Goal: Information Seeking & Learning: Learn about a topic

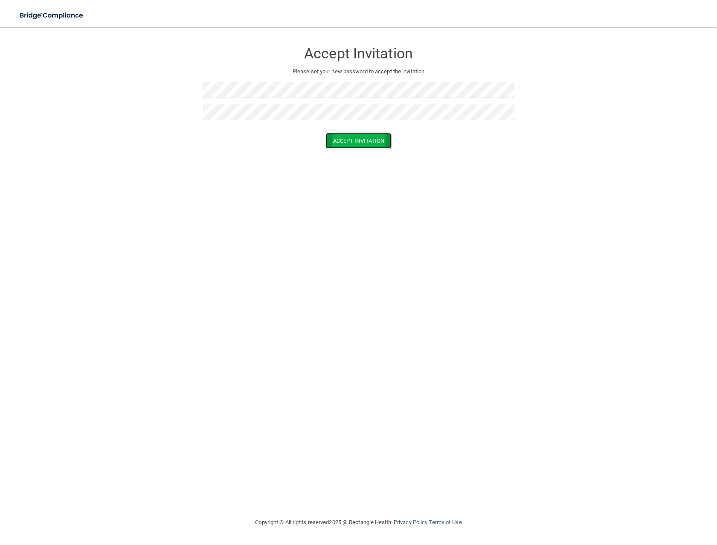
click at [336, 139] on button "Accept Invitation" at bounding box center [359, 141] width 66 height 16
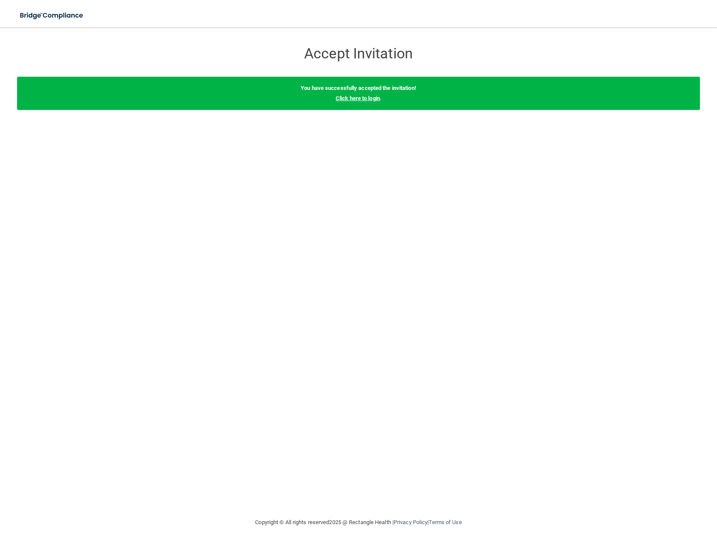
click at [359, 97] on link "Click here to login" at bounding box center [358, 98] width 44 height 6
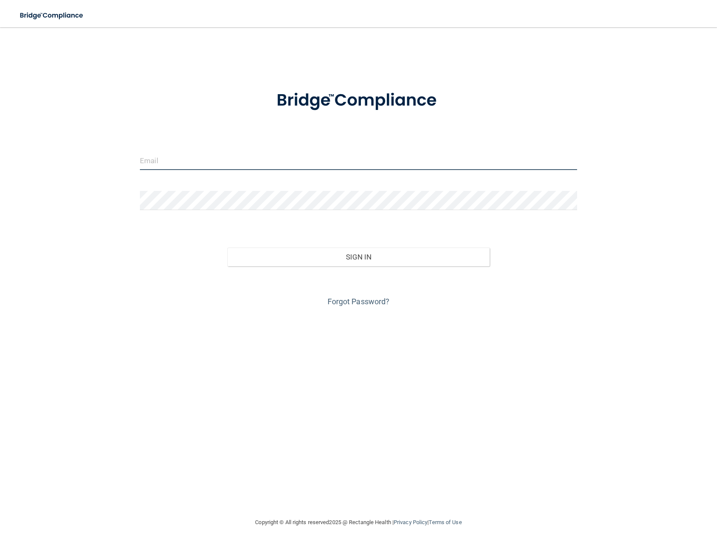
click at [324, 159] on input "email" at bounding box center [358, 160] width 437 height 19
type input "[PERSON_NAME][EMAIL_ADDRESS][DOMAIN_NAME]"
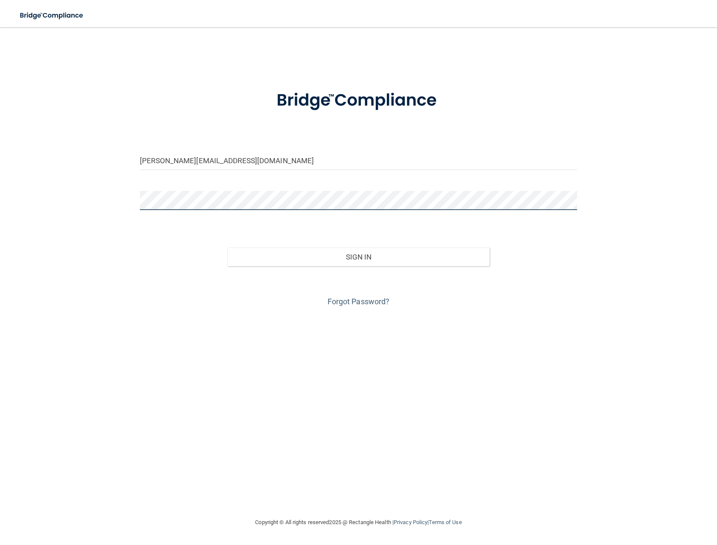
click at [227, 248] on button "Sign In" at bounding box center [358, 257] width 262 height 19
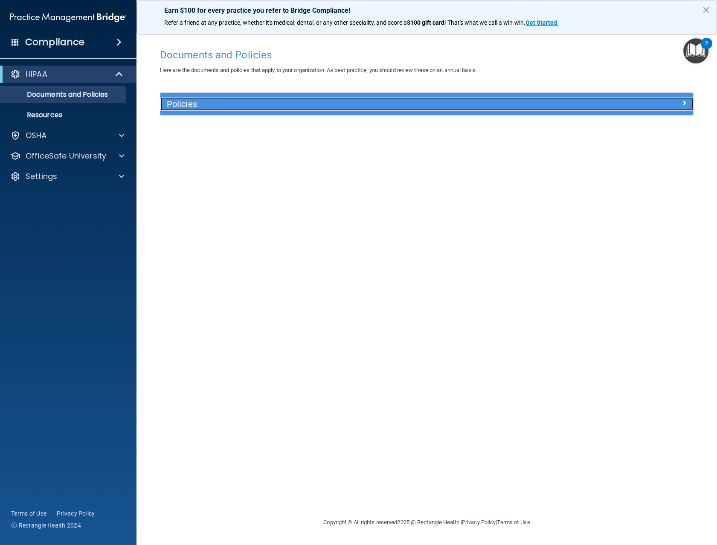
click at [379, 105] on h5 "Policies" at bounding box center [360, 103] width 387 height 9
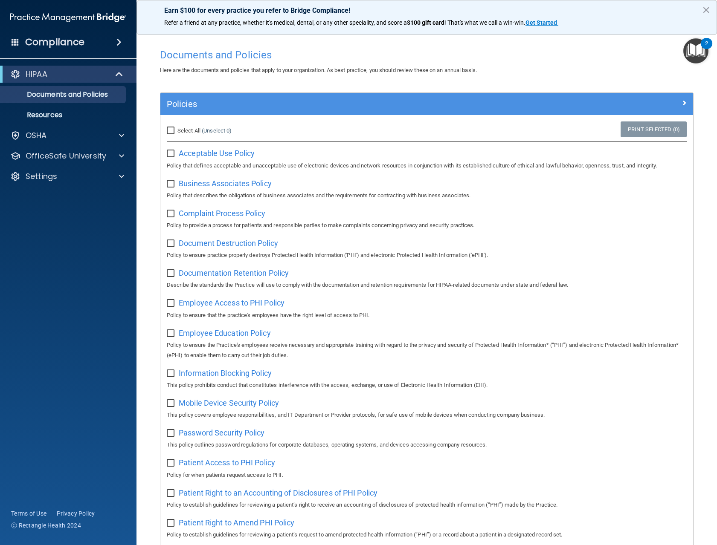
click at [168, 128] on input "Select All (Unselect 0) Unselect All" at bounding box center [172, 130] width 10 height 7
checkbox input "true"
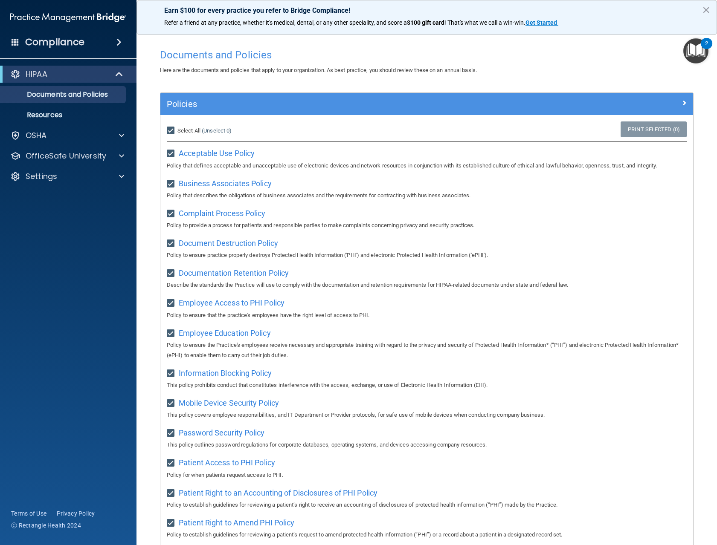
checkbox input "true"
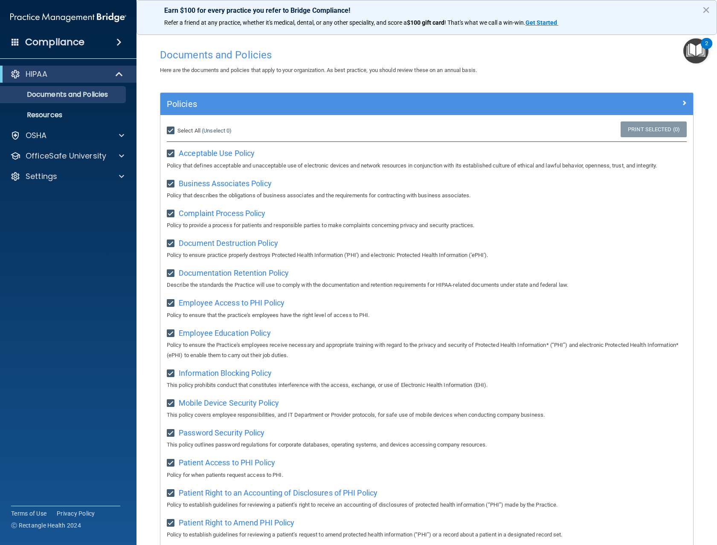
checkbox input "true"
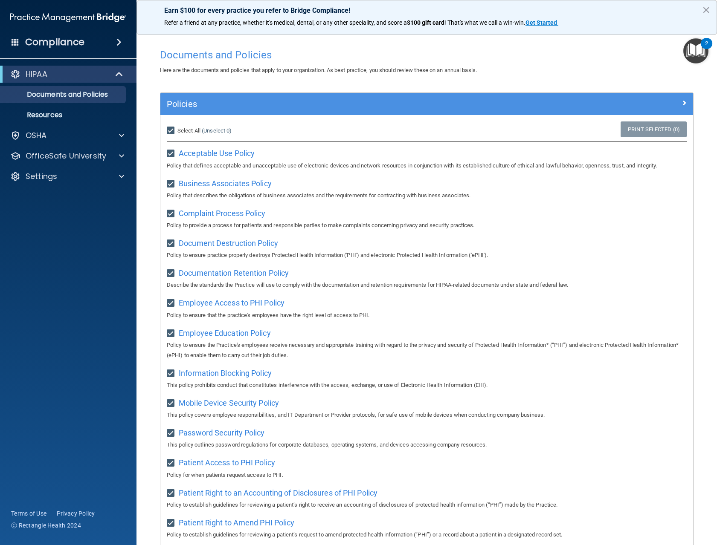
checkbox input "true"
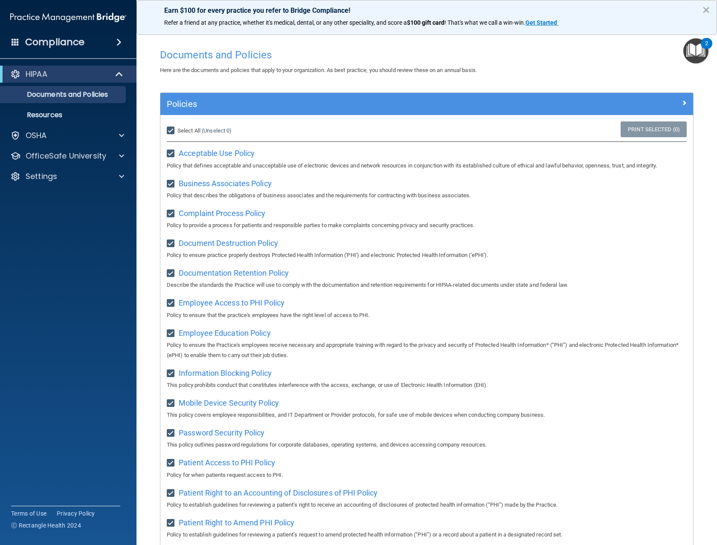
checkbox input "true"
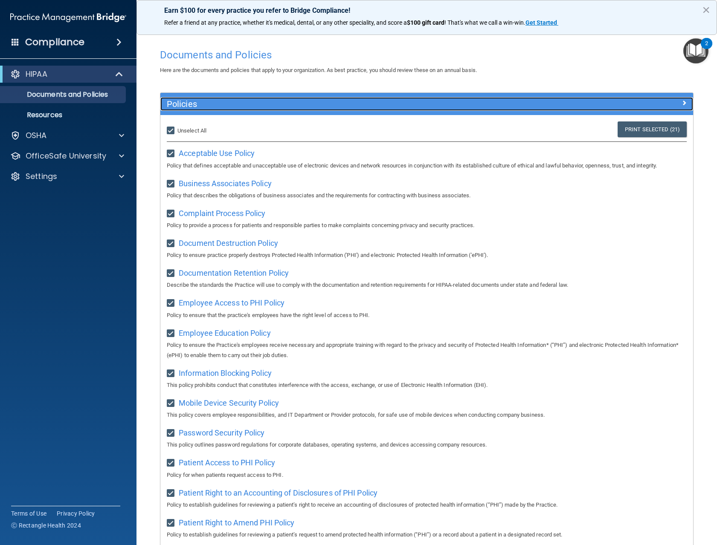
click at [681, 104] on span at bounding box center [683, 103] width 5 height 10
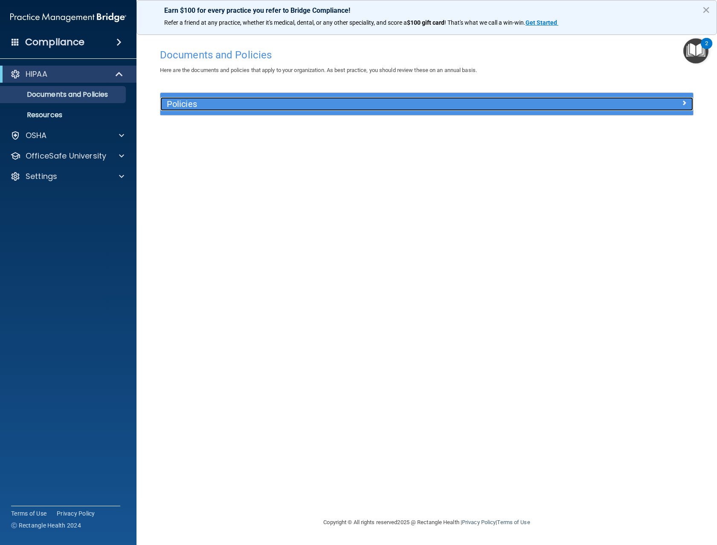
click at [677, 104] on div at bounding box center [626, 102] width 133 height 10
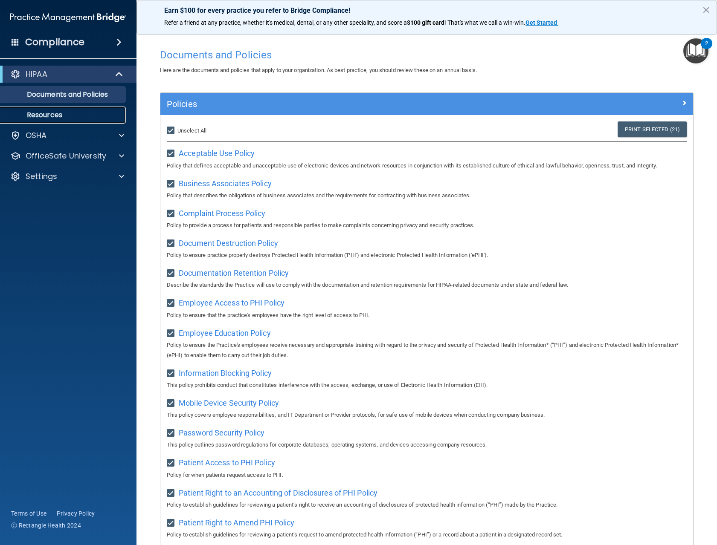
click at [59, 111] on p "Resources" at bounding box center [64, 115] width 116 height 9
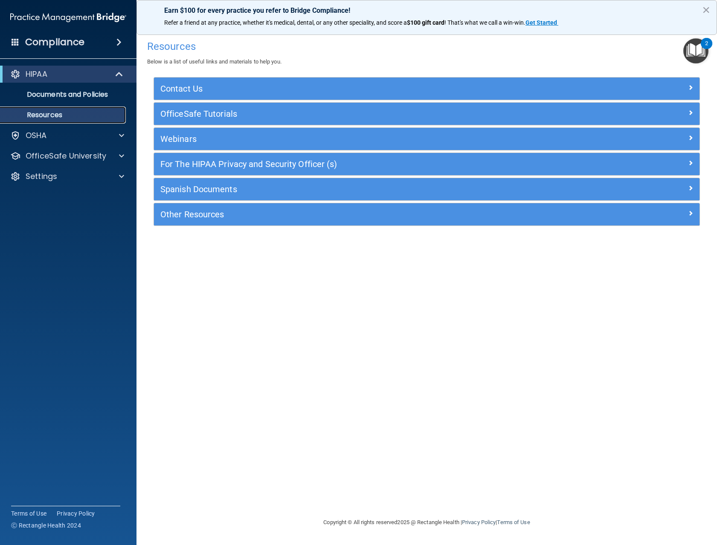
click at [98, 121] on link "Resources" at bounding box center [58, 115] width 134 height 17
click at [96, 102] on link "Documents and Policies" at bounding box center [58, 94] width 134 height 17
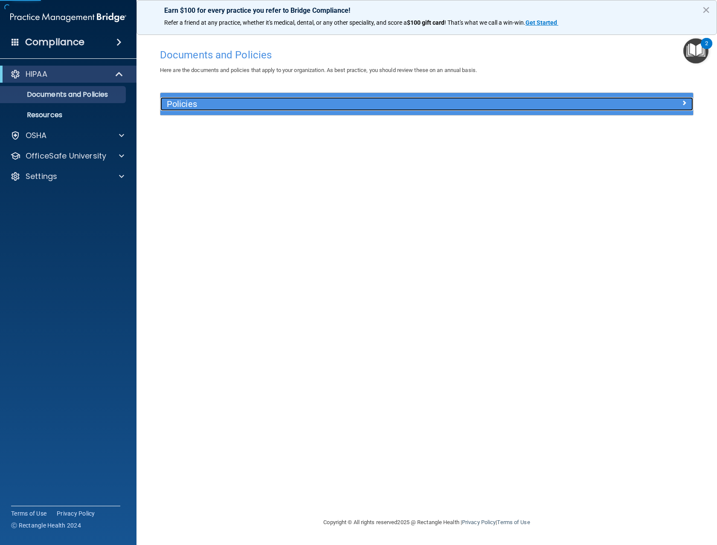
click at [237, 104] on h5 "Policies" at bounding box center [360, 103] width 387 height 9
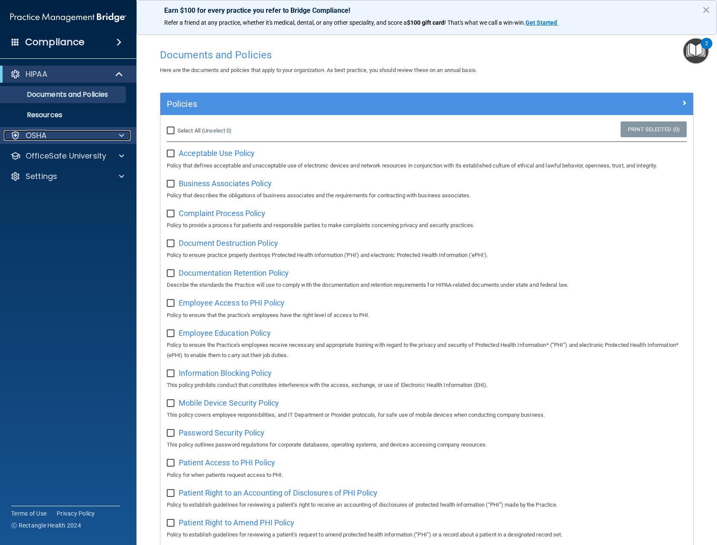
click at [63, 139] on div "OSHA" at bounding box center [57, 135] width 106 height 10
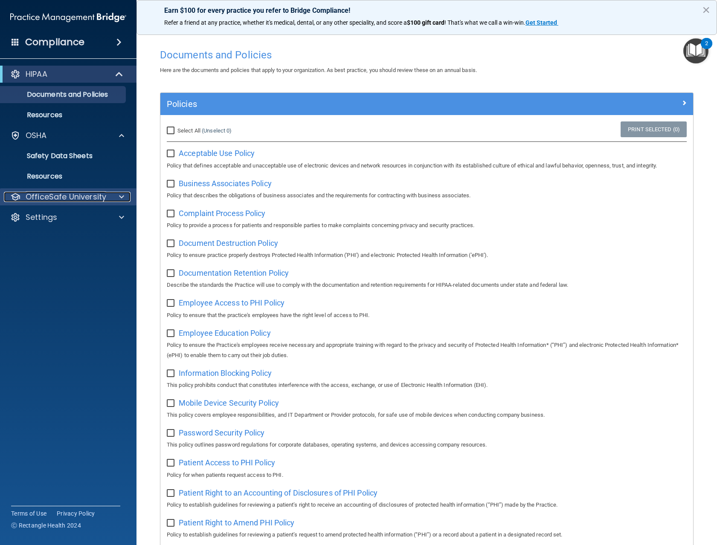
click at [63, 192] on p "OfficeSafe University" at bounding box center [66, 197] width 81 height 10
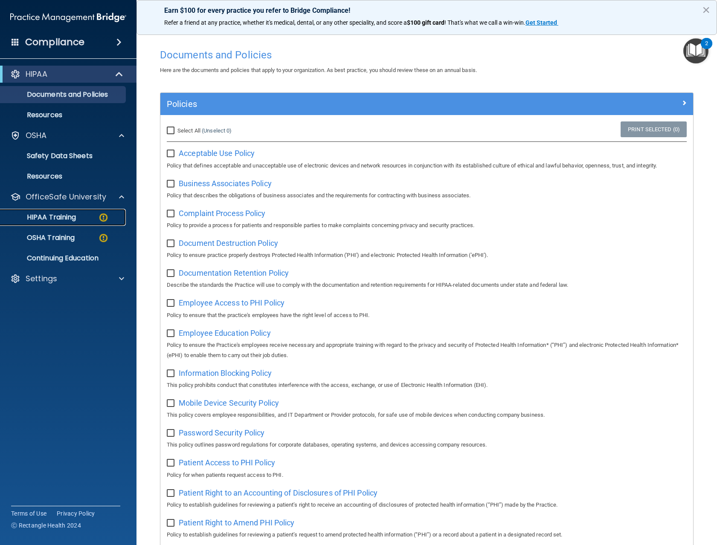
click at [81, 214] on div "HIPAA Training" at bounding box center [64, 217] width 116 height 9
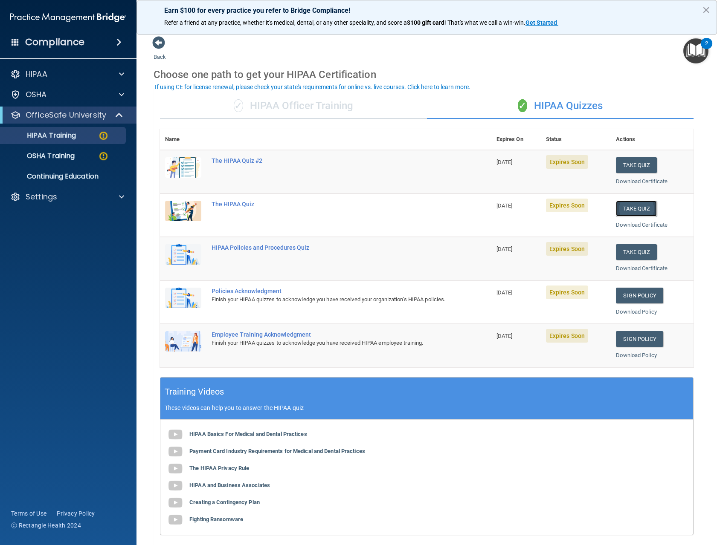
click at [635, 208] on button "Take Quiz" at bounding box center [636, 209] width 41 height 16
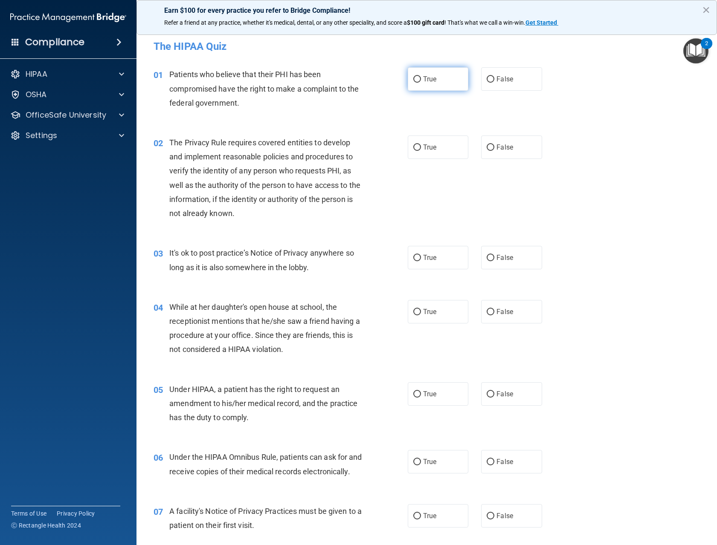
click at [444, 78] on label "True" at bounding box center [438, 78] width 61 height 23
click at [421, 78] on input "True" at bounding box center [417, 79] width 8 height 6
radio input "true"
click at [418, 144] on label "True" at bounding box center [438, 147] width 61 height 23
click at [418, 145] on input "True" at bounding box center [417, 148] width 8 height 6
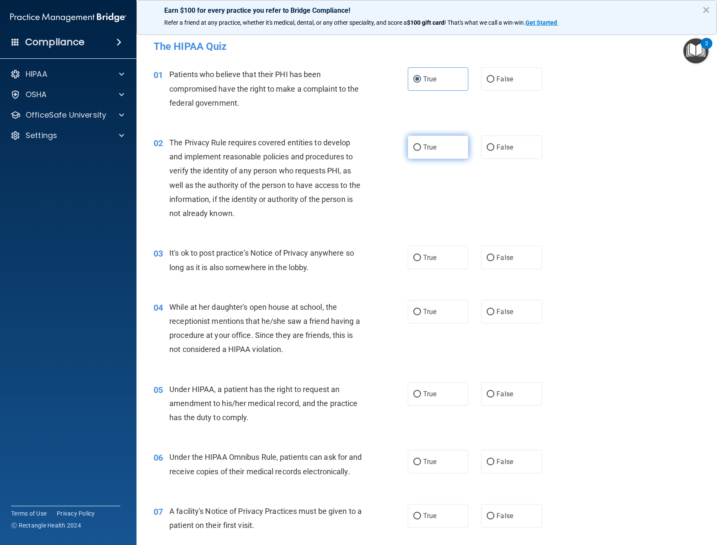
radio input "true"
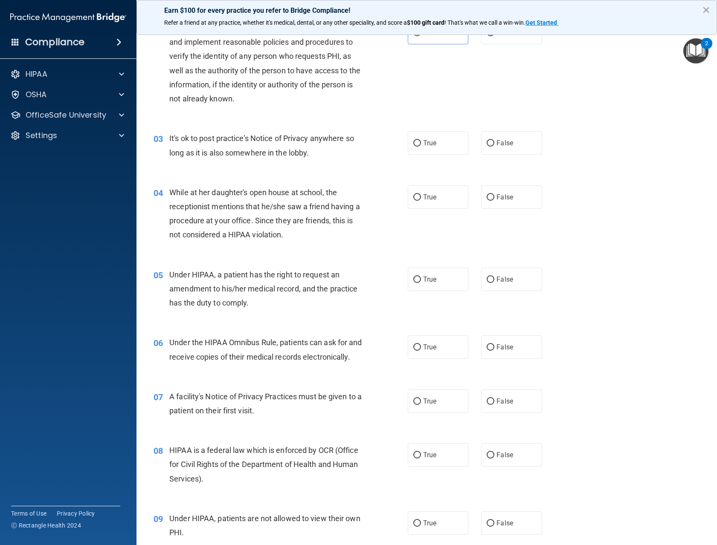
scroll to position [128, 0]
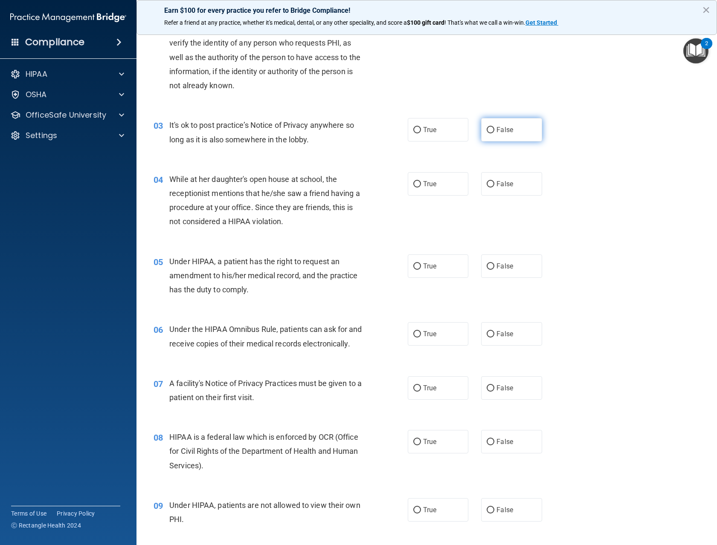
click at [514, 138] on label "False" at bounding box center [511, 129] width 61 height 23
click at [494, 133] on input "False" at bounding box center [490, 130] width 8 height 6
radio input "true"
click at [498, 187] on span "False" at bounding box center [504, 184] width 17 height 8
click at [494, 187] on input "False" at bounding box center [490, 184] width 8 height 6
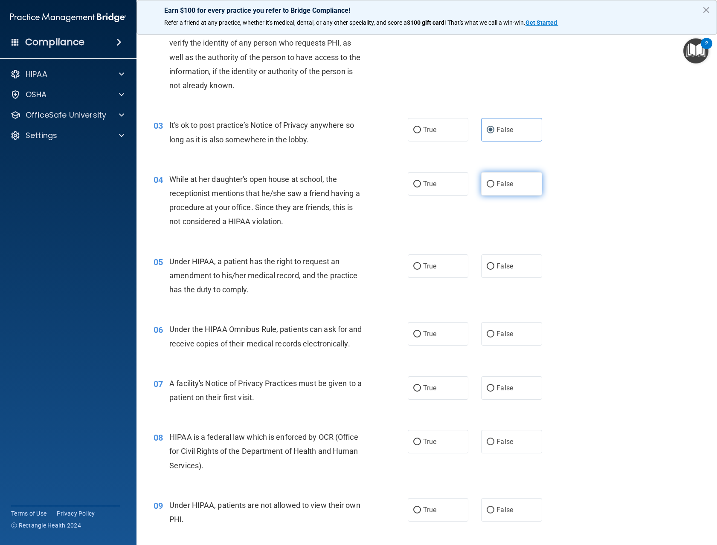
radio input "true"
click at [503, 263] on span "False" at bounding box center [504, 266] width 17 height 8
click at [494, 263] on input "False" at bounding box center [490, 266] width 8 height 6
radio input "true"
click at [448, 336] on label "True" at bounding box center [438, 333] width 61 height 23
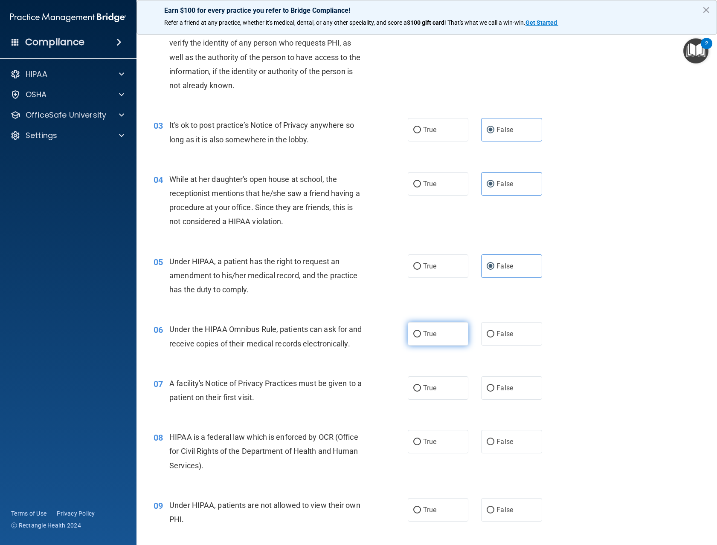
click at [421, 336] on input "True" at bounding box center [417, 334] width 8 height 6
radio input "true"
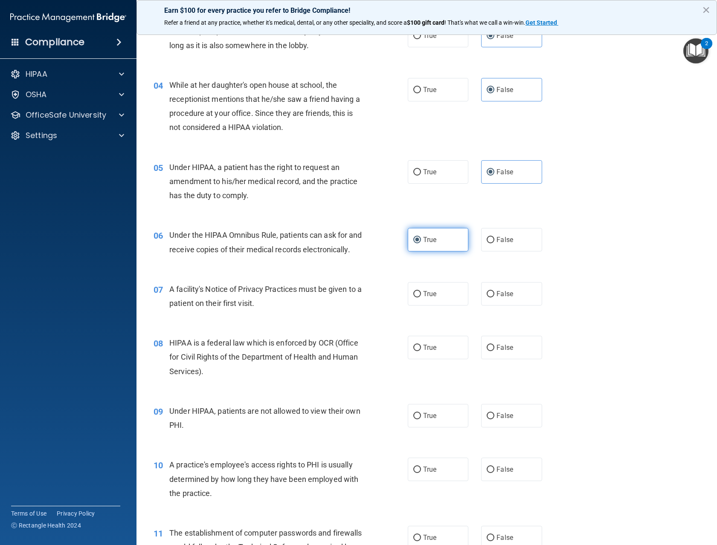
scroll to position [256, 0]
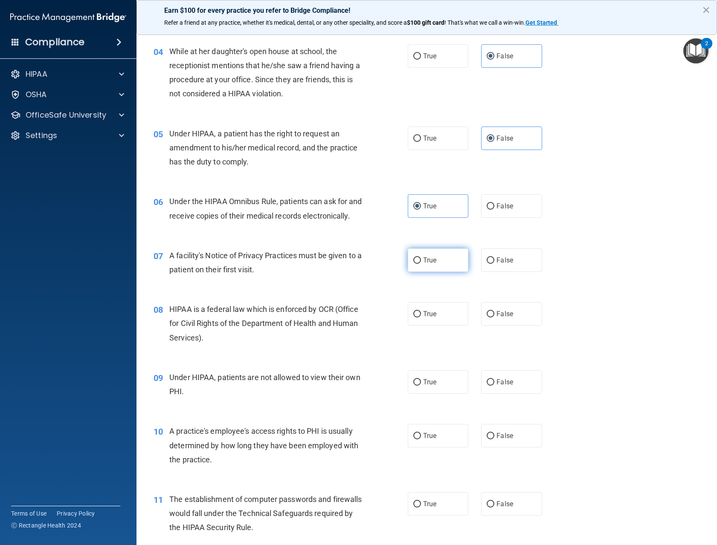
click at [431, 267] on label "True" at bounding box center [438, 260] width 61 height 23
click at [421, 264] on input "True" at bounding box center [417, 260] width 8 height 6
radio input "true"
click at [417, 326] on label "True" at bounding box center [438, 313] width 61 height 23
click at [417, 318] on input "True" at bounding box center [417, 314] width 8 height 6
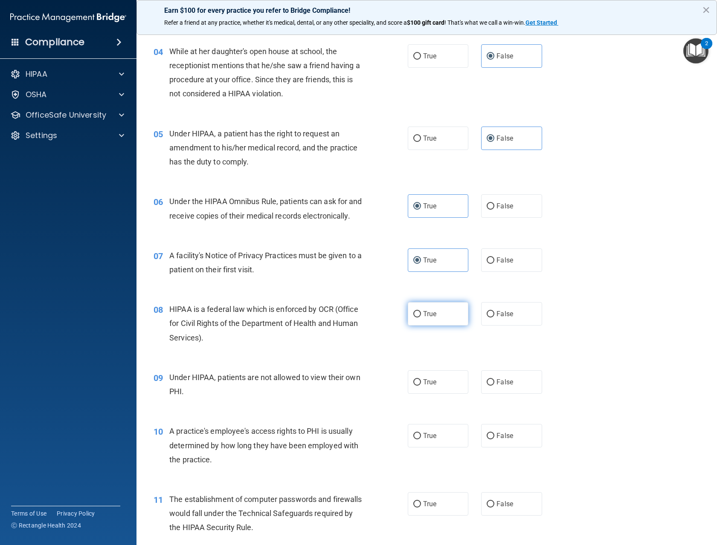
radio input "true"
click at [494, 391] on label "False" at bounding box center [511, 381] width 61 height 23
click at [494, 386] on input "False" at bounding box center [490, 382] width 8 height 6
radio input "true"
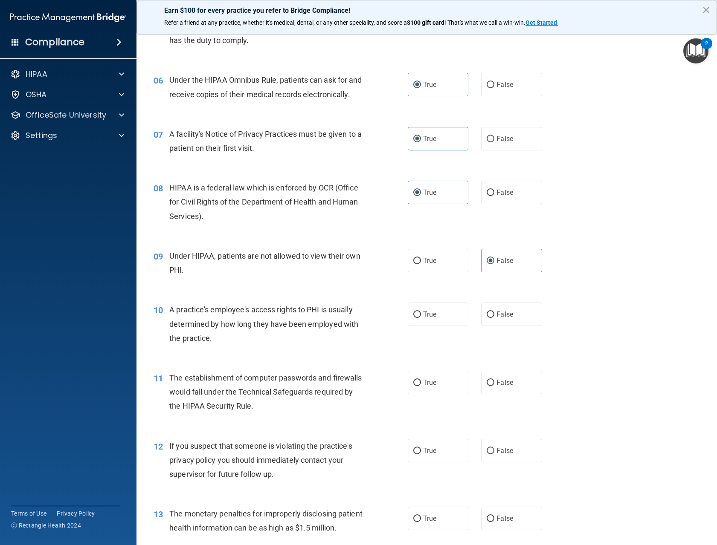
scroll to position [384, 0]
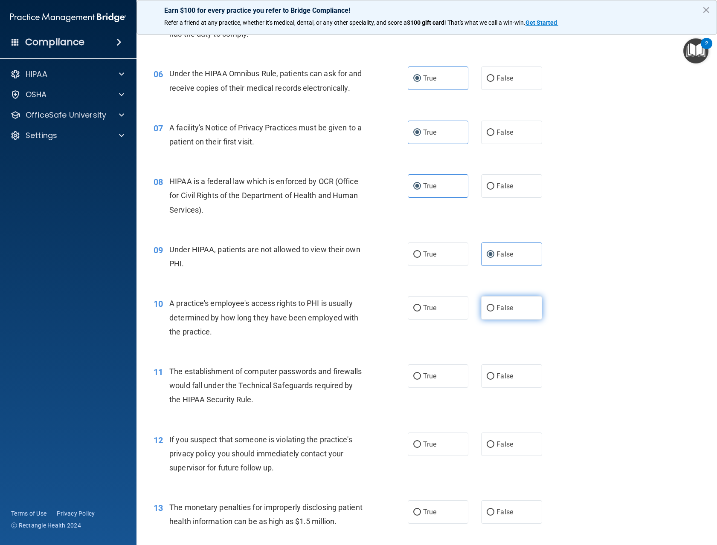
click at [514, 318] on label "False" at bounding box center [511, 307] width 61 height 23
click at [494, 312] on input "False" at bounding box center [490, 308] width 8 height 6
radio input "true"
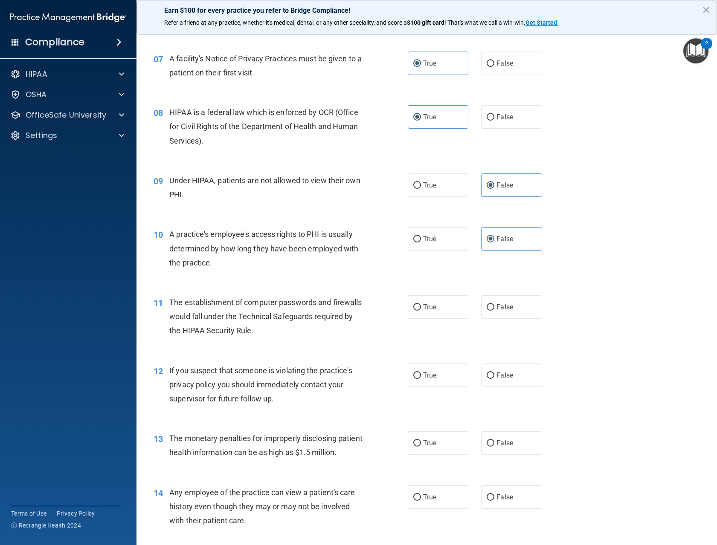
scroll to position [469, 0]
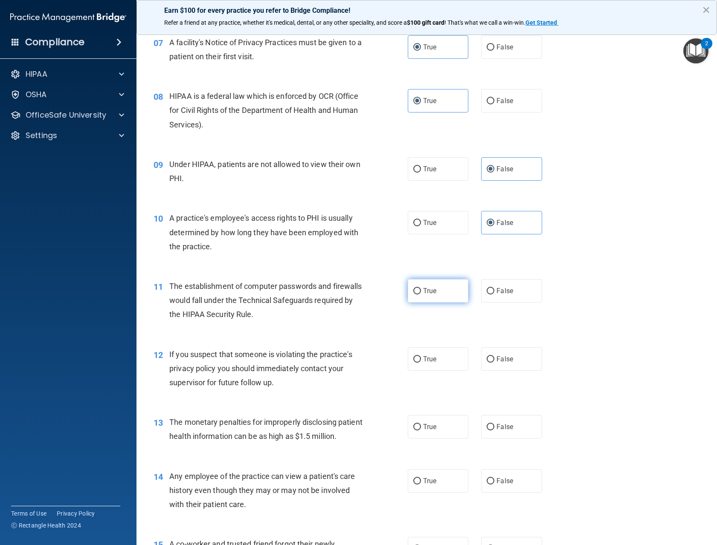
click at [436, 303] on label "True" at bounding box center [438, 290] width 61 height 23
click at [421, 295] on input "True" at bounding box center [417, 291] width 8 height 6
radio input "true"
click at [431, 363] on span "True" at bounding box center [429, 359] width 13 height 8
click at [421, 363] on input "True" at bounding box center [417, 359] width 8 height 6
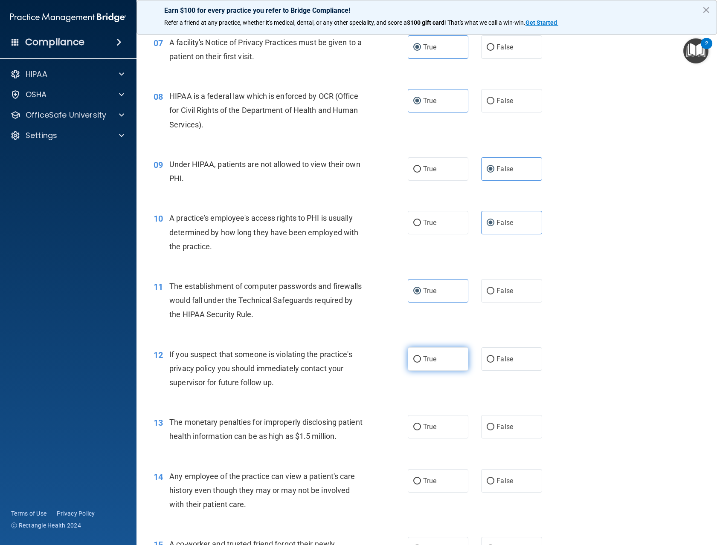
radio input "true"
drag, startPoint x: 431, startPoint y: 374, endPoint x: 393, endPoint y: 392, distance: 42.0
click at [393, 392] on div "12 If you suspect that someone is violating the practice's privacy policy you s…" at bounding box center [281, 370] width 280 height 47
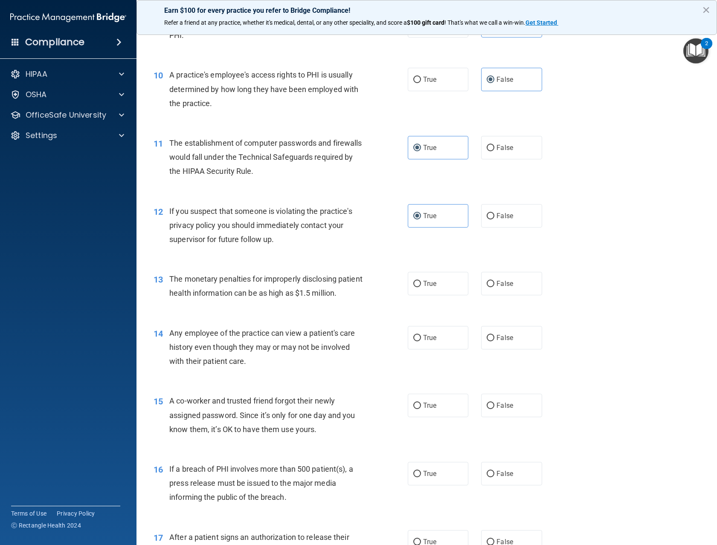
scroll to position [639, 0]
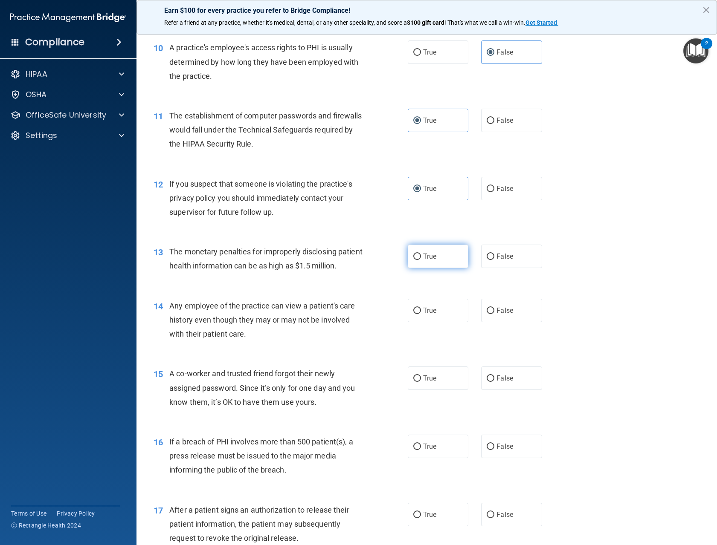
click at [426, 260] on span "True" at bounding box center [429, 256] width 13 height 8
click at [421, 260] on input "True" at bounding box center [417, 257] width 8 height 6
radio input "true"
click at [498, 315] on span "False" at bounding box center [504, 311] width 17 height 8
click at [494, 314] on input "False" at bounding box center [490, 311] width 8 height 6
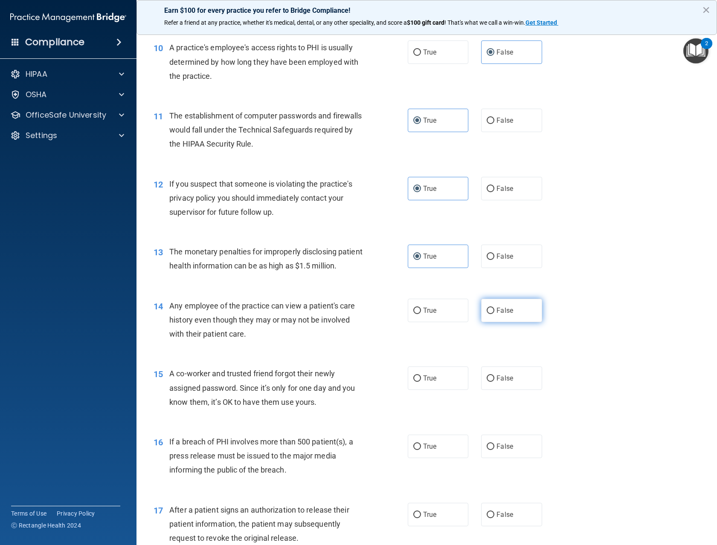
radio input "true"
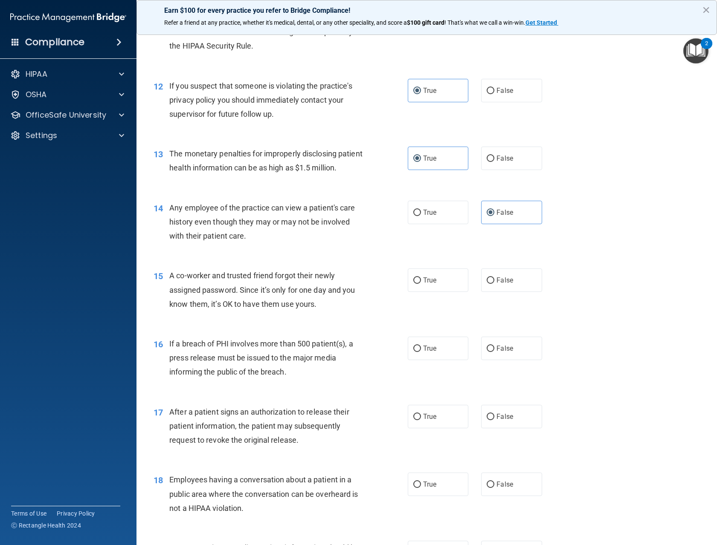
scroll to position [767, 0]
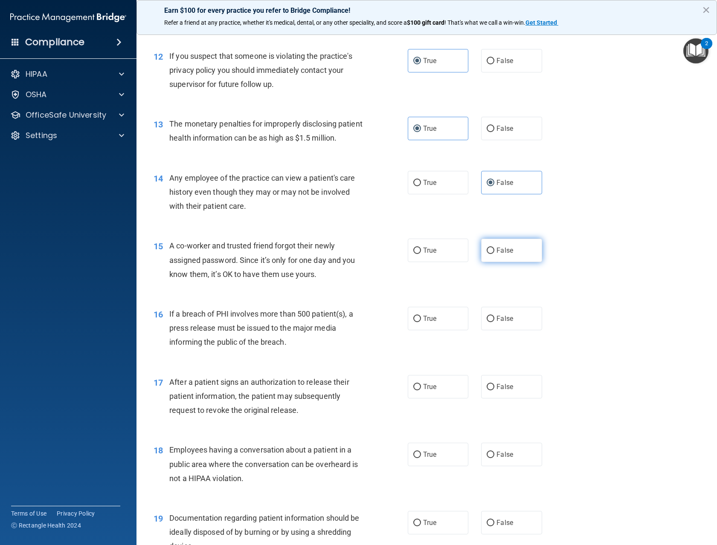
click at [501, 255] on span "False" at bounding box center [504, 250] width 17 height 8
click at [494, 254] on input "False" at bounding box center [490, 251] width 8 height 6
radio input "true"
click at [418, 330] on label "True" at bounding box center [438, 318] width 61 height 23
click at [418, 322] on input "True" at bounding box center [417, 319] width 8 height 6
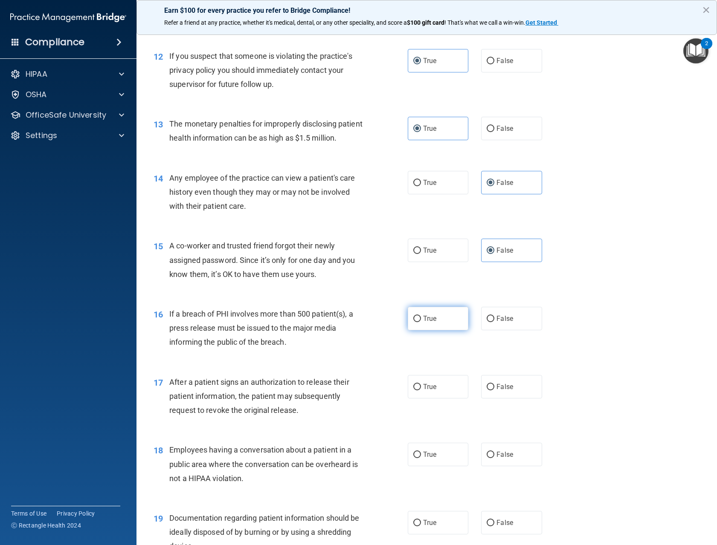
radio input "true"
drag, startPoint x: 417, startPoint y: 347, endPoint x: 415, endPoint y: 353, distance: 6.3
drag, startPoint x: 415, startPoint y: 353, endPoint x: 386, endPoint y: 383, distance: 42.2
click at [386, 365] on div "16 If a breach of PHI involves more than 500 patient(s), a press release must b…" at bounding box center [426, 330] width 559 height 68
click at [419, 399] on label "True" at bounding box center [438, 386] width 61 height 23
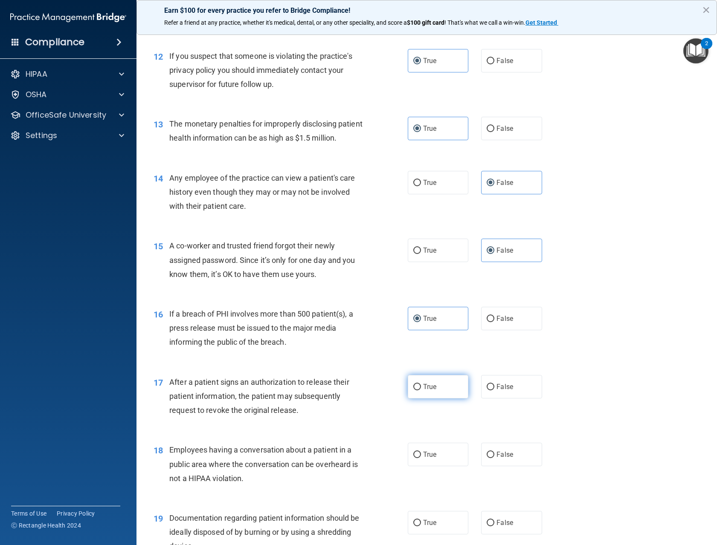
click at [419, 391] on input "True" at bounding box center [417, 387] width 8 height 6
radio input "true"
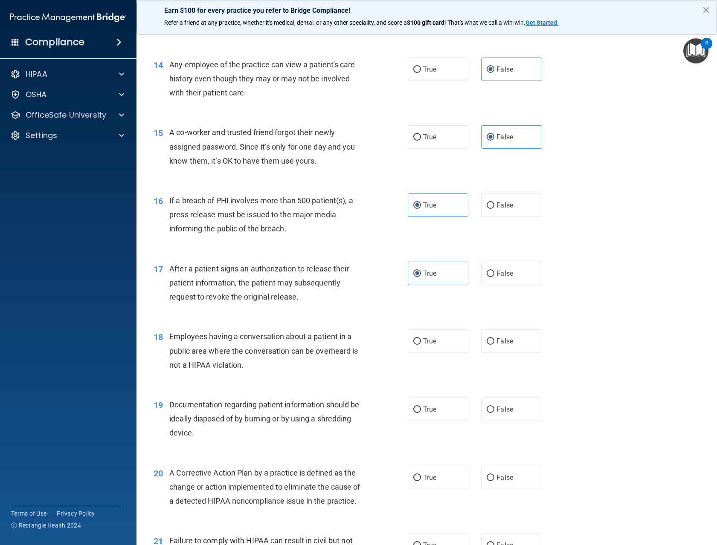
scroll to position [895, 0]
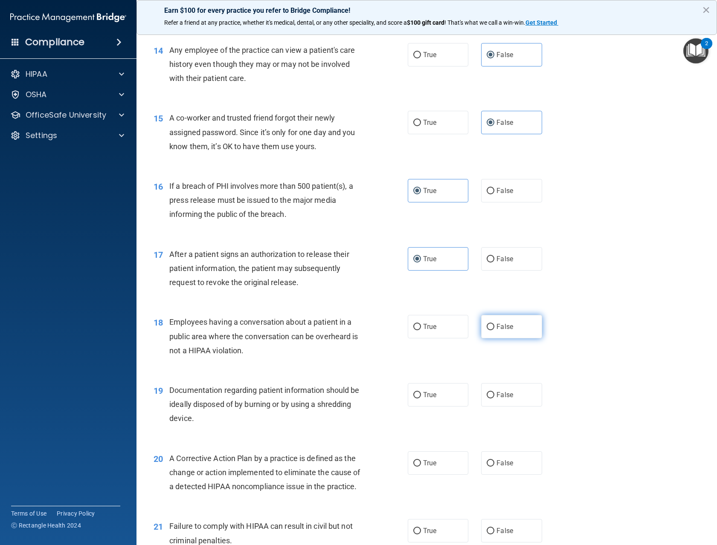
click at [503, 339] on label "False" at bounding box center [511, 326] width 61 height 23
click at [494, 330] on input "False" at bounding box center [490, 327] width 8 height 6
radio input "true"
click at [426, 399] on span "True" at bounding box center [429, 395] width 13 height 8
click at [421, 399] on input "True" at bounding box center [417, 395] width 8 height 6
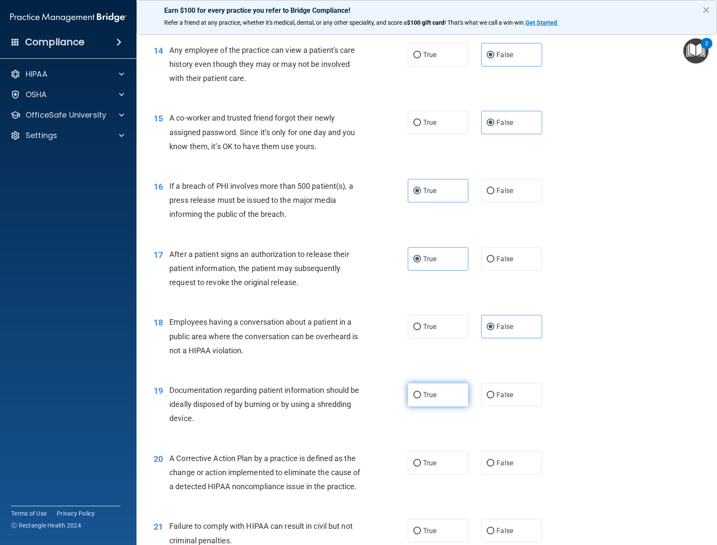
radio input "true"
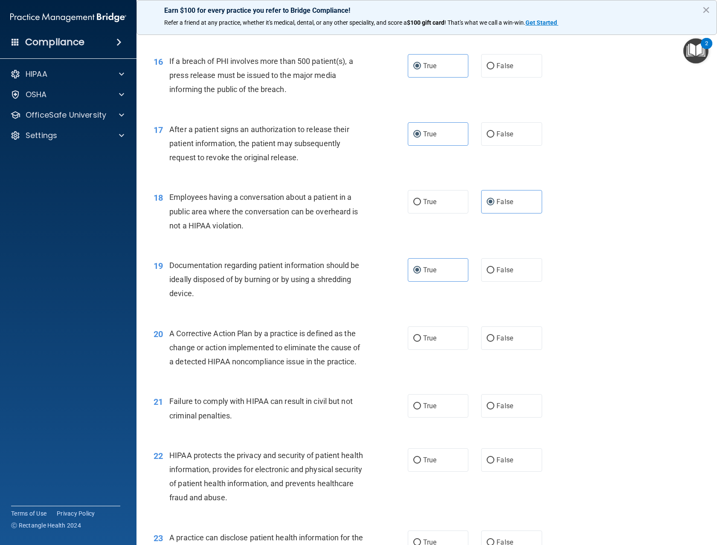
scroll to position [1023, 0]
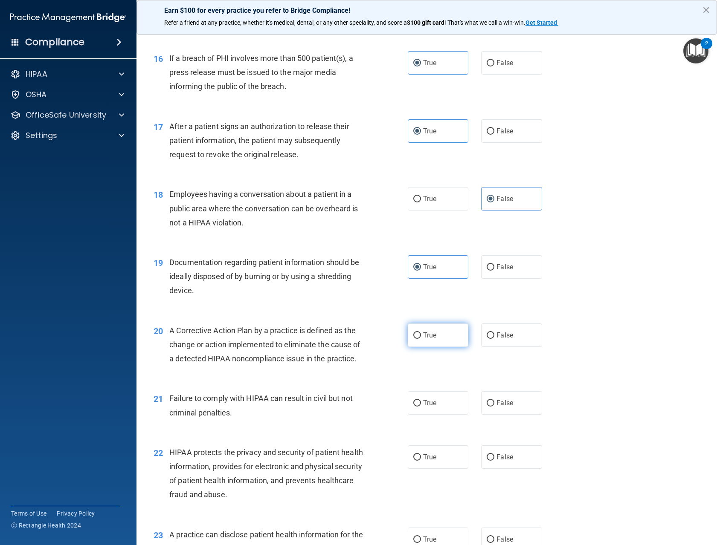
click at [428, 347] on label "True" at bounding box center [438, 335] width 61 height 23
click at [421, 339] on input "True" at bounding box center [417, 336] width 8 height 6
radio input "true"
click at [491, 415] on label "False" at bounding box center [511, 402] width 61 height 23
click at [491, 407] on input "False" at bounding box center [490, 403] width 8 height 6
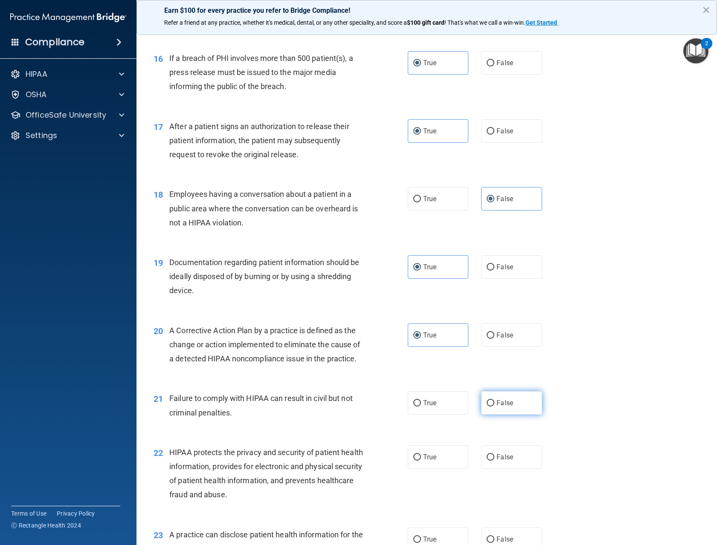
radio input "true"
click at [420, 469] on label "True" at bounding box center [438, 457] width 61 height 23
click at [420, 461] on input "True" at bounding box center [417, 457] width 8 height 6
radio input "true"
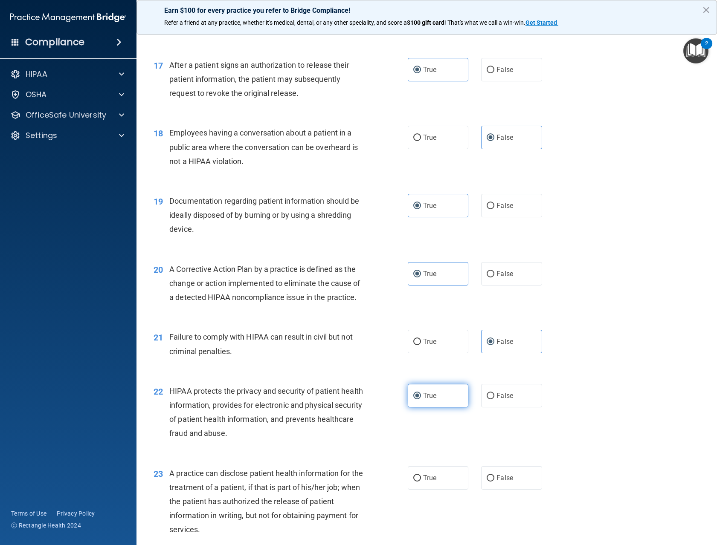
scroll to position [1194, 0]
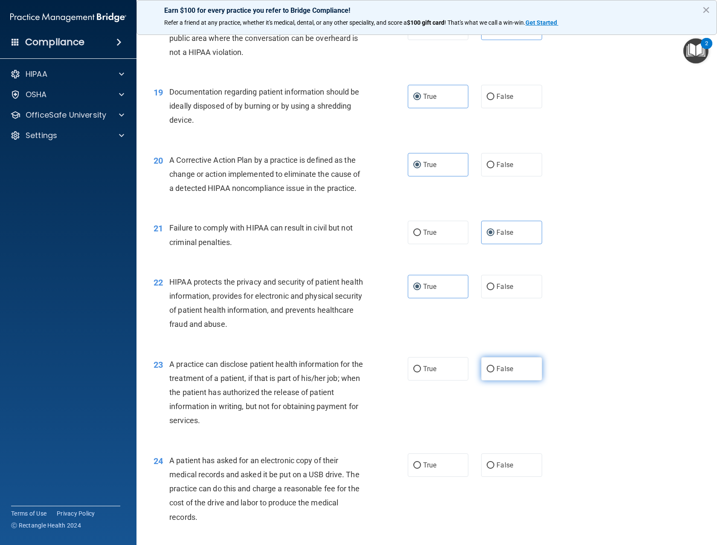
click at [511, 381] on label "False" at bounding box center [511, 368] width 61 height 23
click at [494, 373] on input "False" at bounding box center [490, 369] width 8 height 6
radio input "true"
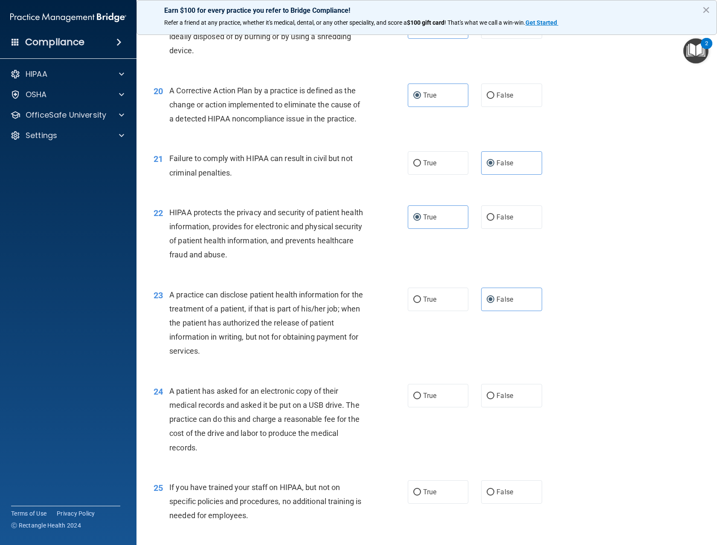
scroll to position [1364, 0]
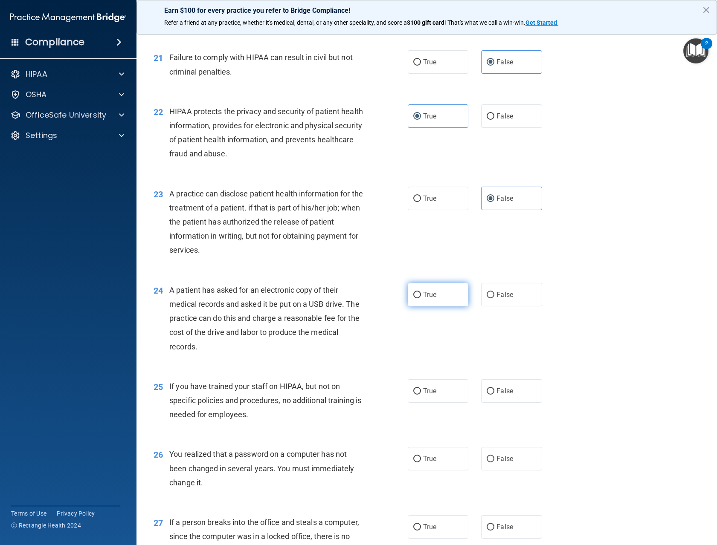
click at [419, 307] on label "True" at bounding box center [438, 294] width 61 height 23
click at [419, 298] on input "True" at bounding box center [417, 295] width 8 height 6
radio input "true"
click at [510, 403] on label "False" at bounding box center [511, 390] width 61 height 23
click at [494, 395] on input "False" at bounding box center [490, 391] width 8 height 6
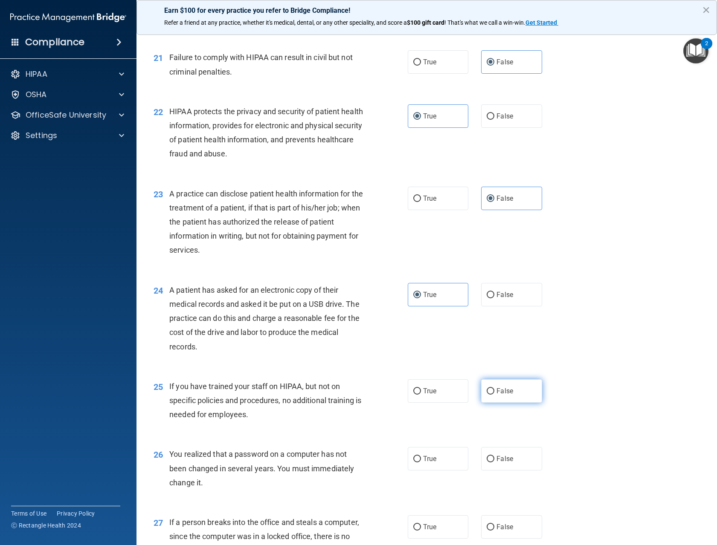
radio input "true"
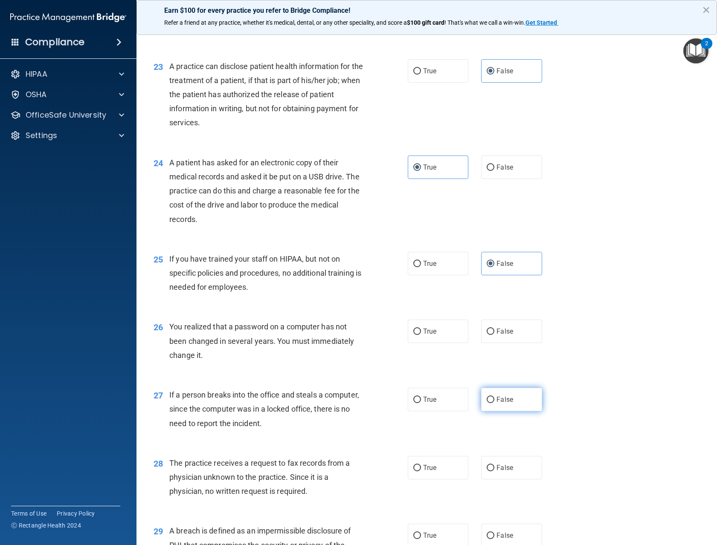
scroll to position [1492, 0]
click at [431, 335] on span "True" at bounding box center [429, 331] width 13 height 8
click at [421, 335] on input "True" at bounding box center [417, 331] width 8 height 6
radio input "true"
click at [504, 403] on span "False" at bounding box center [504, 399] width 17 height 8
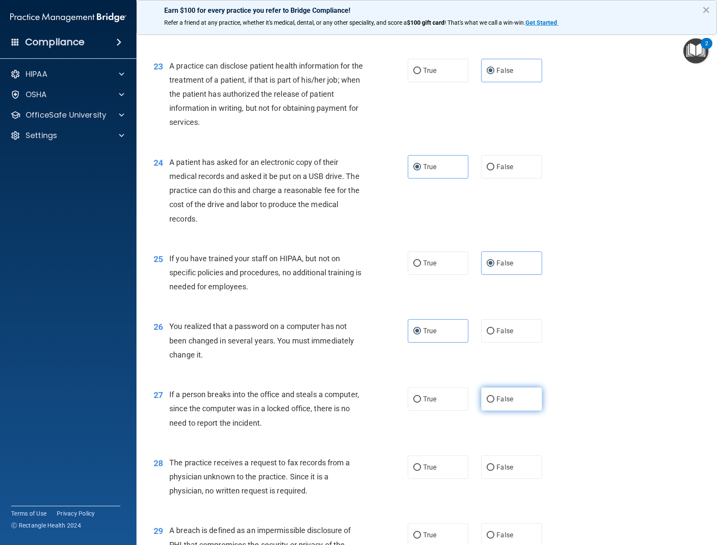
click at [494, 403] on input "False" at bounding box center [490, 399] width 8 height 6
radio input "true"
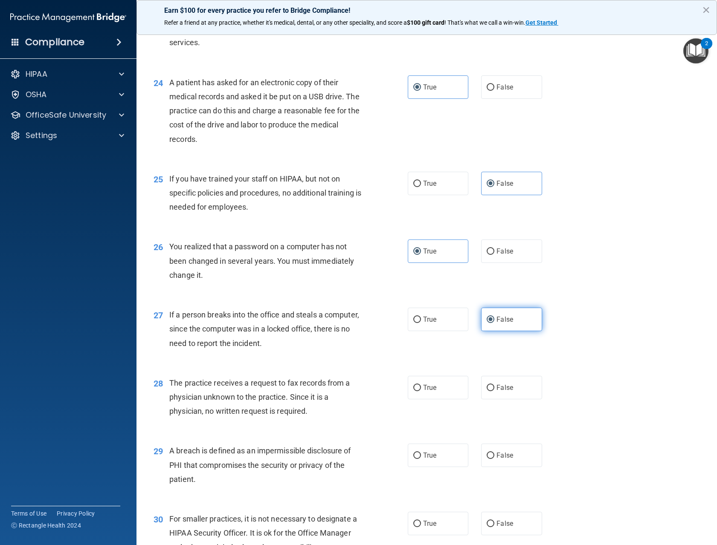
scroll to position [1577, 0]
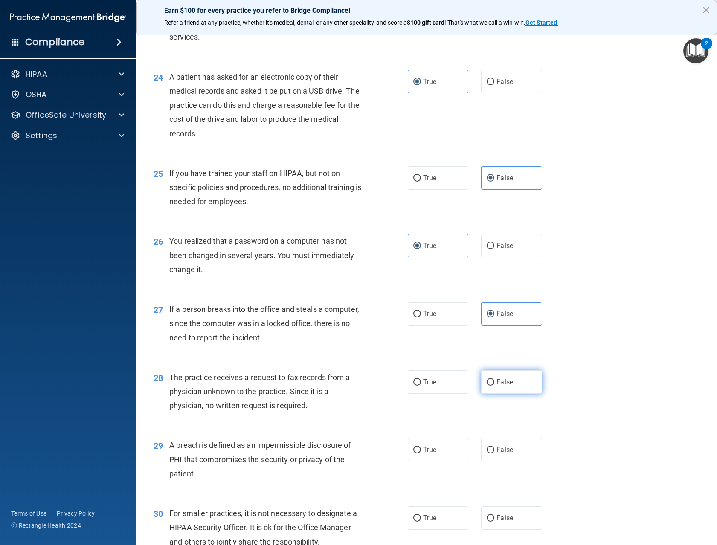
click at [487, 394] on label "False" at bounding box center [511, 381] width 61 height 23
click at [487, 386] on input "False" at bounding box center [490, 382] width 8 height 6
radio input "true"
click at [441, 462] on label "True" at bounding box center [438, 449] width 61 height 23
click at [421, 454] on input "True" at bounding box center [417, 450] width 8 height 6
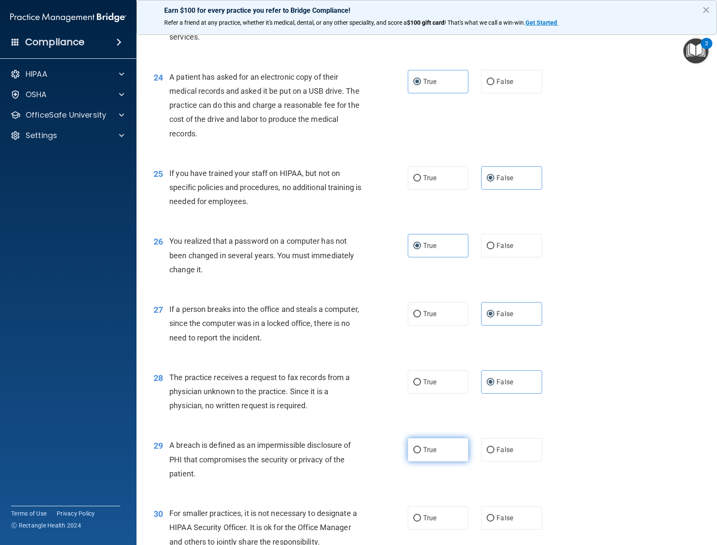
radio input "true"
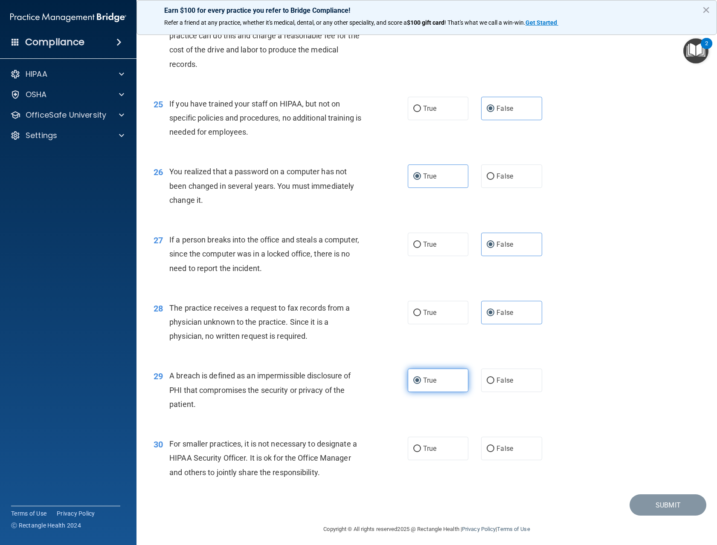
scroll to position [1694, 0]
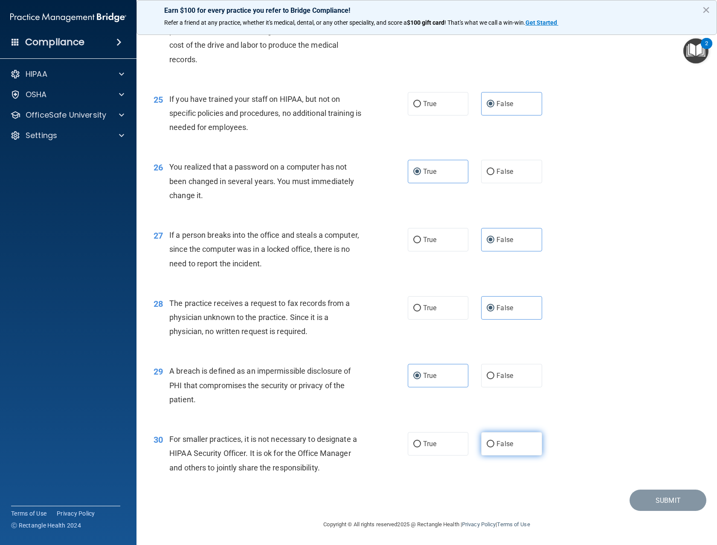
click at [496, 446] on span "False" at bounding box center [504, 444] width 17 height 8
click at [494, 446] on input "False" at bounding box center [490, 444] width 8 height 6
radio input "true"
click at [649, 496] on button "Submit" at bounding box center [667, 501] width 77 height 22
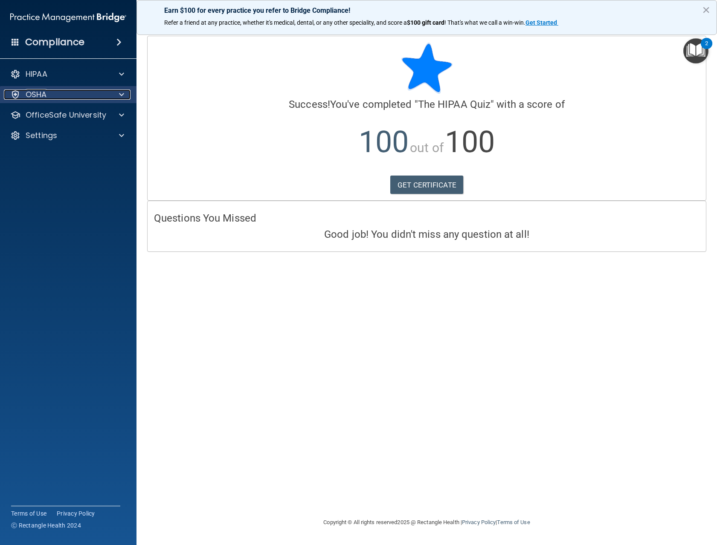
click at [118, 91] on div at bounding box center [120, 95] width 21 height 10
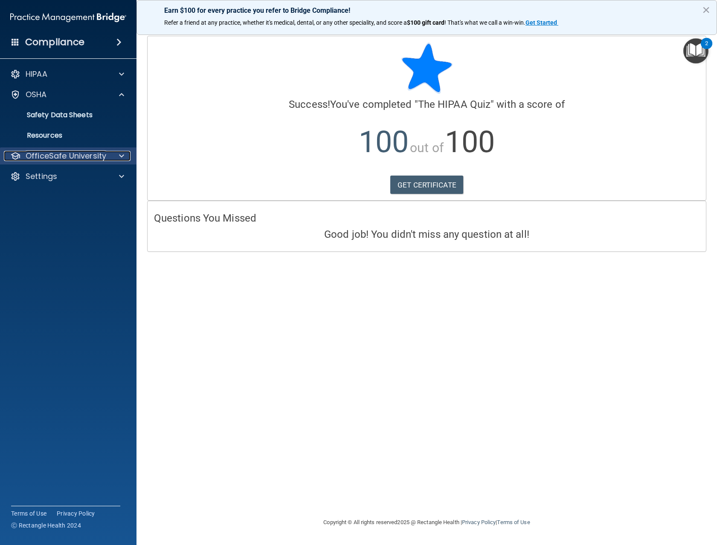
click at [117, 156] on div at bounding box center [120, 156] width 21 height 10
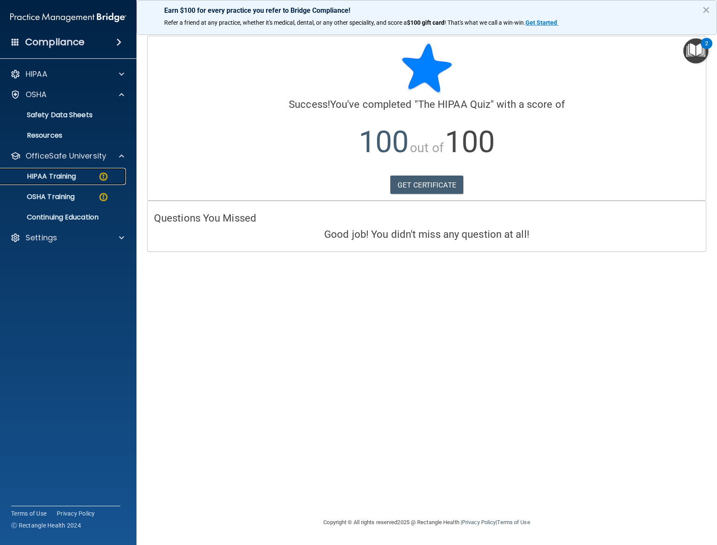
click at [64, 179] on p "HIPAA Training" at bounding box center [41, 176] width 70 height 9
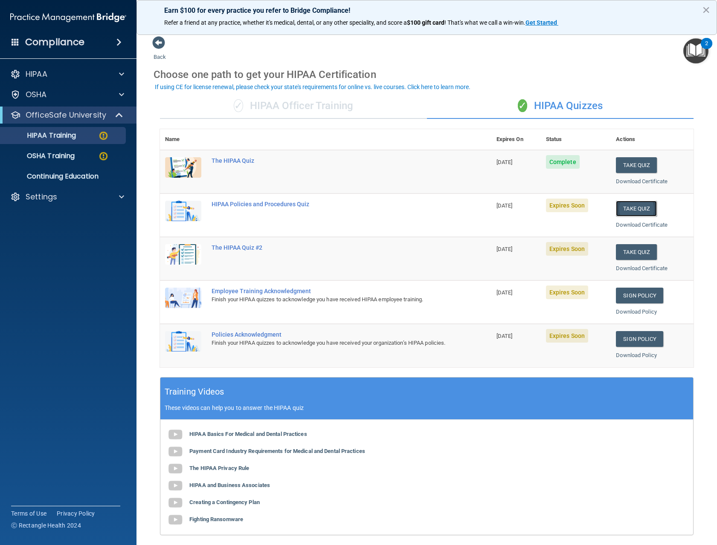
click at [626, 203] on button "Take Quiz" at bounding box center [636, 209] width 41 height 16
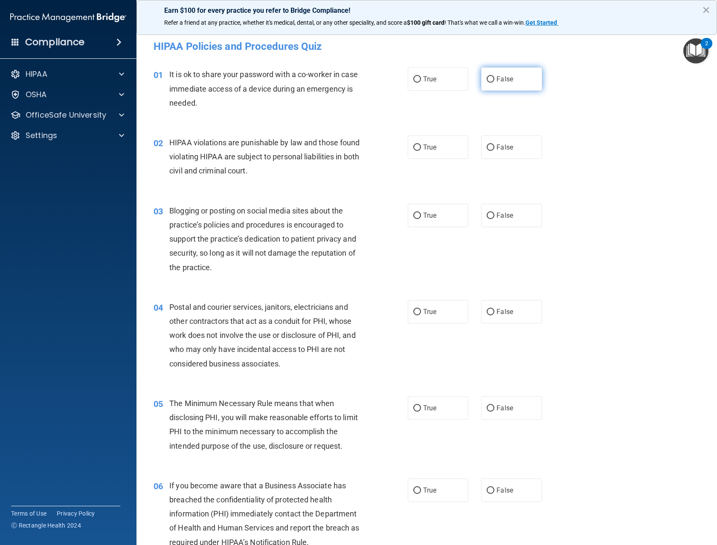
click at [504, 83] on label "False" at bounding box center [511, 78] width 61 height 23
click at [494, 83] on input "False" at bounding box center [490, 79] width 8 height 6
radio input "true"
click at [436, 148] on label "True" at bounding box center [438, 147] width 61 height 23
click at [421, 148] on input "True" at bounding box center [417, 148] width 8 height 6
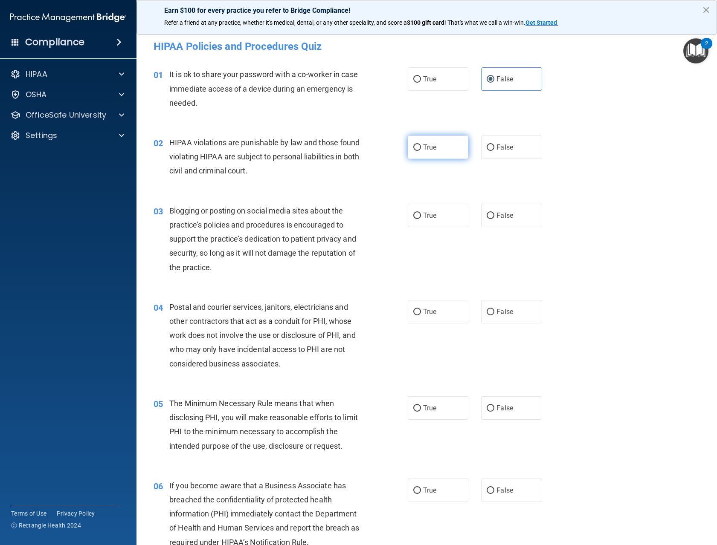
radio input "true"
click at [491, 208] on label "False" at bounding box center [511, 215] width 61 height 23
click at [491, 213] on input "False" at bounding box center [490, 216] width 8 height 6
radio input "true"
click at [434, 307] on label "True" at bounding box center [438, 311] width 61 height 23
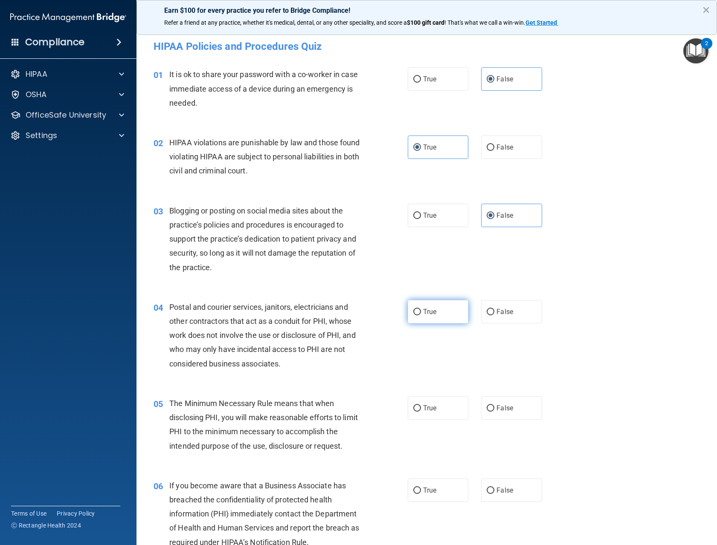
click at [421, 309] on input "True" at bounding box center [417, 312] width 8 height 6
radio input "true"
click at [423, 404] on span "True" at bounding box center [429, 408] width 13 height 8
click at [421, 405] on input "True" at bounding box center [417, 408] width 8 height 6
radio input "true"
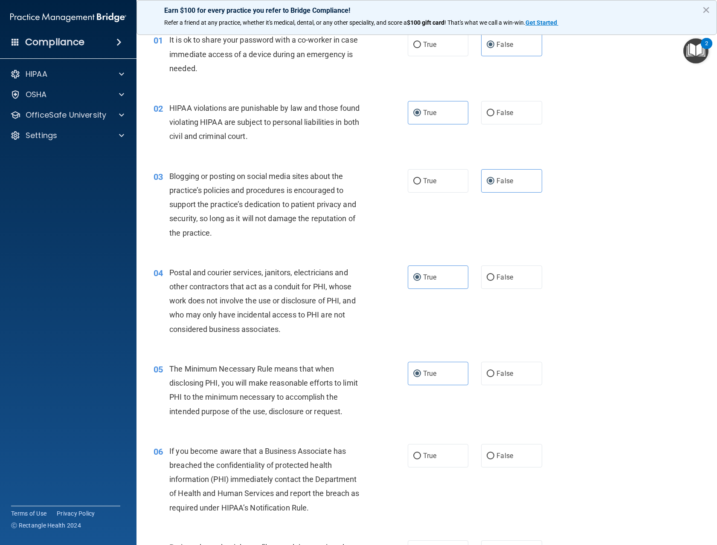
scroll to position [128, 0]
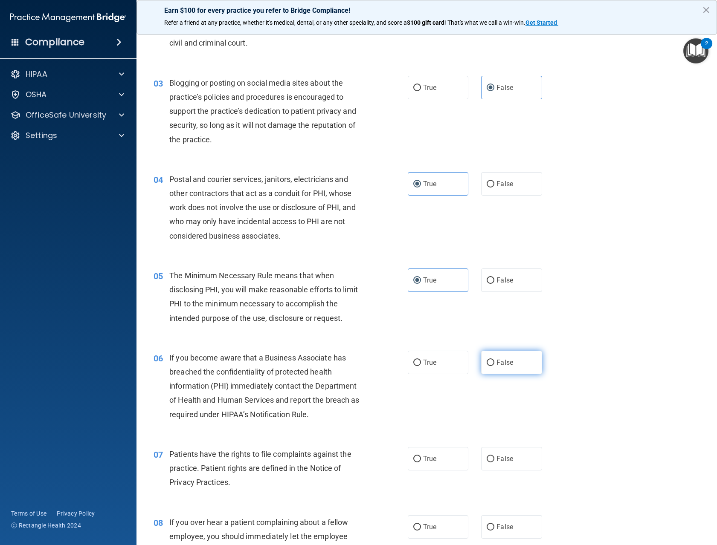
click at [502, 359] on span "False" at bounding box center [504, 363] width 17 height 8
click at [494, 360] on input "False" at bounding box center [490, 363] width 8 height 6
radio input "true"
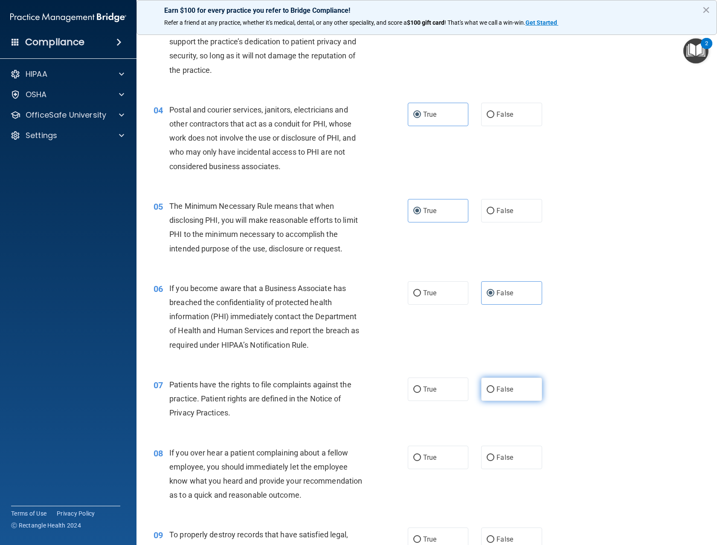
scroll to position [213, 0]
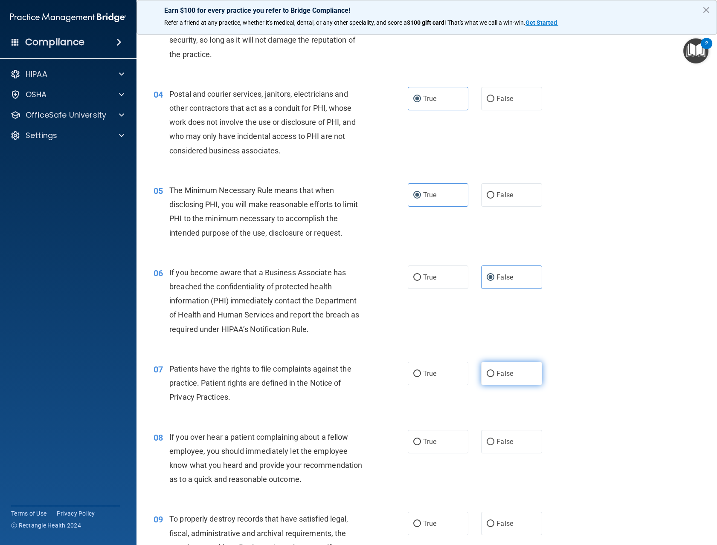
click at [482, 365] on label "False" at bounding box center [511, 373] width 61 height 23
click at [486, 371] on input "False" at bounding box center [490, 374] width 8 height 6
radio input "true"
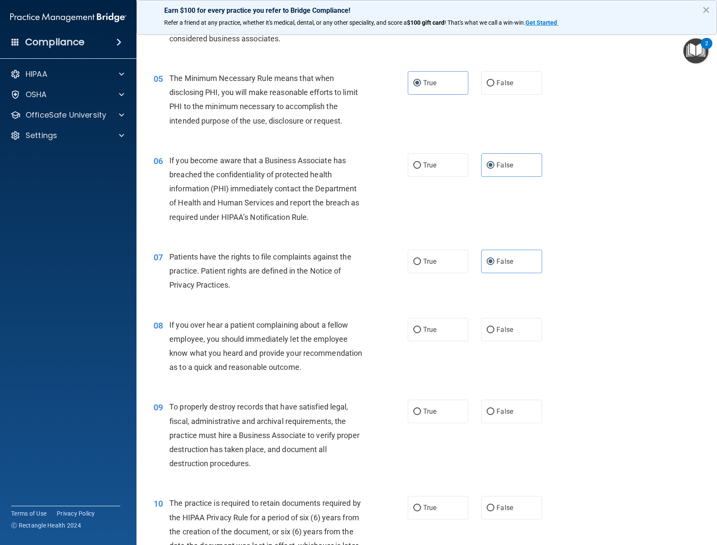
scroll to position [341, 0]
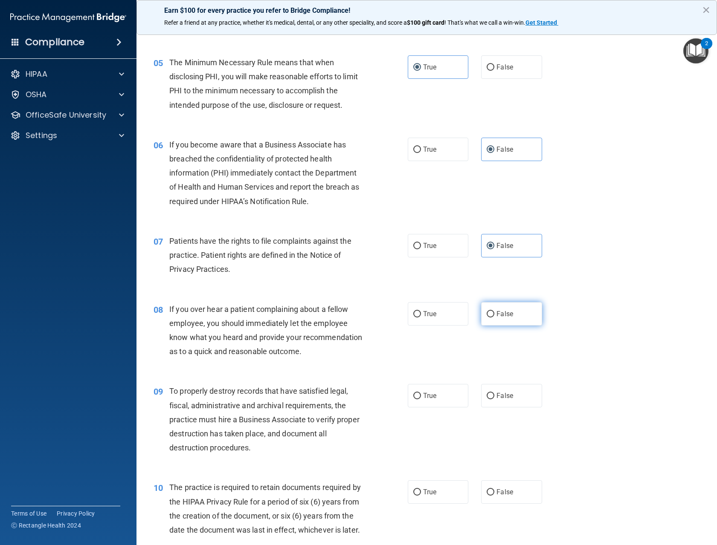
click at [496, 320] on label "False" at bounding box center [511, 313] width 61 height 23
click at [494, 318] on input "False" at bounding box center [490, 314] width 8 height 6
radio input "true"
click at [493, 408] on label "False" at bounding box center [511, 395] width 61 height 23
click at [493, 399] on input "False" at bounding box center [490, 396] width 8 height 6
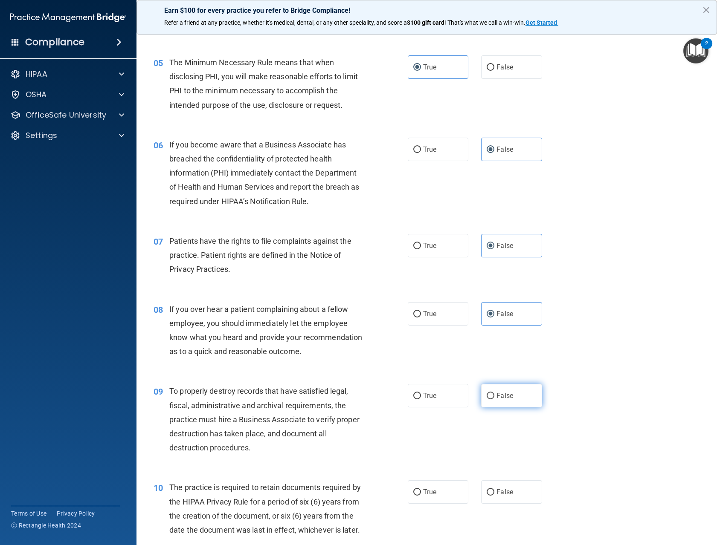
radio input "true"
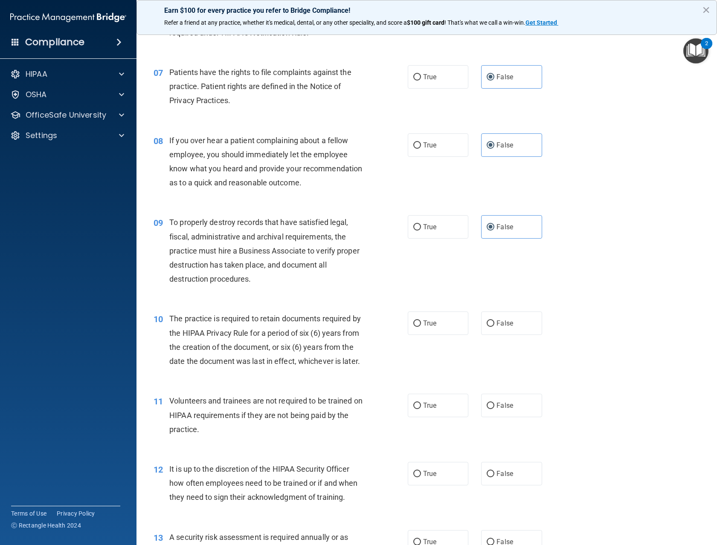
scroll to position [512, 0]
click at [428, 326] on span "True" at bounding box center [429, 322] width 13 height 8
click at [421, 325] on input "True" at bounding box center [417, 322] width 8 height 6
radio input "true"
click at [429, 408] on span "True" at bounding box center [429, 404] width 13 height 8
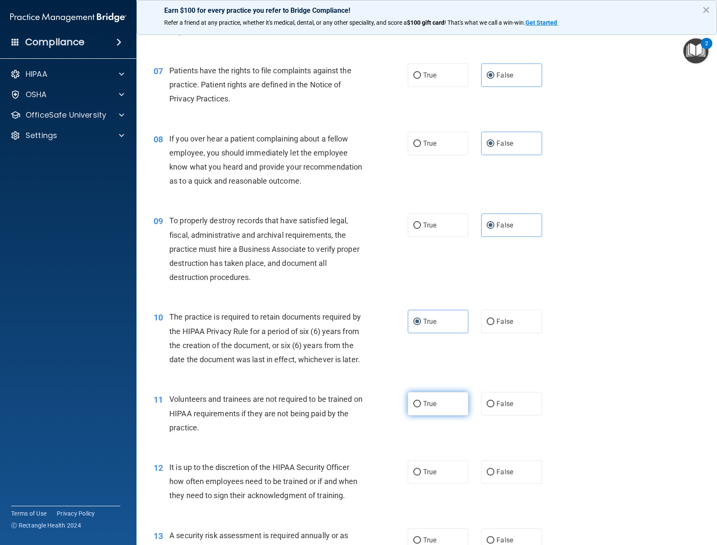
click at [421, 408] on input "True" at bounding box center [417, 404] width 8 height 6
radio input "true"
click at [423, 476] on span "True" at bounding box center [429, 472] width 13 height 8
click at [421, 476] on input "True" at bounding box center [417, 472] width 8 height 6
radio input "true"
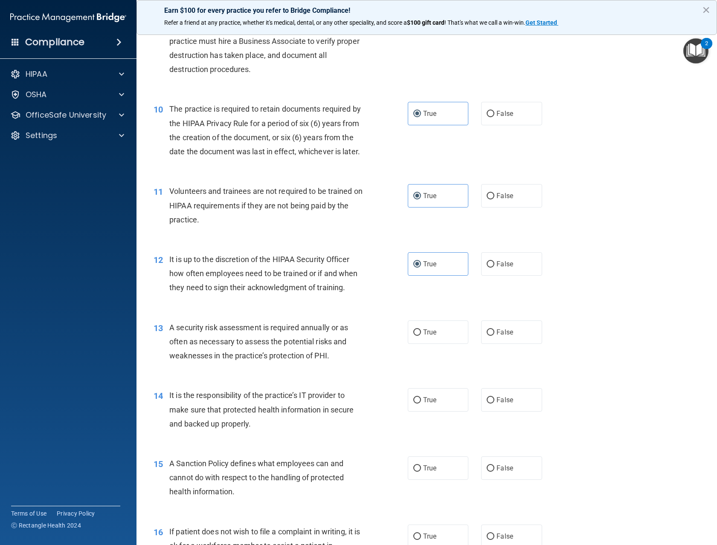
scroll to position [725, 0]
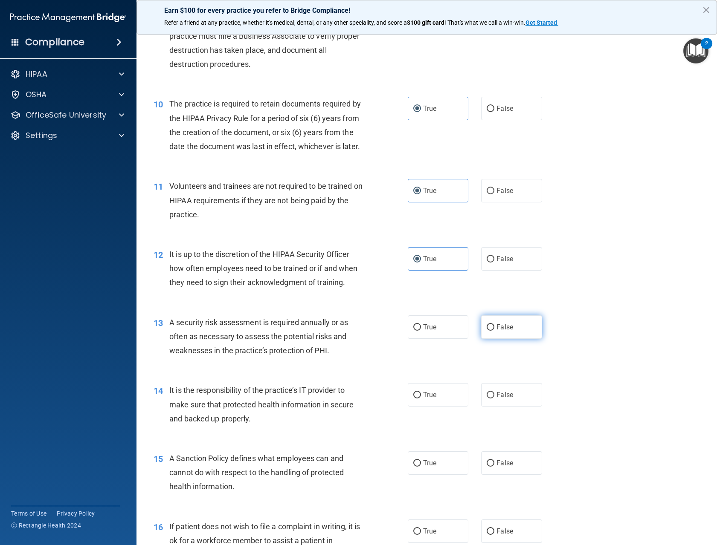
click at [498, 331] on span "False" at bounding box center [504, 327] width 17 height 8
click at [494, 331] on input "False" at bounding box center [490, 327] width 8 height 6
radio input "true"
click at [486, 399] on input "False" at bounding box center [490, 395] width 8 height 6
radio input "true"
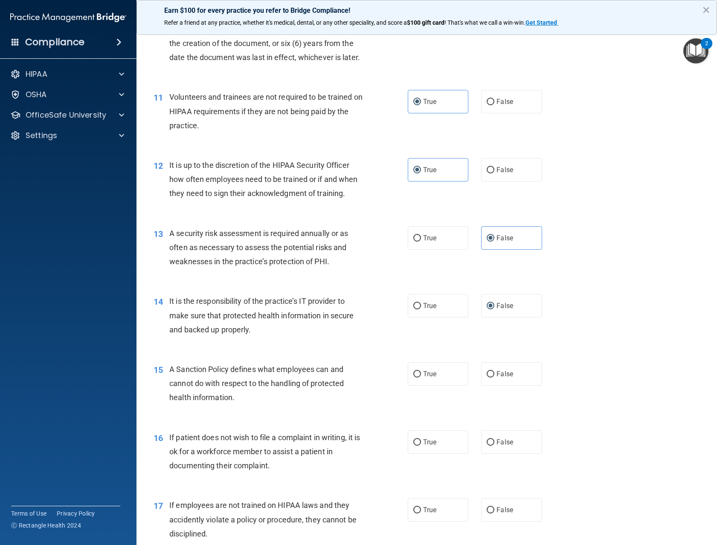
scroll to position [853, 0]
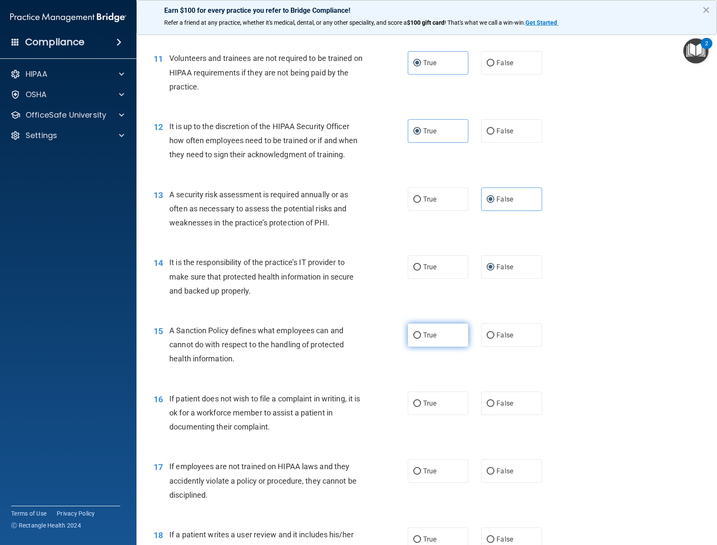
click at [413, 339] on input "True" at bounding box center [417, 336] width 8 height 6
radio input "true"
click at [429, 408] on span "True" at bounding box center [429, 403] width 13 height 8
click at [421, 407] on input "True" at bounding box center [417, 404] width 8 height 6
radio input "true"
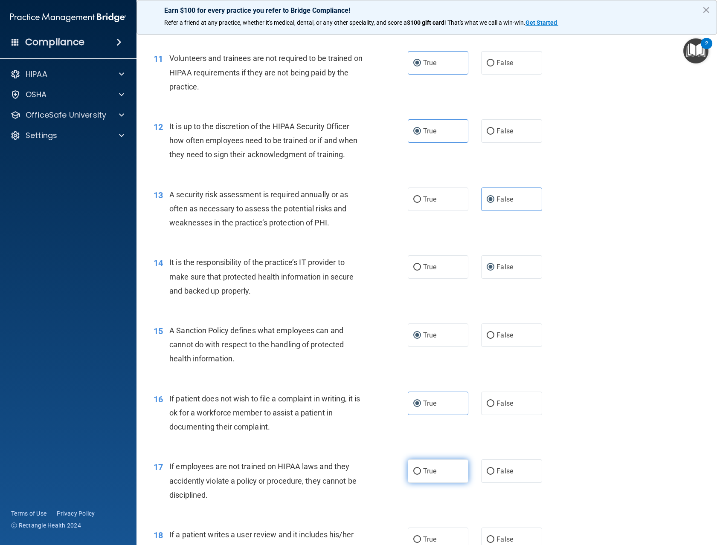
click at [428, 475] on span "True" at bounding box center [429, 471] width 13 height 8
click at [421, 475] on input "True" at bounding box center [417, 472] width 8 height 6
radio input "true"
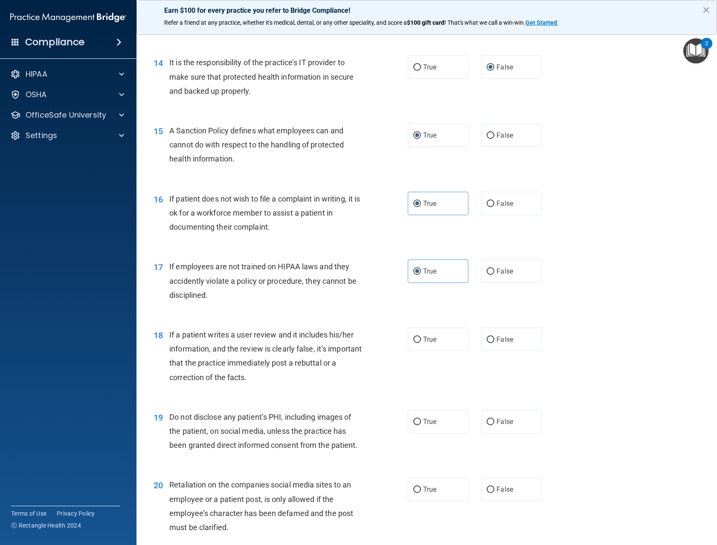
scroll to position [1066, 0]
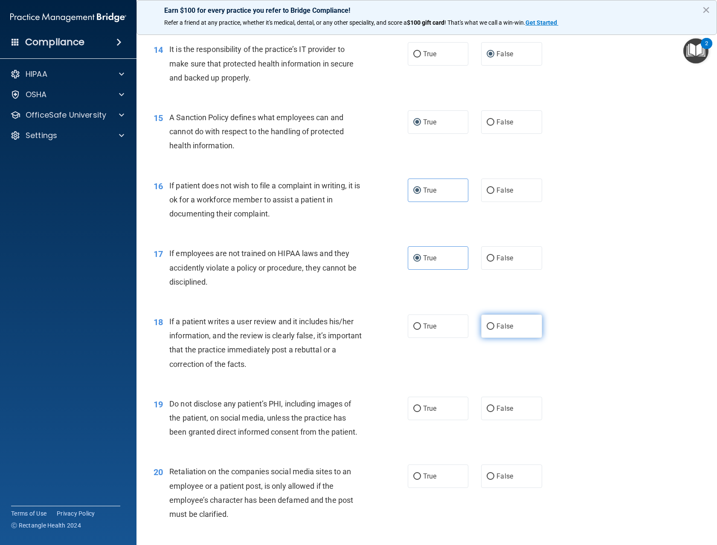
click at [497, 338] on label "False" at bounding box center [511, 326] width 61 height 23
click at [494, 330] on input "False" at bounding box center [490, 327] width 8 height 6
radio input "true"
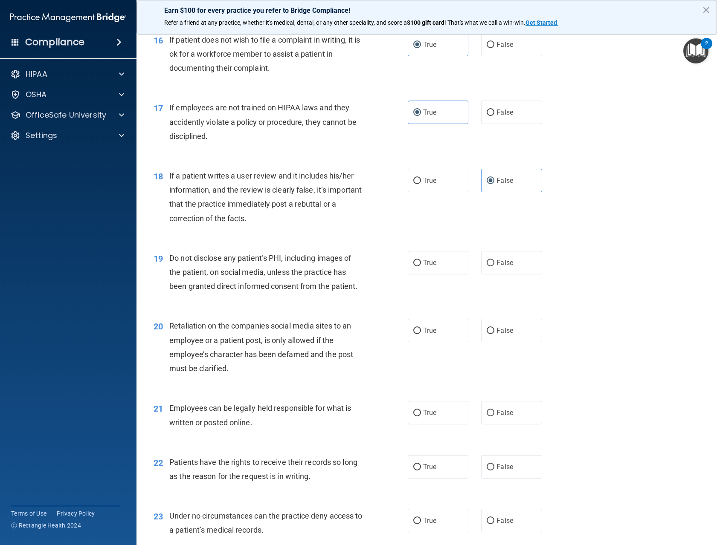
scroll to position [1236, 0]
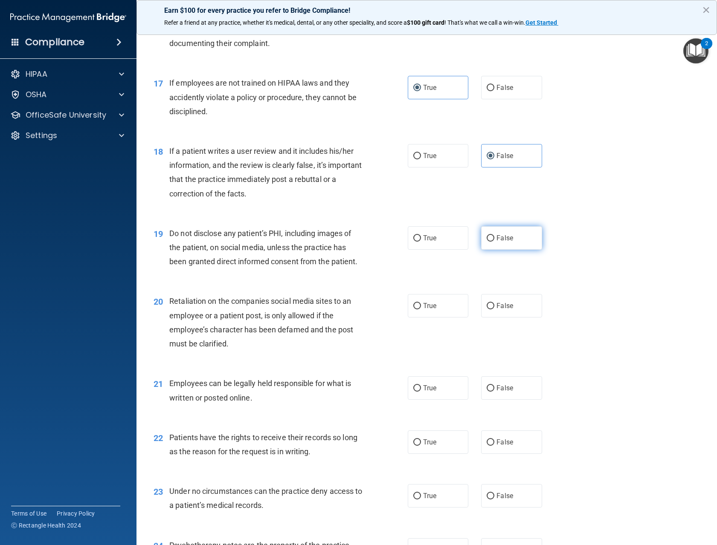
click at [500, 242] on span "False" at bounding box center [504, 238] width 17 height 8
click at [494, 242] on input "False" at bounding box center [490, 238] width 8 height 6
radio input "true"
click at [496, 310] on span "False" at bounding box center [504, 306] width 17 height 8
click at [493, 310] on input "False" at bounding box center [490, 306] width 8 height 6
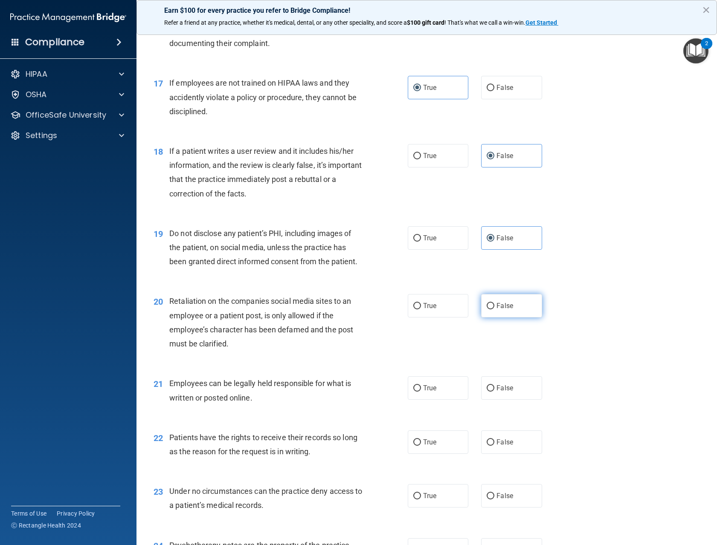
radio input "true"
click at [423, 392] on span "True" at bounding box center [429, 388] width 13 height 8
click at [421, 392] on input "True" at bounding box center [417, 388] width 8 height 6
radio input "true"
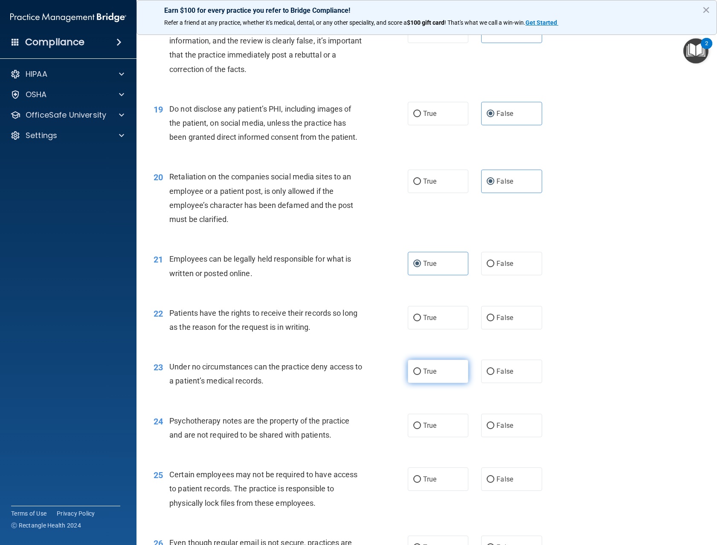
scroll to position [1364, 0]
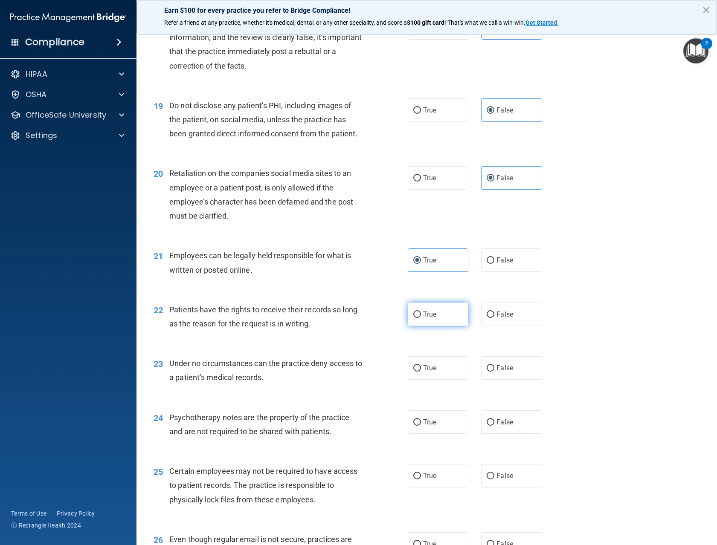
click at [431, 326] on label "True" at bounding box center [438, 314] width 61 height 23
click at [421, 318] on input "True" at bounding box center [417, 315] width 8 height 6
radio input "true"
click at [511, 380] on label "False" at bounding box center [511, 367] width 61 height 23
click at [494, 372] on input "False" at bounding box center [490, 368] width 8 height 6
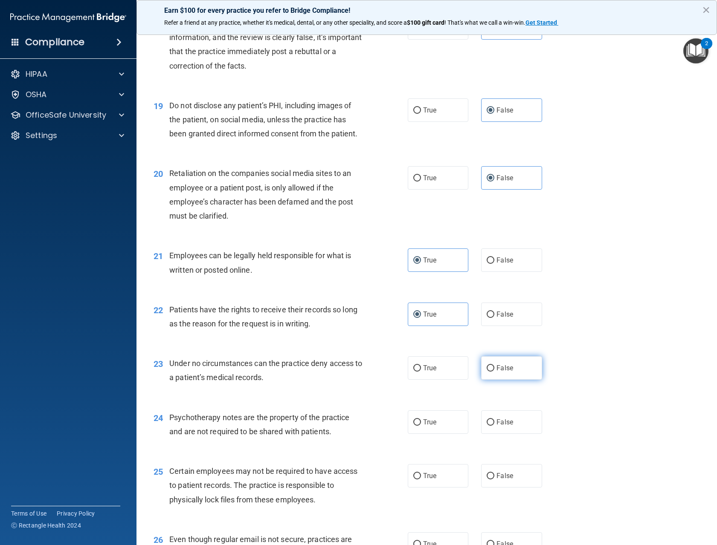
radio input "true"
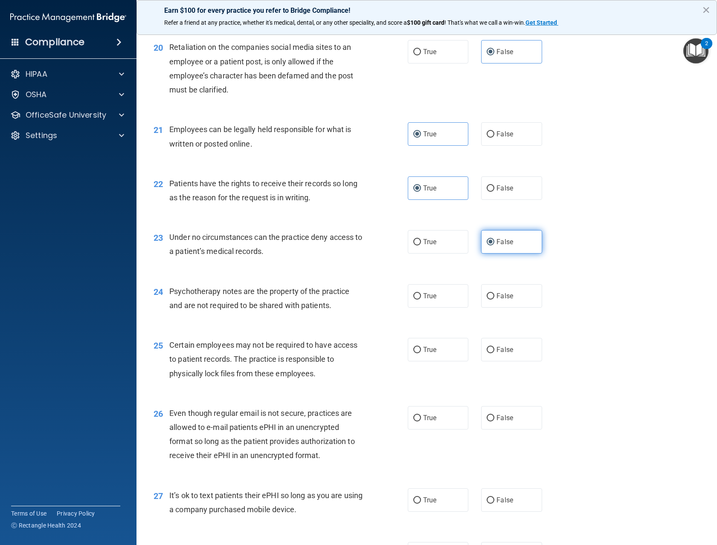
scroll to position [1492, 0]
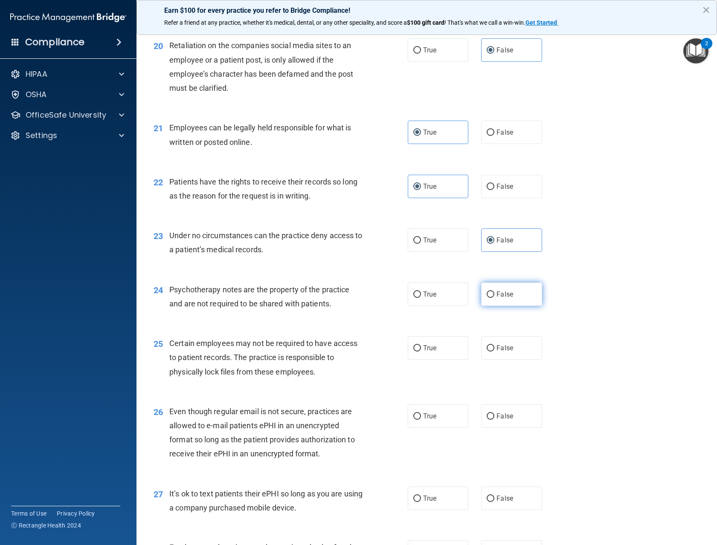
click at [509, 298] on span "False" at bounding box center [504, 294] width 17 height 8
click at [494, 298] on input "False" at bounding box center [490, 295] width 8 height 6
radio input "true"
click at [423, 352] on span "True" at bounding box center [429, 348] width 13 height 8
click at [421, 352] on input "True" at bounding box center [417, 348] width 8 height 6
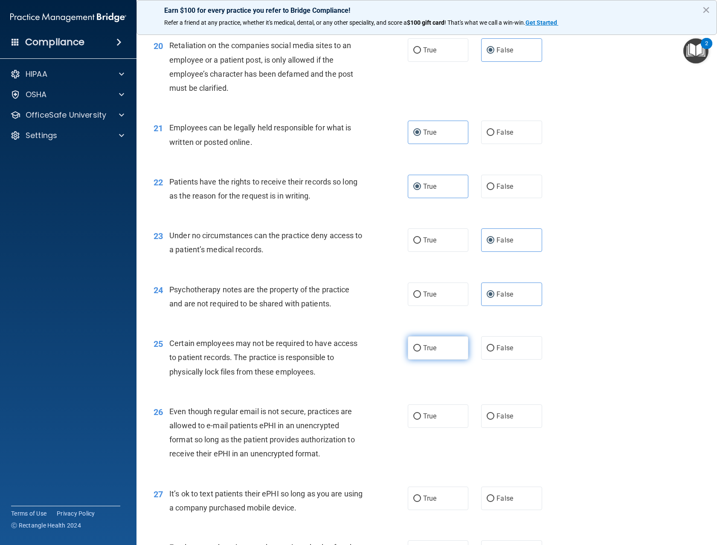
radio input "true"
click at [488, 420] on input "False" at bounding box center [490, 417] width 8 height 6
radio input "true"
click at [489, 510] on label "False" at bounding box center [511, 498] width 61 height 23
click at [489, 502] on input "False" at bounding box center [490, 499] width 8 height 6
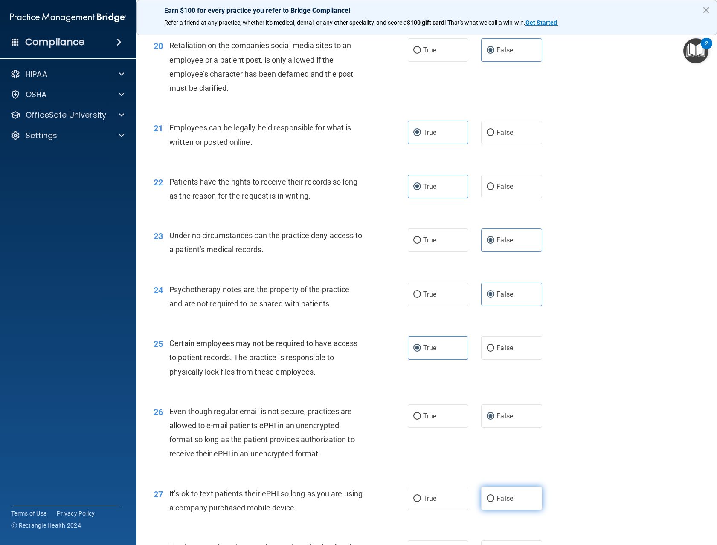
radio input "true"
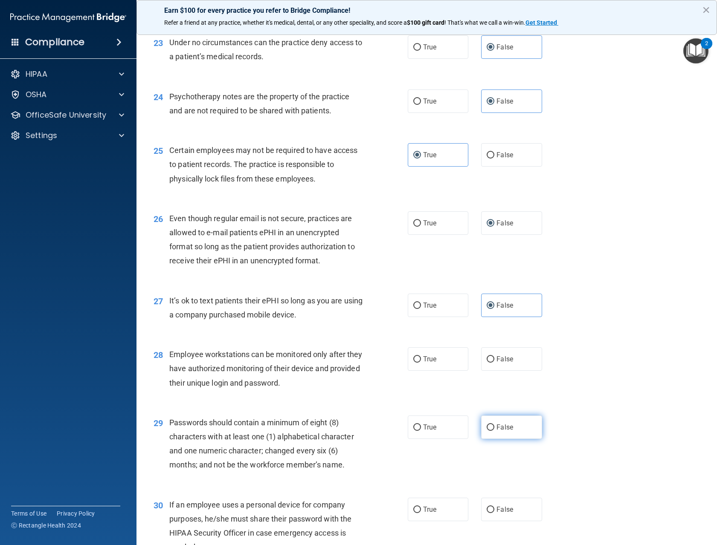
scroll to position [1748, 0]
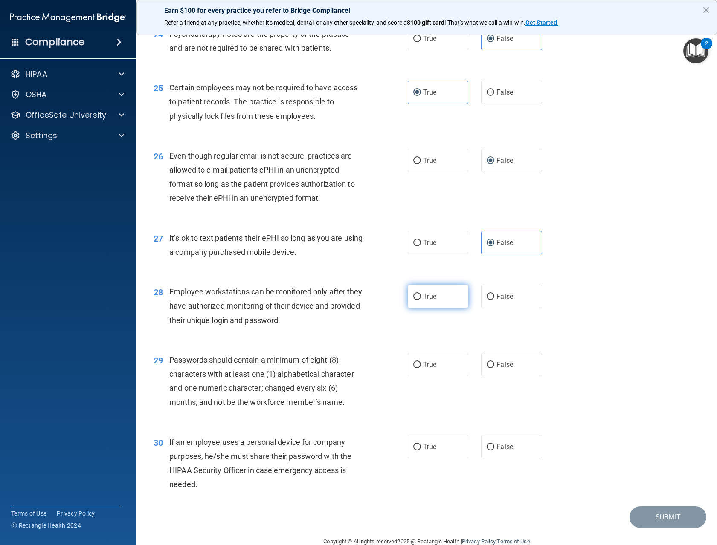
click at [429, 301] on span "True" at bounding box center [429, 296] width 13 height 8
click at [421, 300] on input "True" at bounding box center [417, 297] width 8 height 6
radio input "true"
click at [424, 376] on label "True" at bounding box center [438, 364] width 61 height 23
click at [421, 368] on input "True" at bounding box center [417, 365] width 8 height 6
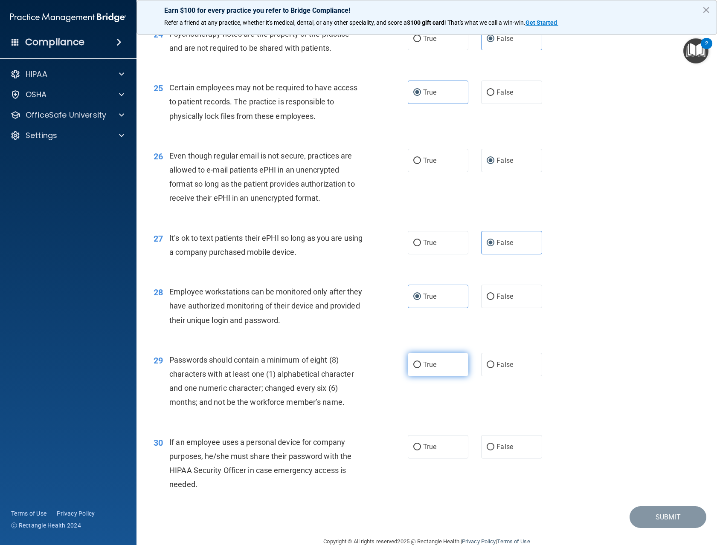
radio input "true"
click at [424, 451] on span "True" at bounding box center [429, 447] width 13 height 8
click at [421, 451] on input "True" at bounding box center [417, 447] width 8 height 6
radio input "true"
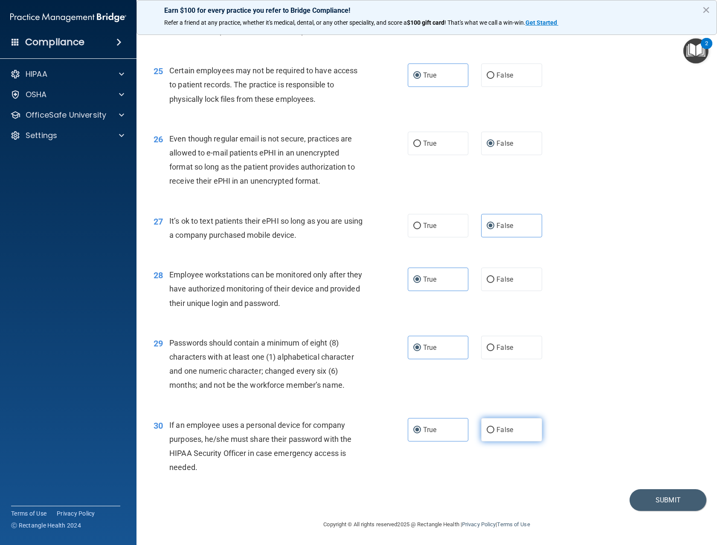
scroll to position [1793, 0]
click at [641, 503] on button "Submit" at bounding box center [667, 500] width 77 height 22
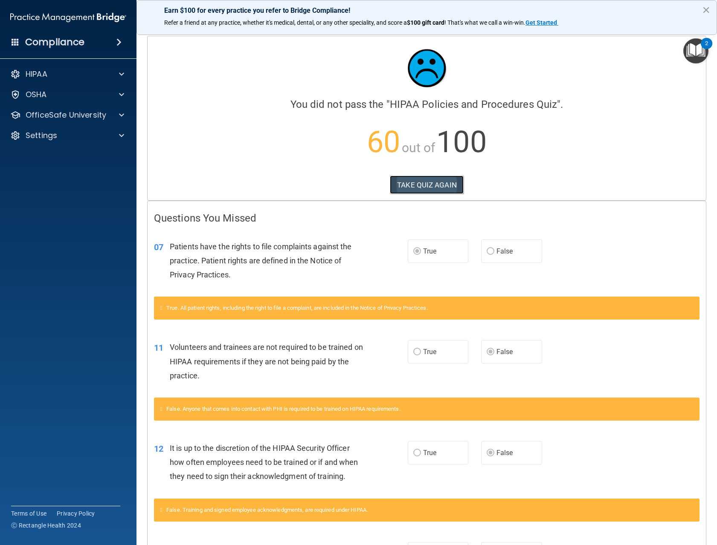
click at [437, 183] on button "TAKE QUIZ AGAIN" at bounding box center [427, 185] width 74 height 19
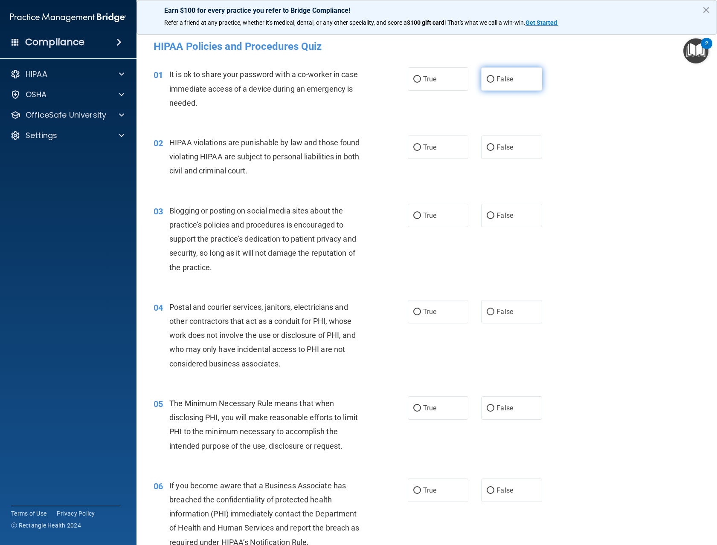
click at [504, 78] on span "False" at bounding box center [504, 79] width 17 height 8
click at [494, 78] on input "False" at bounding box center [490, 79] width 8 height 6
radio input "true"
click at [438, 148] on label "True" at bounding box center [438, 147] width 61 height 23
click at [421, 148] on input "True" at bounding box center [417, 148] width 8 height 6
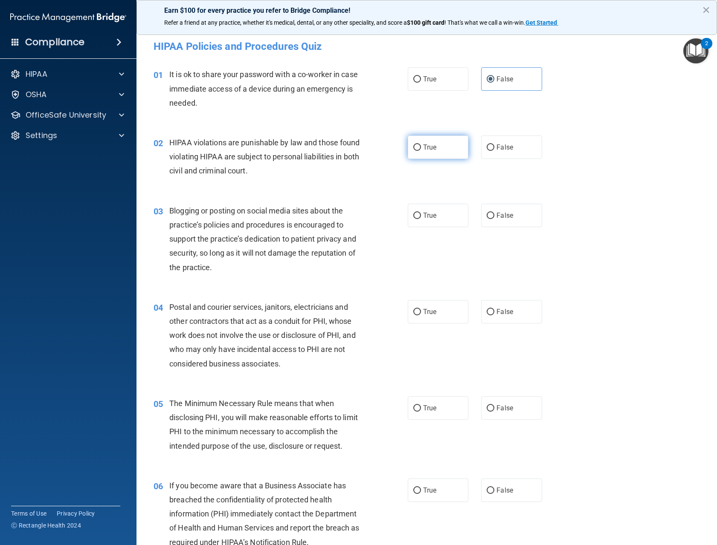
radio input "true"
click at [488, 222] on label "False" at bounding box center [511, 215] width 61 height 23
click at [488, 219] on input "False" at bounding box center [490, 216] width 8 height 6
radio input "true"
click at [424, 213] on span "True" at bounding box center [429, 215] width 13 height 8
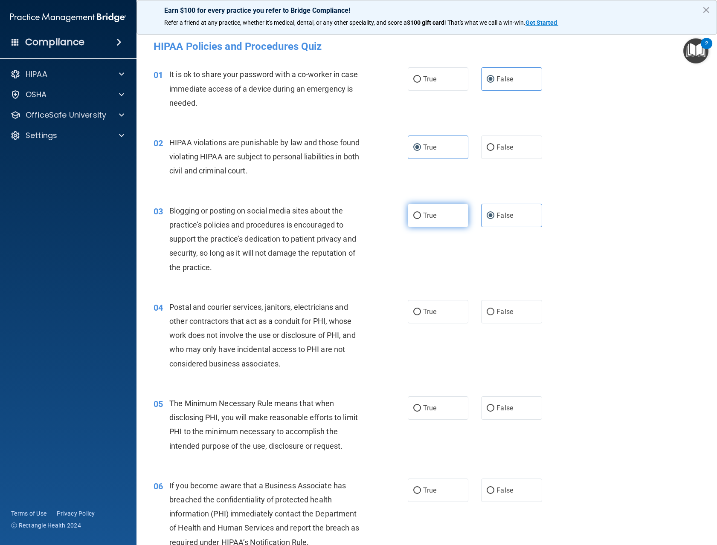
click at [421, 213] on input "True" at bounding box center [417, 216] width 8 height 6
radio input "true"
radio input "false"
click at [436, 307] on label "True" at bounding box center [438, 311] width 61 height 23
click at [421, 309] on input "True" at bounding box center [417, 312] width 8 height 6
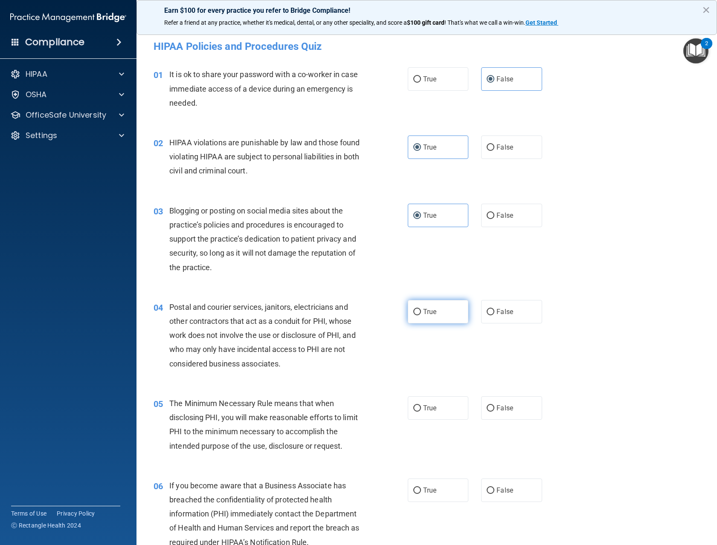
radio input "true"
click at [499, 215] on span "False" at bounding box center [504, 215] width 17 height 8
click at [494, 215] on input "False" at bounding box center [490, 216] width 8 height 6
radio input "true"
radio input "false"
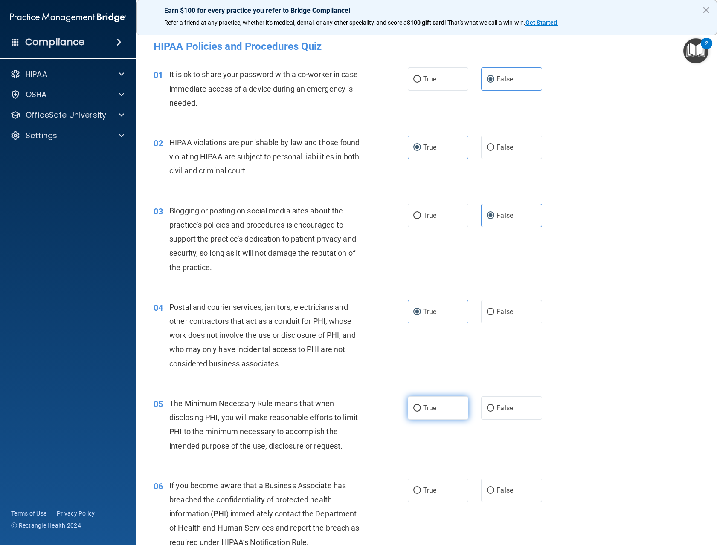
click at [425, 404] on span "True" at bounding box center [429, 408] width 13 height 8
click at [421, 405] on input "True" at bounding box center [417, 408] width 8 height 6
radio input "true"
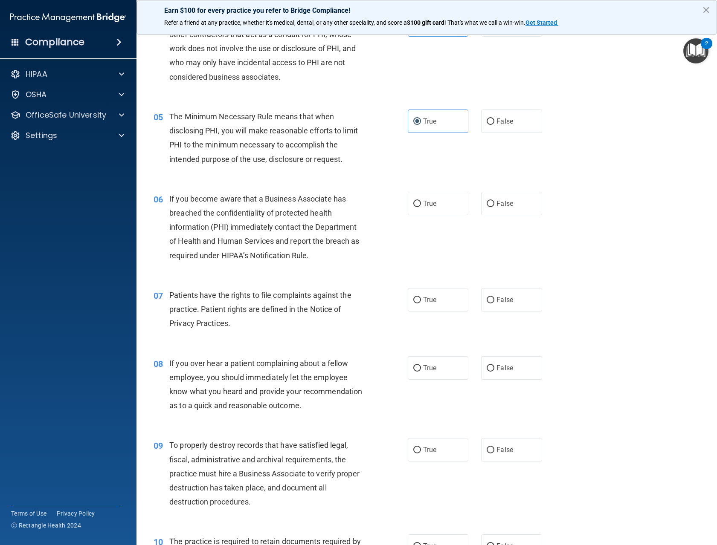
scroll to position [298, 0]
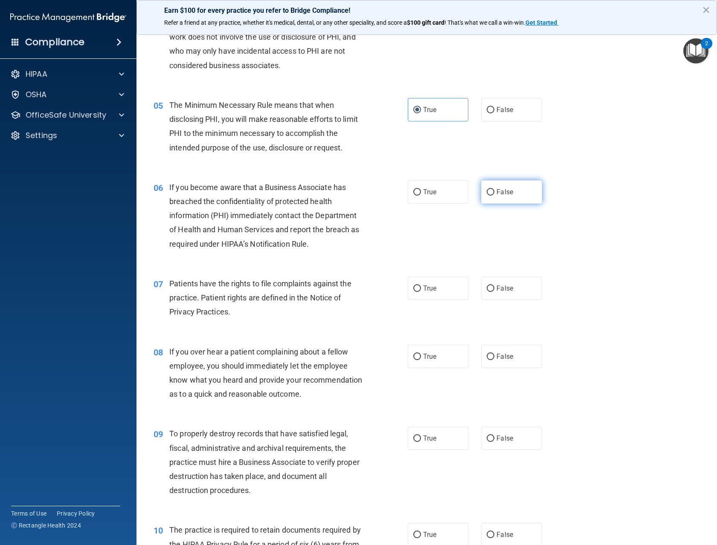
click at [503, 189] on span "False" at bounding box center [504, 192] width 17 height 8
click at [494, 189] on input "False" at bounding box center [490, 192] width 8 height 6
radio input "true"
click at [431, 290] on span "True" at bounding box center [429, 288] width 13 height 8
click at [421, 290] on input "True" at bounding box center [417, 289] width 8 height 6
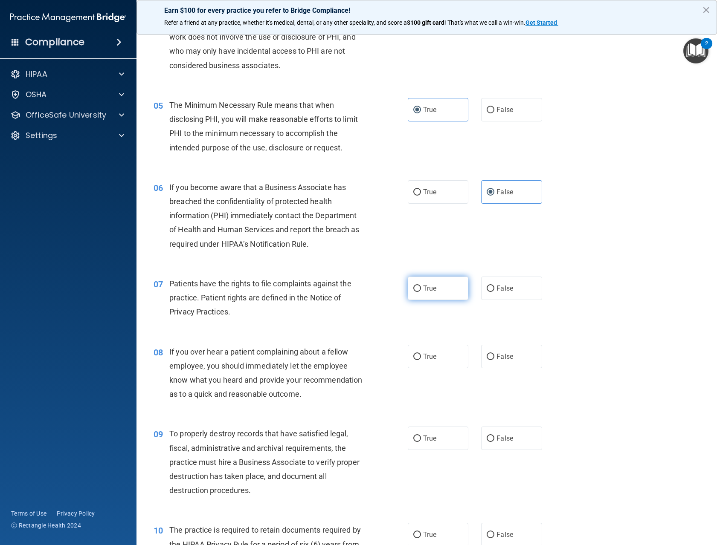
radio input "true"
click at [505, 365] on label "False" at bounding box center [511, 356] width 61 height 23
click at [494, 360] on input "False" at bounding box center [490, 357] width 8 height 6
radio input "true"
click at [492, 448] on label "False" at bounding box center [511, 438] width 61 height 23
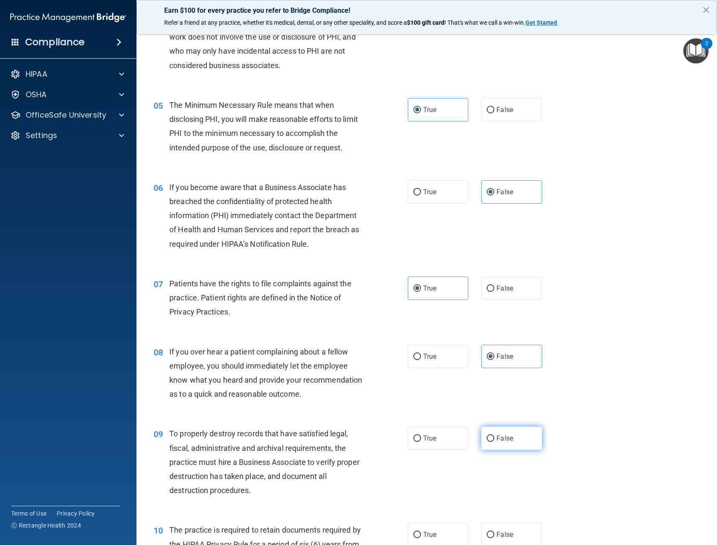
click at [492, 442] on input "False" at bounding box center [490, 439] width 8 height 6
radio input "true"
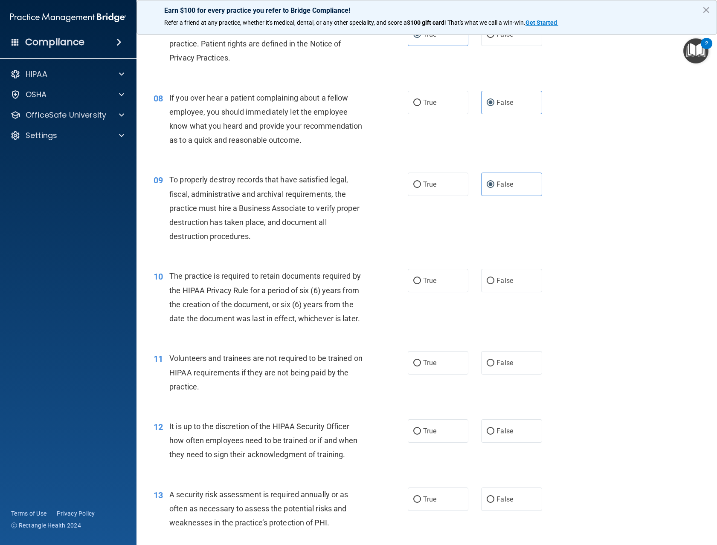
scroll to position [554, 0]
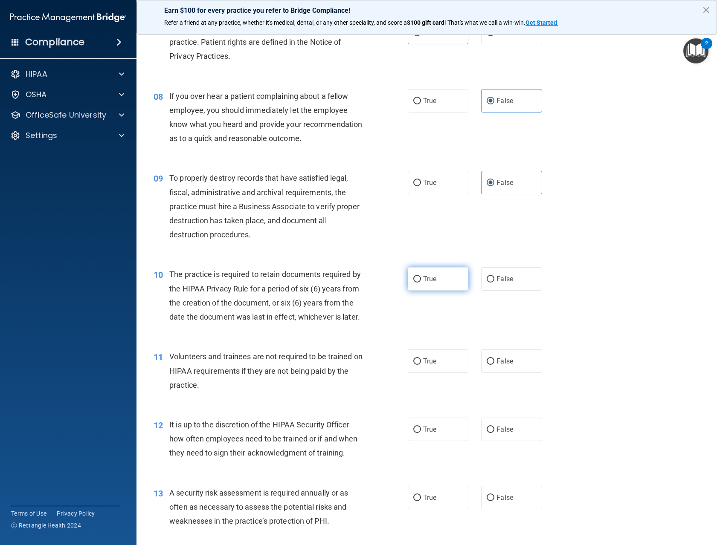
click at [440, 291] on label "True" at bounding box center [438, 278] width 61 height 23
click at [421, 283] on input "True" at bounding box center [417, 279] width 8 height 6
radio input "true"
click at [493, 373] on label "False" at bounding box center [511, 361] width 61 height 23
click at [493, 365] on input "False" at bounding box center [490, 362] width 8 height 6
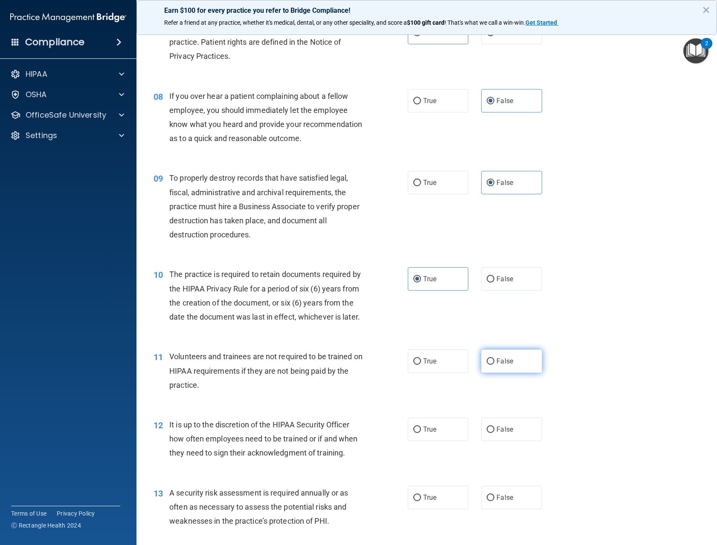
radio input "true"
click at [496, 434] on span "False" at bounding box center [504, 429] width 17 height 8
click at [494, 433] on input "False" at bounding box center [490, 430] width 8 height 6
radio input "true"
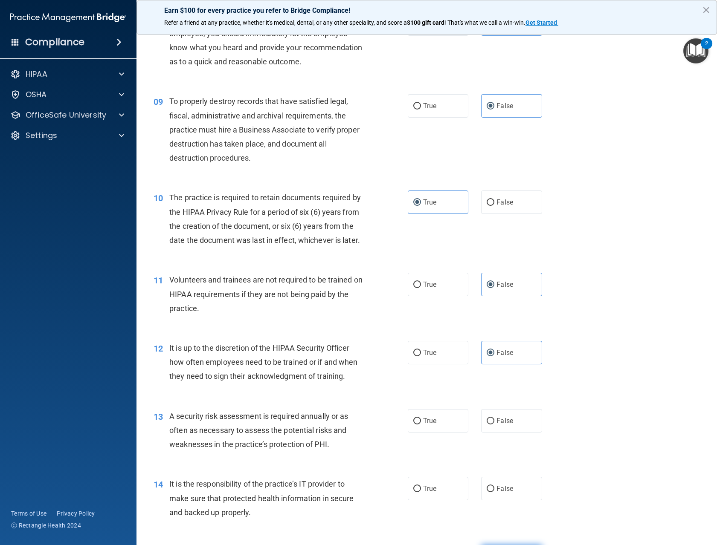
scroll to position [767, 0]
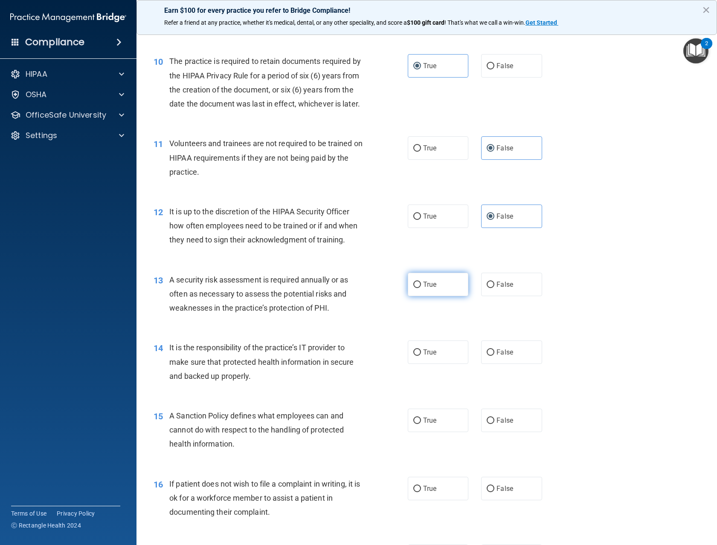
click at [429, 289] on span "True" at bounding box center [429, 285] width 13 height 8
click at [421, 288] on input "True" at bounding box center [417, 285] width 8 height 6
radio input "true"
click at [488, 364] on label "False" at bounding box center [511, 352] width 61 height 23
click at [488, 356] on input "False" at bounding box center [490, 353] width 8 height 6
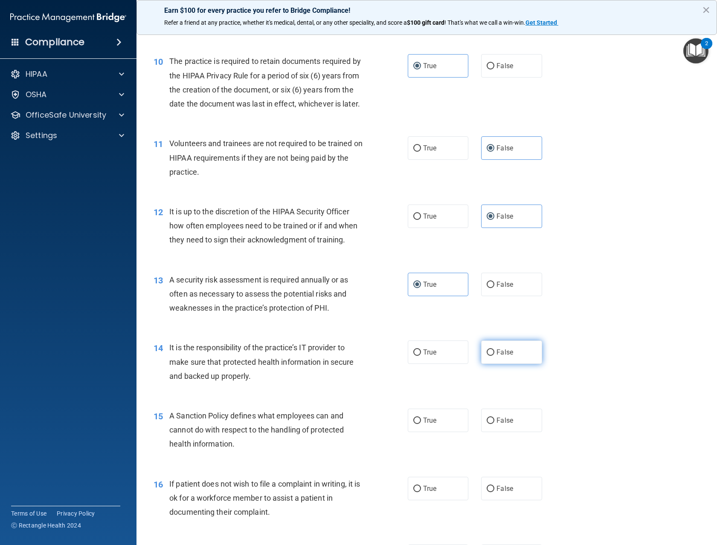
radio input "true"
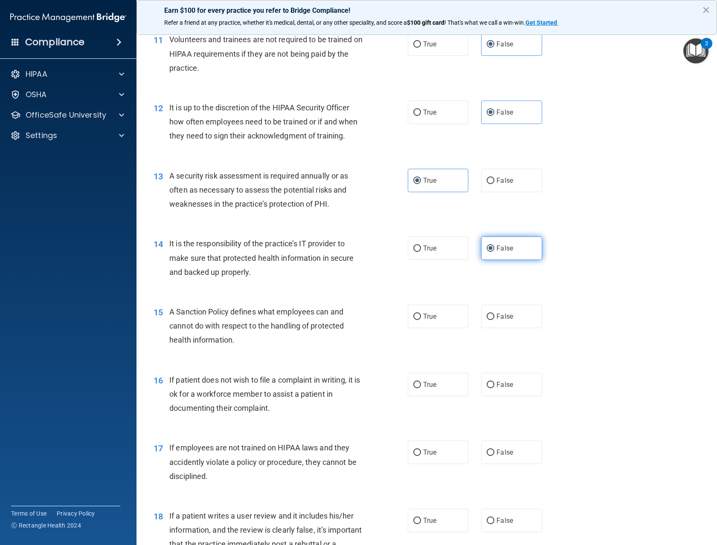
scroll to position [938, 0]
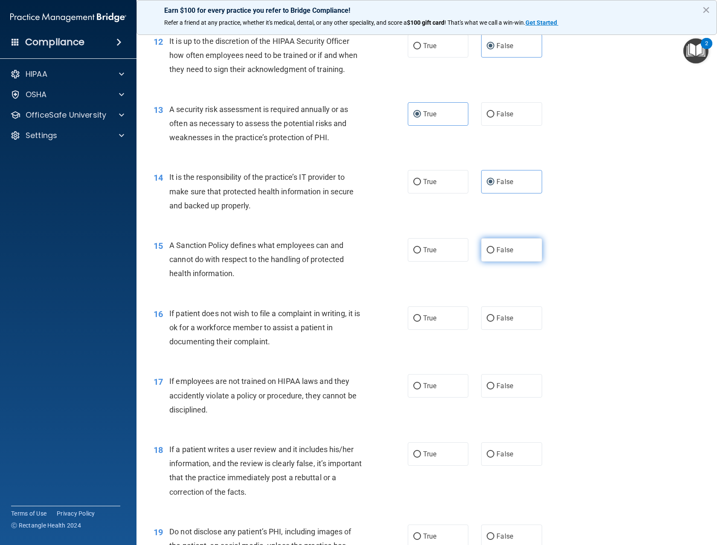
click at [496, 254] on span "False" at bounding box center [504, 250] width 17 height 8
click at [494, 254] on input "False" at bounding box center [490, 250] width 8 height 6
radio input "true"
click at [440, 330] on label "True" at bounding box center [438, 318] width 61 height 23
click at [421, 322] on input "True" at bounding box center [417, 318] width 8 height 6
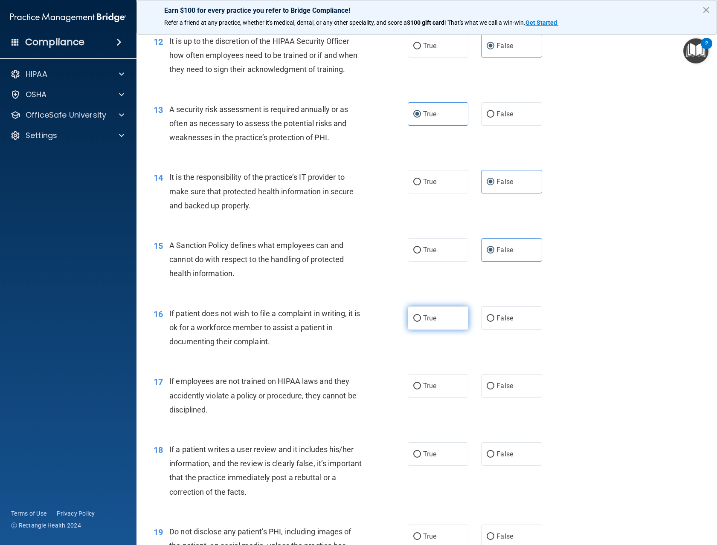
radio input "true"
click at [491, 398] on label "False" at bounding box center [511, 385] width 61 height 23
click at [491, 390] on input "False" at bounding box center [490, 386] width 8 height 6
radio input "true"
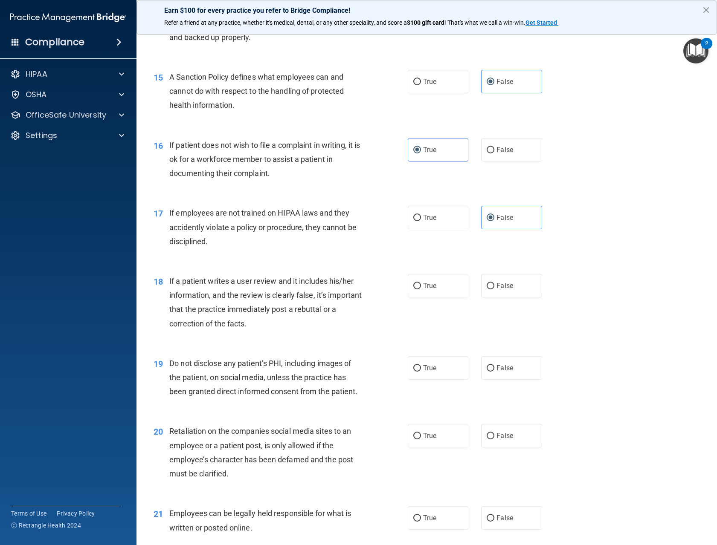
scroll to position [1108, 0]
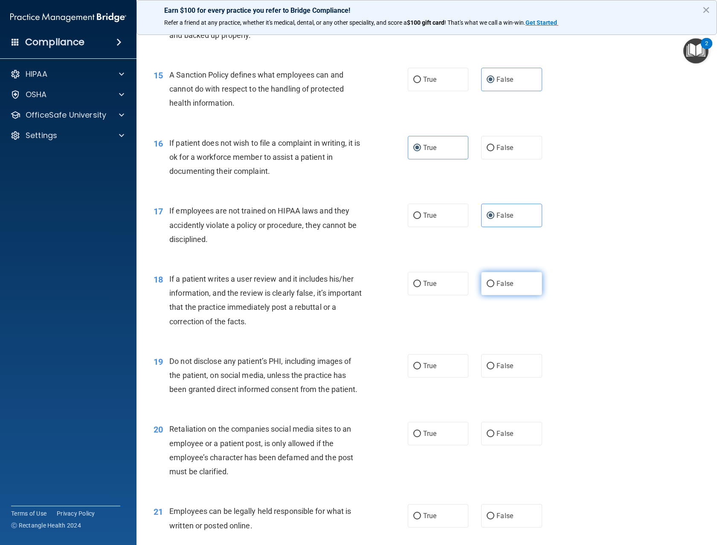
click at [497, 295] on label "False" at bounding box center [511, 283] width 61 height 23
click at [494, 287] on input "False" at bounding box center [490, 284] width 8 height 6
radio input "true"
click at [448, 378] on label "True" at bounding box center [438, 365] width 61 height 23
click at [421, 370] on input "True" at bounding box center [417, 366] width 8 height 6
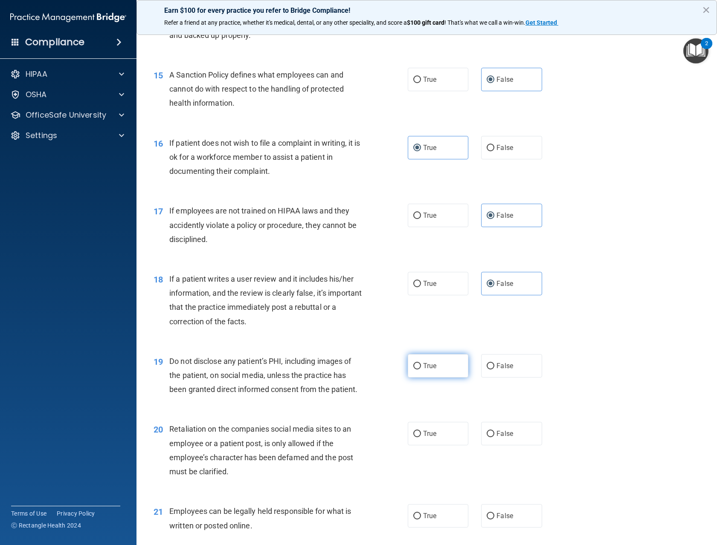
radio input "true"
click at [496, 438] on span "False" at bounding box center [504, 434] width 17 height 8
click at [494, 437] on input "False" at bounding box center [490, 434] width 8 height 6
radio input "true"
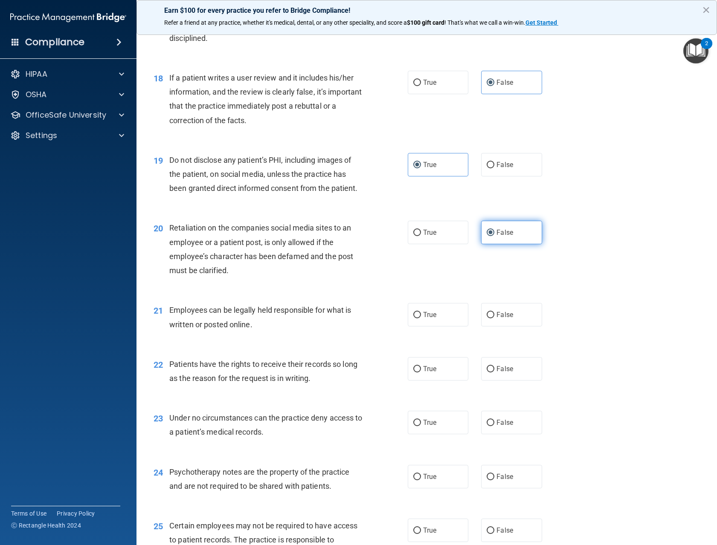
scroll to position [1322, 0]
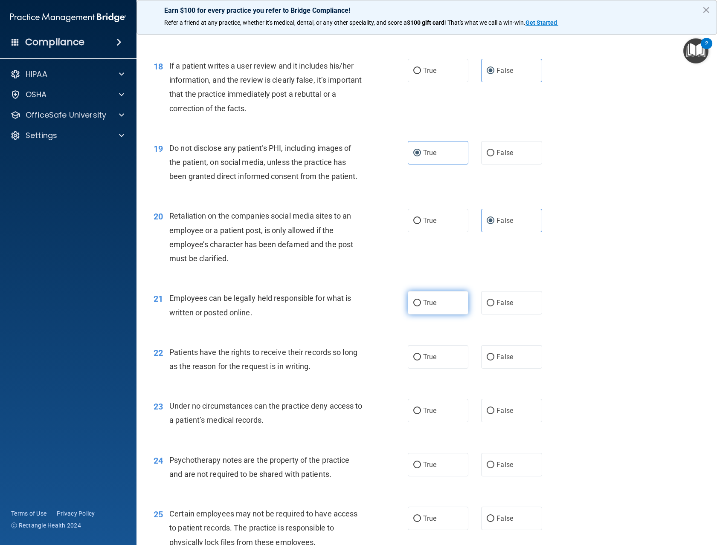
click at [417, 315] on label "True" at bounding box center [438, 302] width 61 height 23
click at [417, 307] on input "True" at bounding box center [417, 303] width 8 height 6
radio input "true"
click at [482, 369] on label "False" at bounding box center [511, 356] width 61 height 23
click at [486, 361] on input "False" at bounding box center [490, 357] width 8 height 6
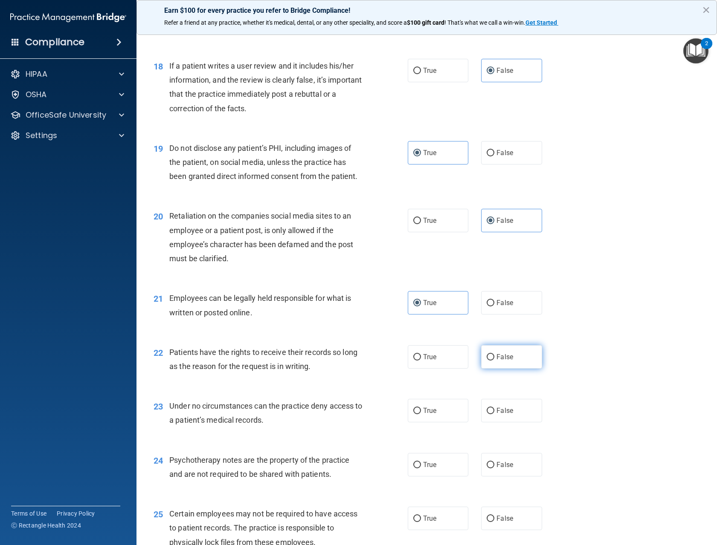
radio input "true"
click at [486, 414] on input "False" at bounding box center [490, 411] width 8 height 6
radio input "true"
click at [437, 422] on label "True" at bounding box center [438, 410] width 61 height 23
click at [421, 414] on input "True" at bounding box center [417, 411] width 8 height 6
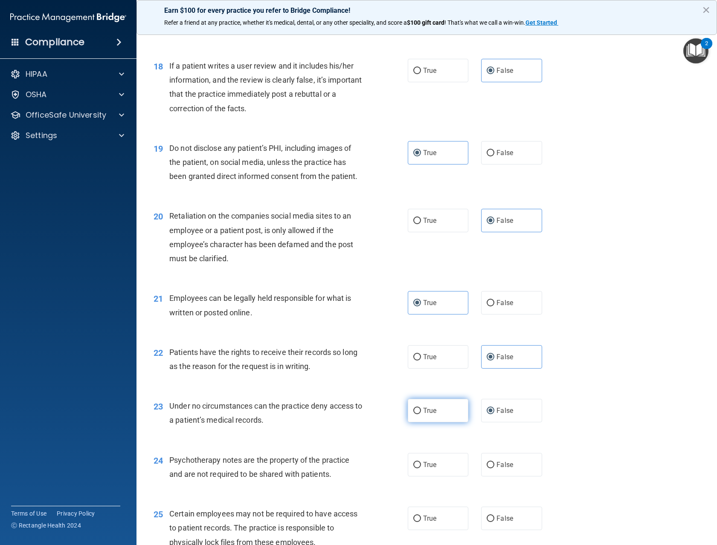
radio input "true"
radio input "false"
click at [443, 477] on label "True" at bounding box center [438, 464] width 61 height 23
click at [421, 469] on input "True" at bounding box center [417, 465] width 8 height 6
radio input "true"
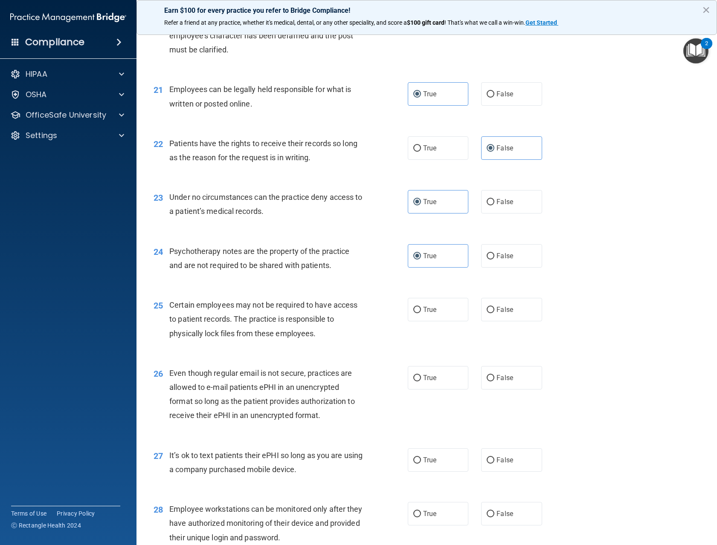
scroll to position [1535, 0]
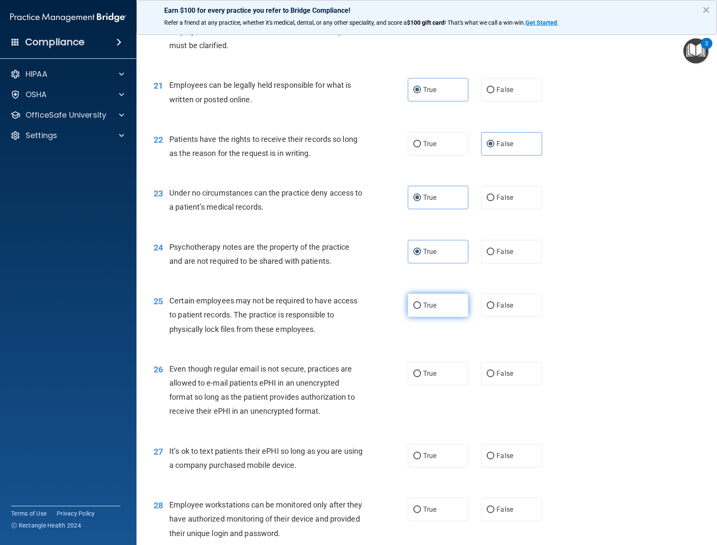
click at [425, 317] on label "True" at bounding box center [438, 305] width 61 height 23
click at [421, 309] on input "True" at bounding box center [417, 306] width 8 height 6
radio input "true"
click at [430, 378] on span "True" at bounding box center [429, 374] width 13 height 8
click at [421, 377] on input "True" at bounding box center [417, 374] width 8 height 6
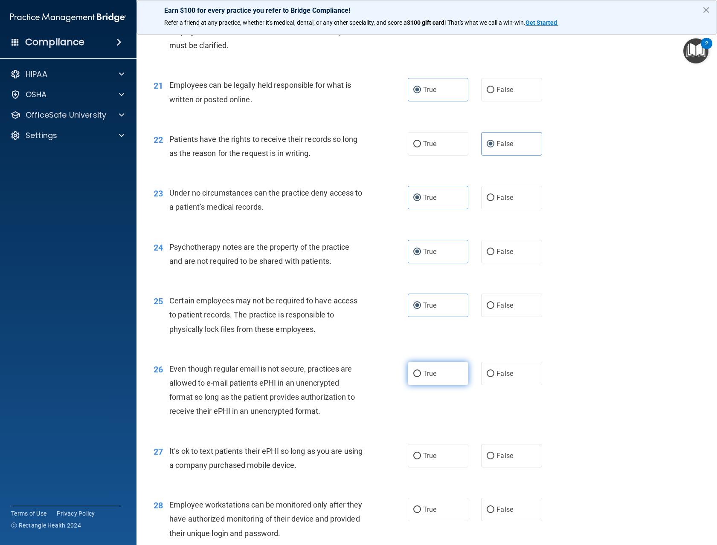
radio input "true"
click at [505, 460] on span "False" at bounding box center [504, 456] width 17 height 8
click at [494, 460] on input "False" at bounding box center [490, 456] width 8 height 6
radio input "true"
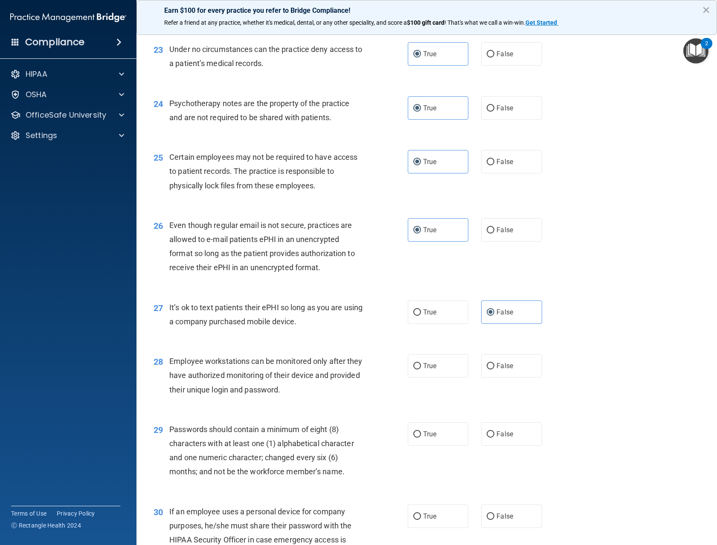
scroll to position [1705, 0]
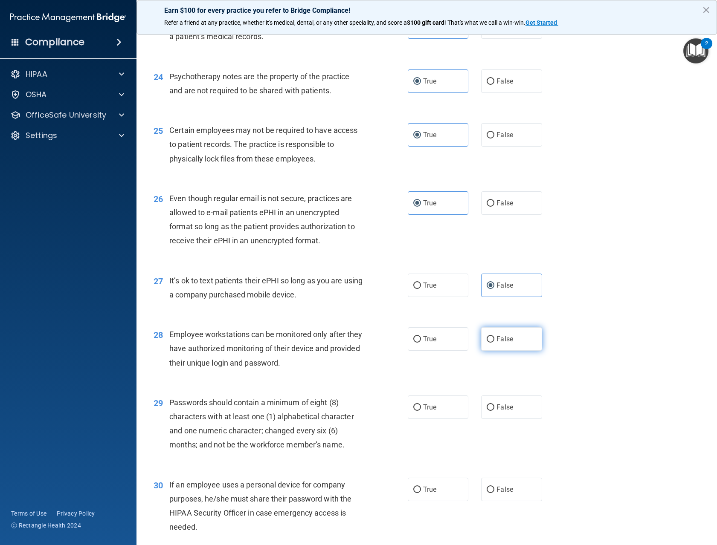
click at [489, 343] on input "False" at bounding box center [490, 339] width 8 height 6
radio input "true"
click at [444, 419] on label "True" at bounding box center [438, 407] width 61 height 23
click at [421, 411] on input "True" at bounding box center [417, 408] width 8 height 6
radio input "true"
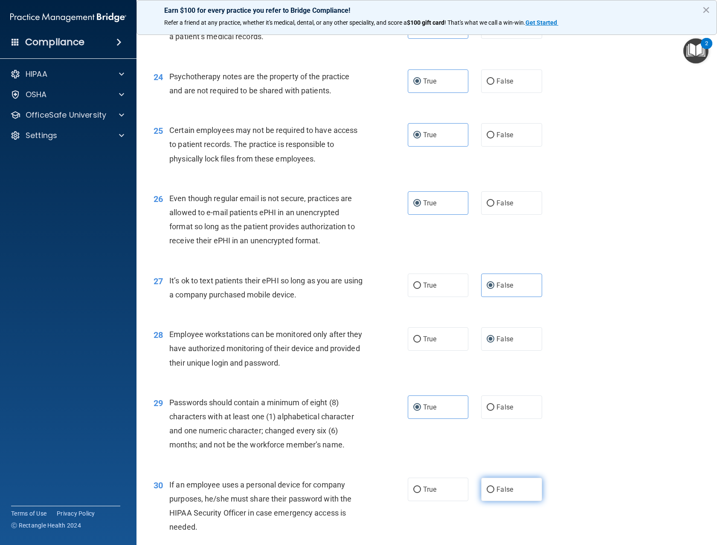
click at [500, 501] on label "False" at bounding box center [511, 489] width 61 height 23
click at [494, 493] on input "False" at bounding box center [490, 490] width 8 height 6
radio input "true"
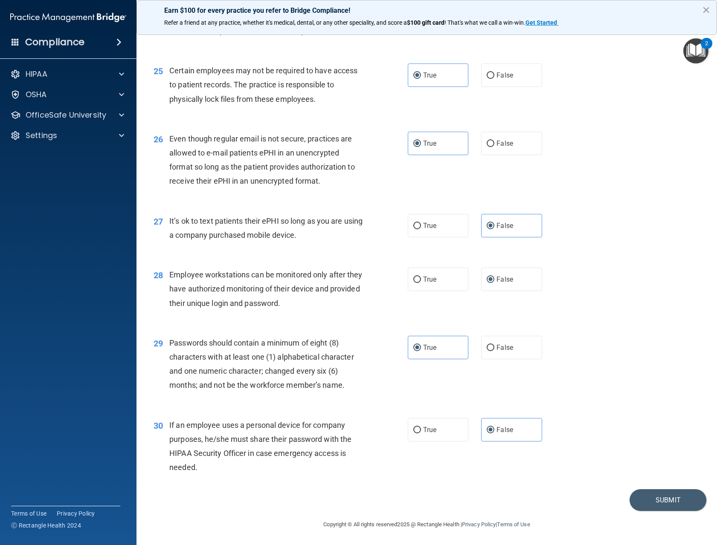
scroll to position [1793, 0]
click at [649, 499] on button "Submit" at bounding box center [667, 500] width 77 height 22
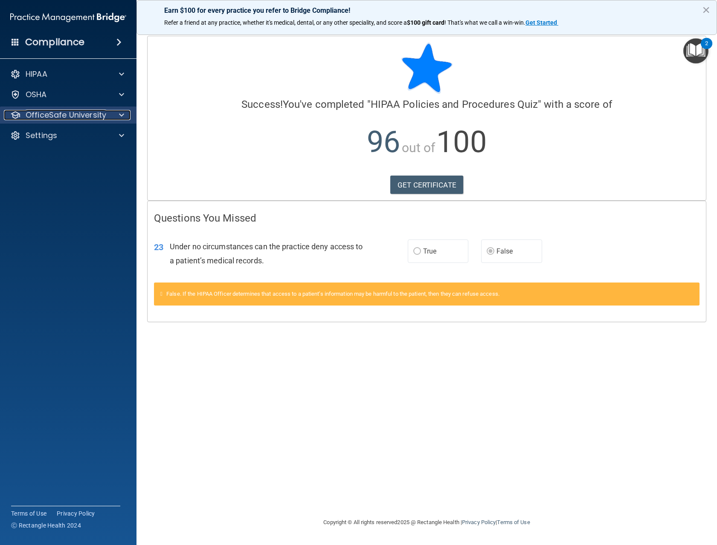
click at [53, 113] on p "OfficeSafe University" at bounding box center [66, 115] width 81 height 10
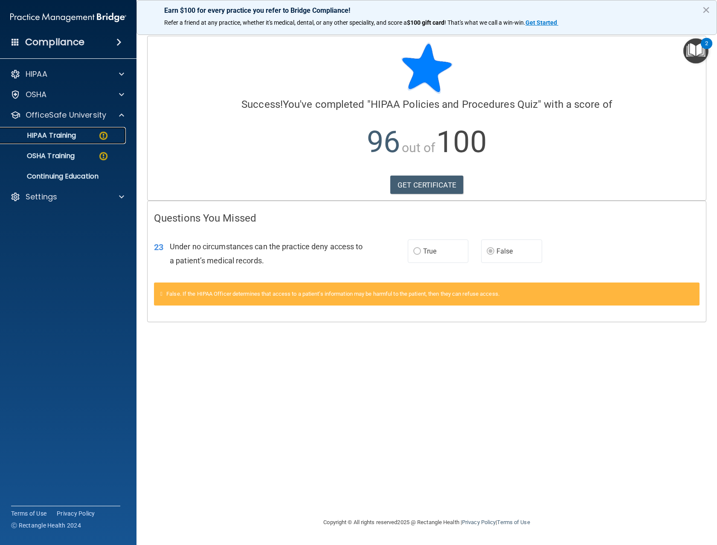
click at [68, 133] on p "HIPAA Training" at bounding box center [41, 135] width 70 height 9
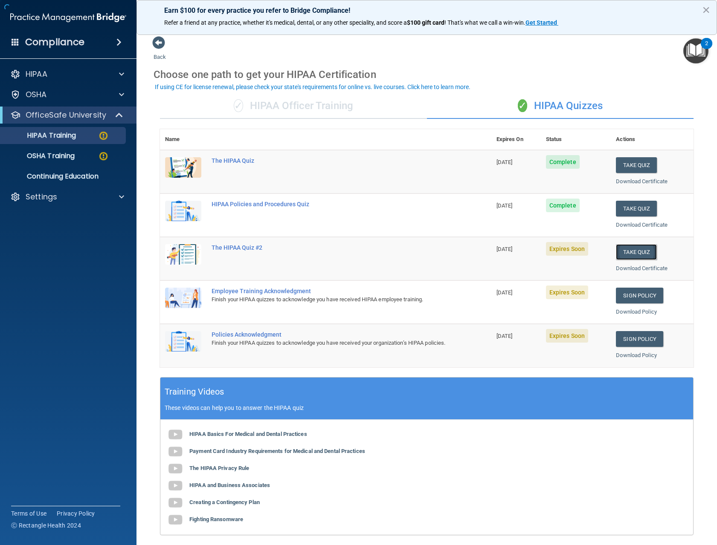
click at [623, 249] on button "Take Quiz" at bounding box center [636, 252] width 41 height 16
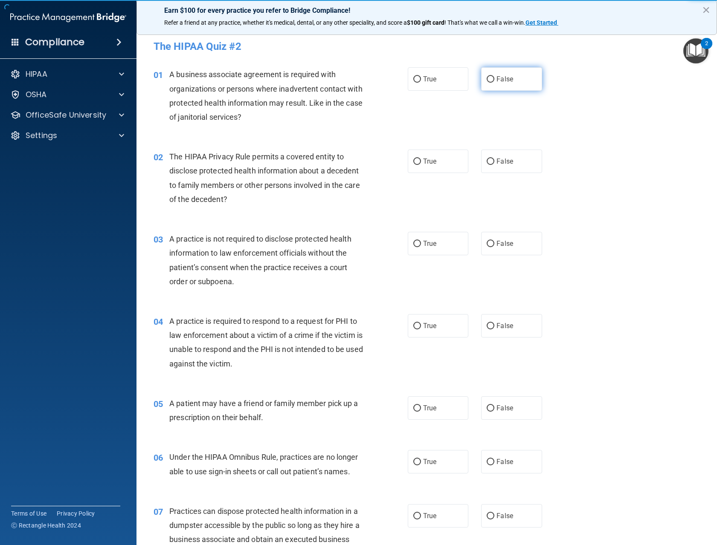
click at [489, 81] on input "False" at bounding box center [490, 79] width 8 height 6
radio input "true"
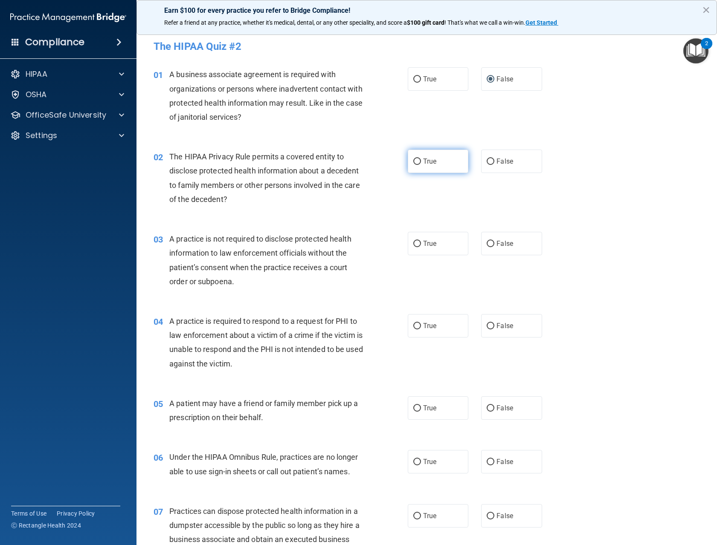
click at [413, 163] on input "True" at bounding box center [417, 162] width 8 height 6
radio input "true"
click at [487, 241] on input "False" at bounding box center [490, 244] width 8 height 6
radio input "true"
click at [414, 326] on input "True" at bounding box center [417, 326] width 8 height 6
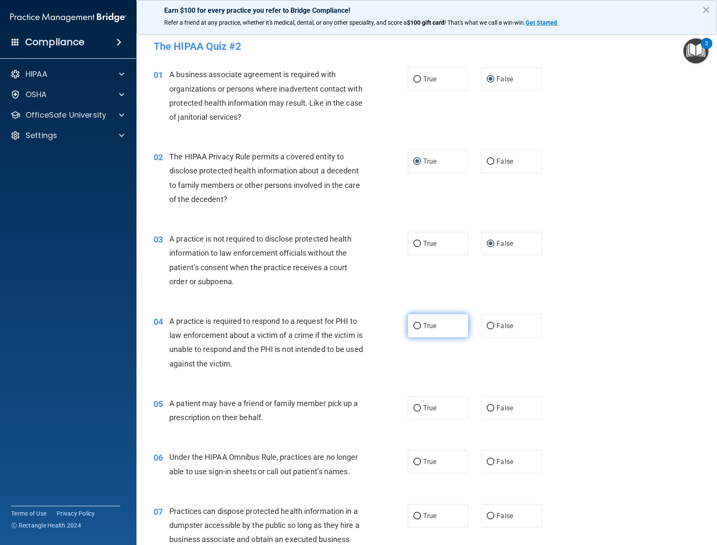
radio input "true"
click at [414, 411] on input "True" at bounding box center [417, 408] width 8 height 6
radio input "true"
click at [486, 462] on input "False" at bounding box center [490, 462] width 8 height 6
radio input "true"
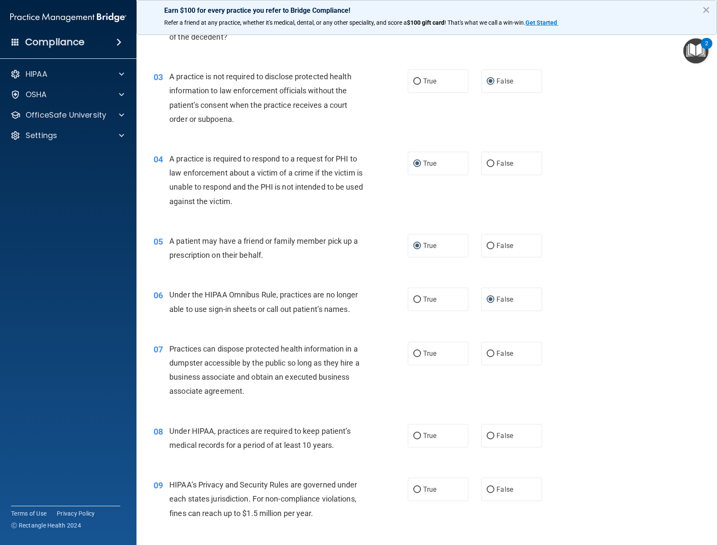
scroll to position [213, 0]
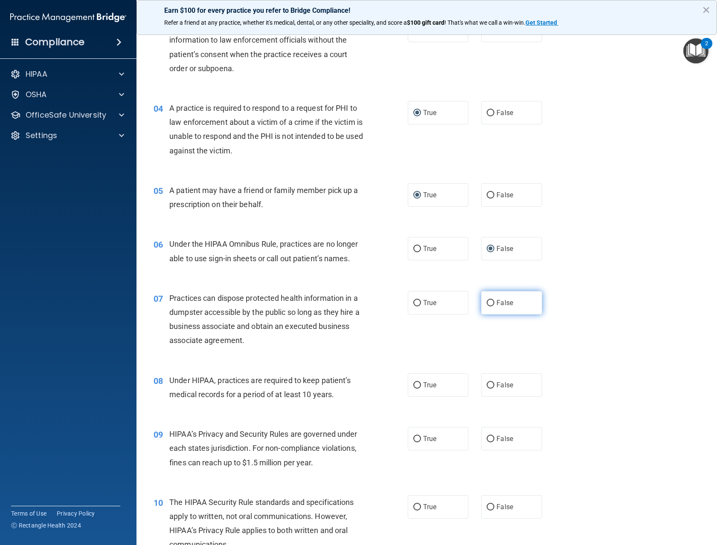
click at [486, 303] on input "False" at bounding box center [490, 303] width 8 height 6
radio input "true"
click at [488, 386] on input "False" at bounding box center [490, 385] width 8 height 6
radio input "true"
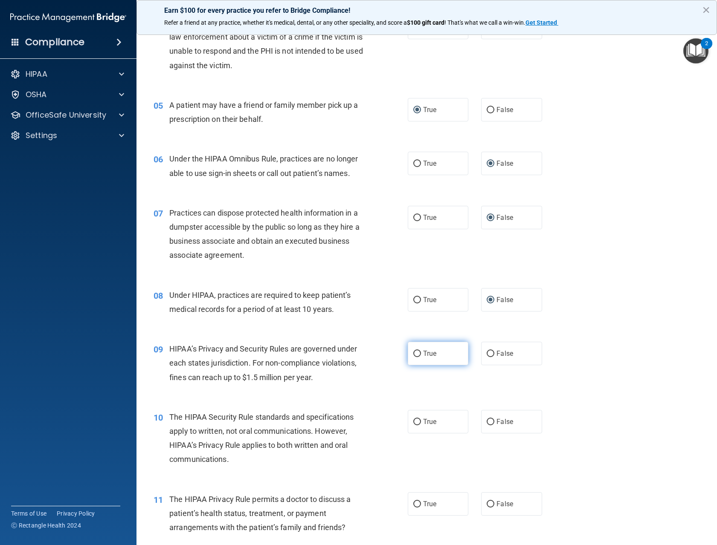
click at [413, 353] on input "True" at bounding box center [417, 354] width 8 height 6
radio input "true"
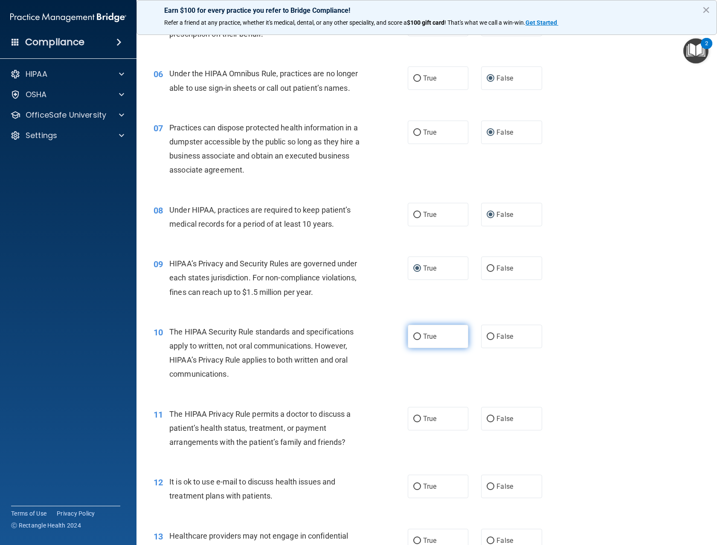
click at [414, 336] on input "True" at bounding box center [417, 337] width 8 height 6
radio input "true"
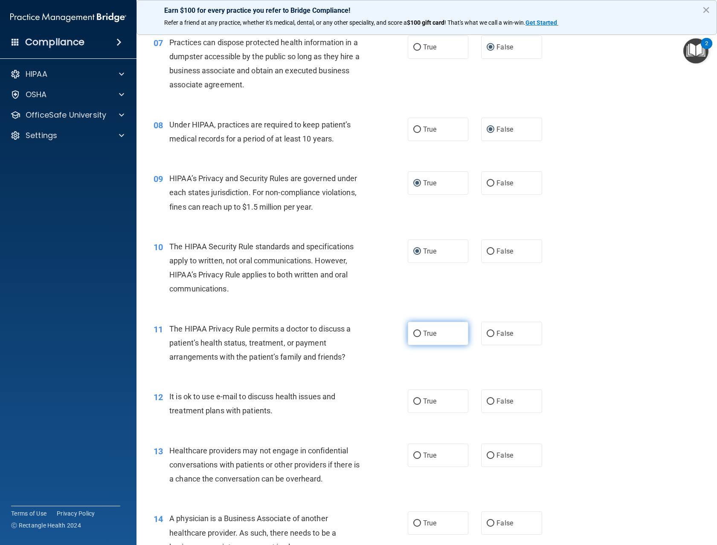
click at [414, 335] on input "True" at bounding box center [417, 334] width 8 height 6
radio input "true"
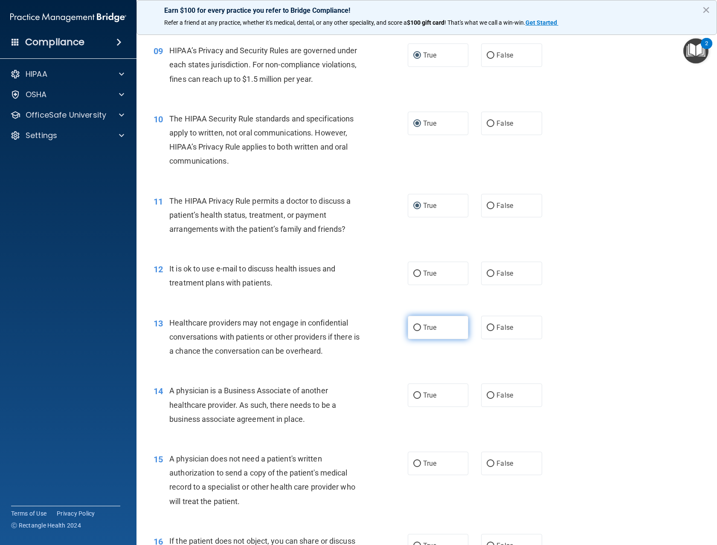
click at [414, 327] on input "True" at bounding box center [417, 328] width 8 height 6
radio input "true"
click at [488, 327] on input "False" at bounding box center [490, 328] width 8 height 6
radio input "true"
radio input "false"
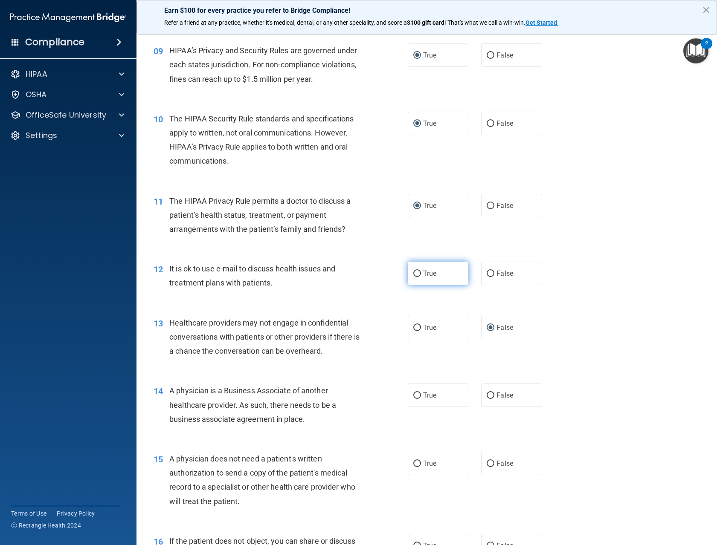
click at [413, 272] on input "True" at bounding box center [417, 274] width 8 height 6
radio input "true"
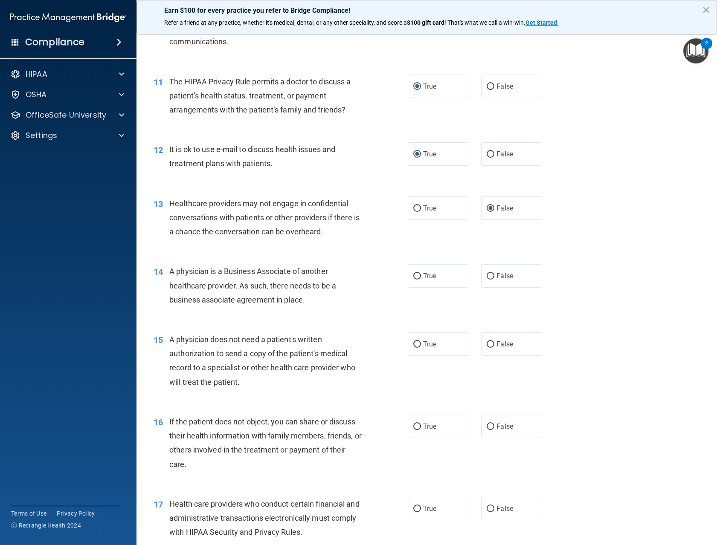
scroll to position [725, 0]
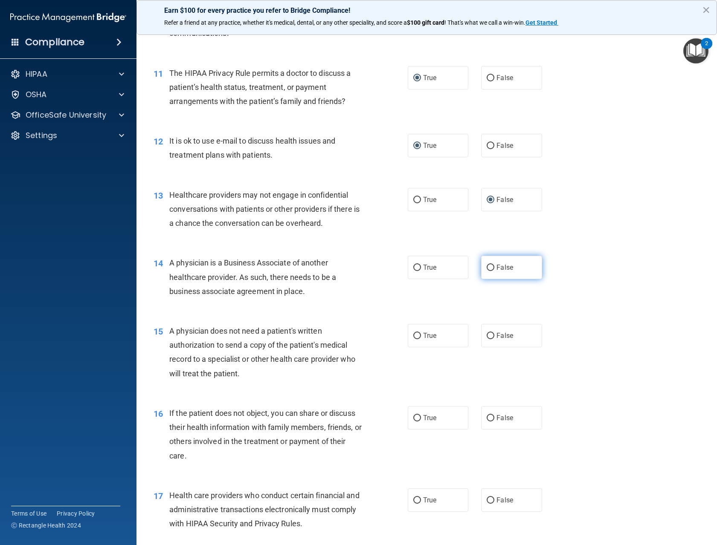
click at [486, 265] on input "False" at bounding box center [490, 268] width 8 height 6
radio input "true"
click at [413, 335] on input "True" at bounding box center [417, 336] width 8 height 6
radio input "true"
drag, startPoint x: 415, startPoint y: 419, endPoint x: 414, endPoint y: 433, distance: 14.2
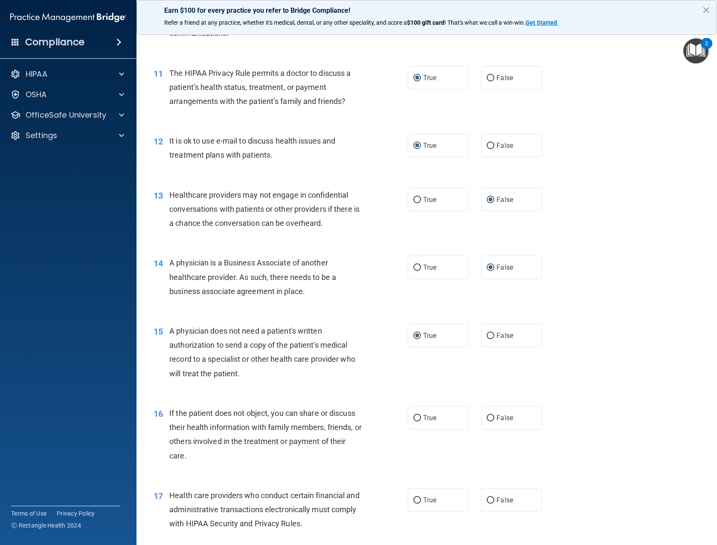
click at [415, 419] on input "True" at bounding box center [417, 418] width 8 height 6
radio input "true"
click at [413, 501] on input "True" at bounding box center [417, 501] width 8 height 6
radio input "true"
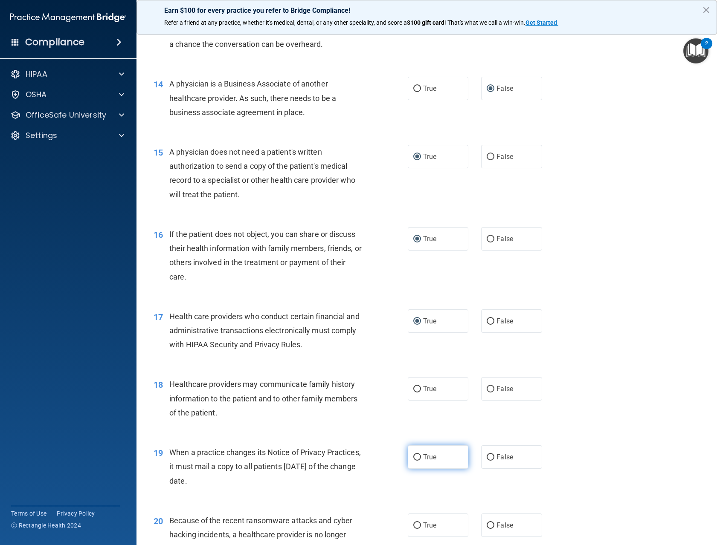
scroll to position [938, 0]
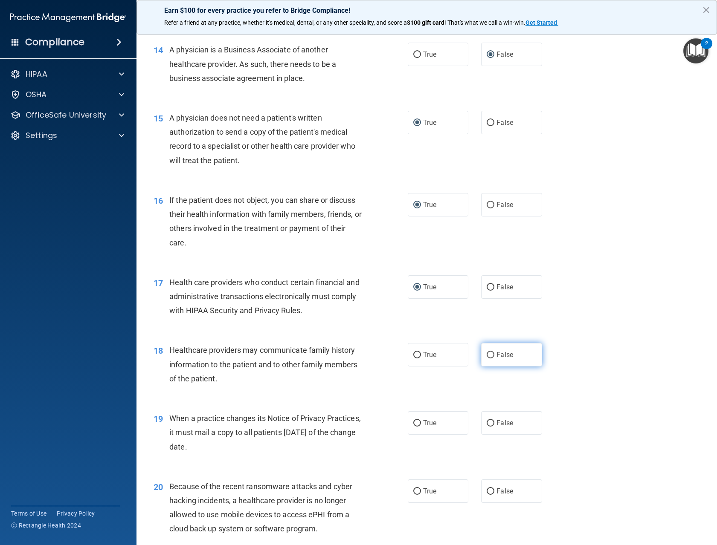
click at [488, 353] on input "False" at bounding box center [490, 355] width 8 height 6
radio input "true"
click at [488, 425] on input "False" at bounding box center [490, 423] width 8 height 6
radio input "true"
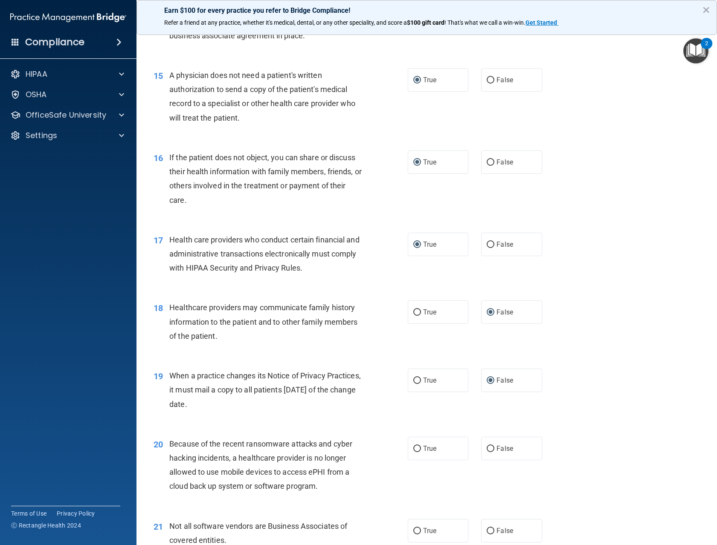
scroll to position [1023, 0]
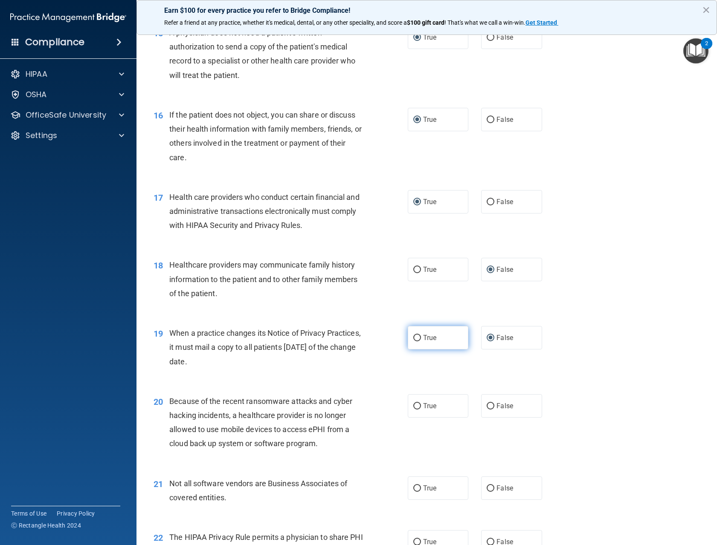
click at [413, 338] on input "True" at bounding box center [417, 338] width 8 height 6
radio input "true"
radio input "false"
click at [487, 405] on input "False" at bounding box center [490, 406] width 8 height 6
radio input "true"
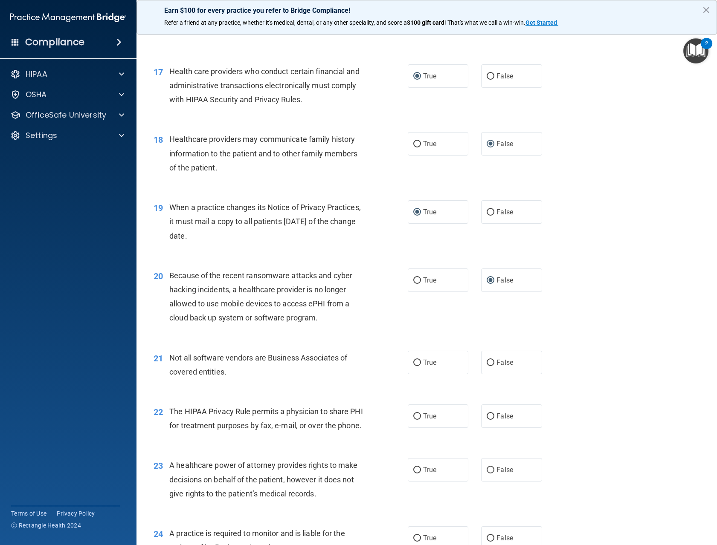
scroll to position [1151, 0]
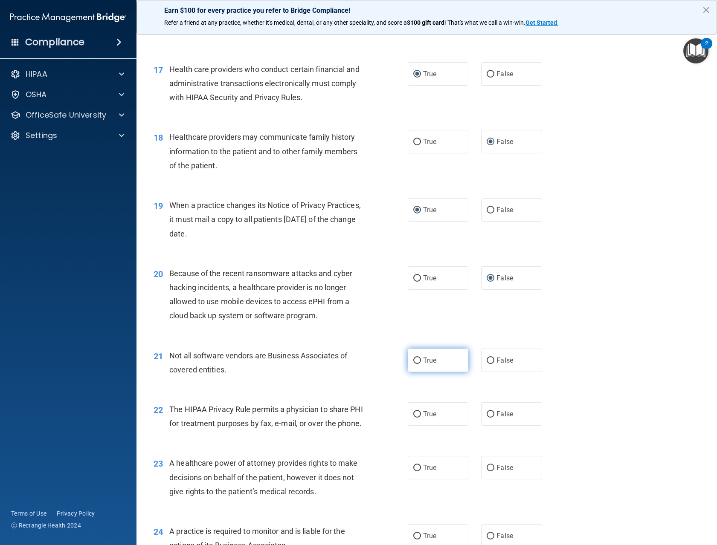
click at [415, 359] on input "True" at bounding box center [417, 361] width 8 height 6
radio input "true"
drag, startPoint x: 414, startPoint y: 413, endPoint x: 421, endPoint y: 421, distance: 10.9
click at [414, 413] on input "True" at bounding box center [417, 414] width 8 height 6
radio input "true"
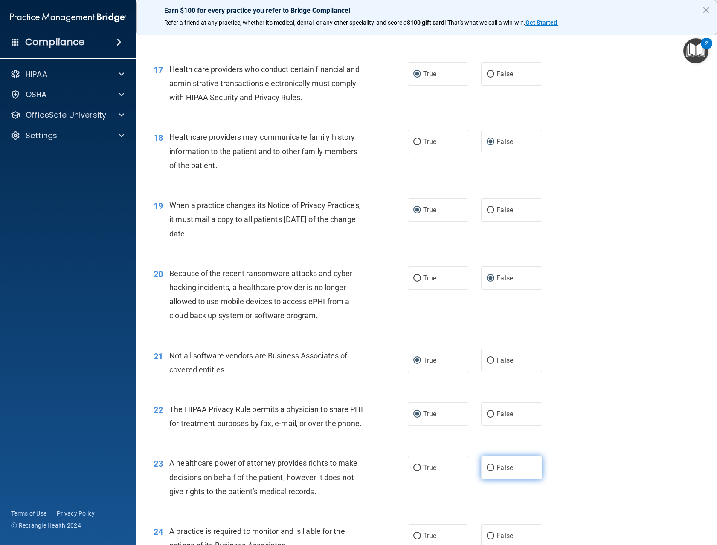
click at [488, 472] on input "False" at bounding box center [490, 468] width 8 height 6
radio input "true"
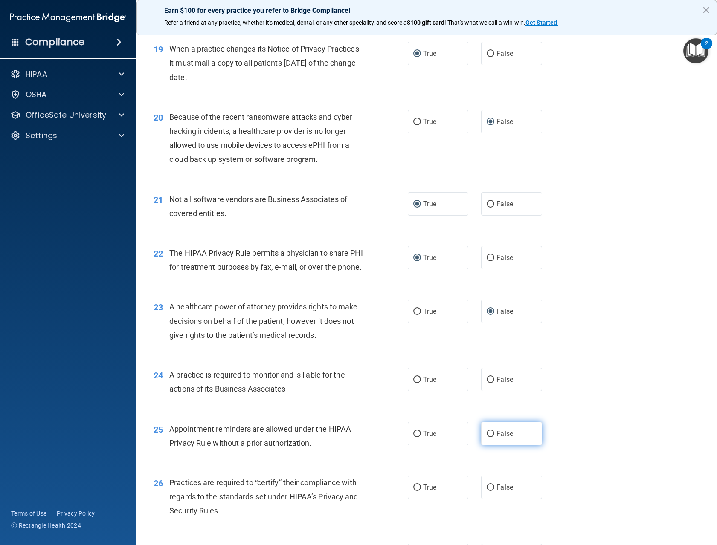
scroll to position [1322, 0]
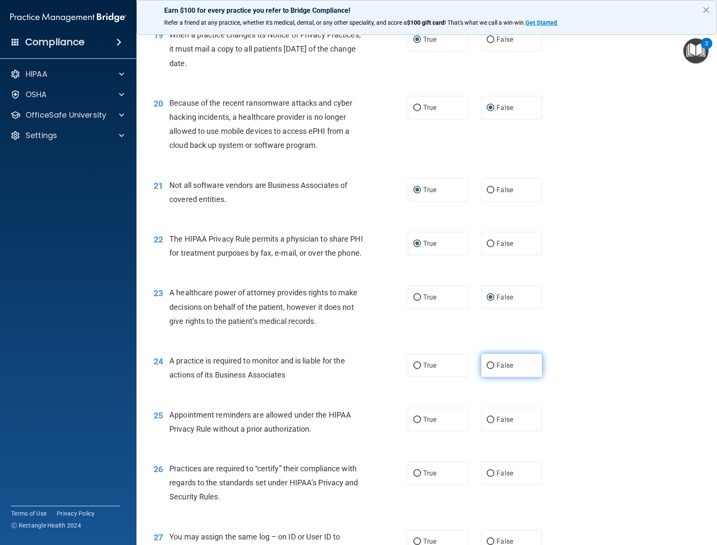
drag, startPoint x: 486, startPoint y: 377, endPoint x: 478, endPoint y: 381, distance: 9.0
click at [486, 369] on input "False" at bounding box center [490, 366] width 8 height 6
radio input "true"
click at [415, 423] on input "True" at bounding box center [417, 420] width 8 height 6
radio input "true"
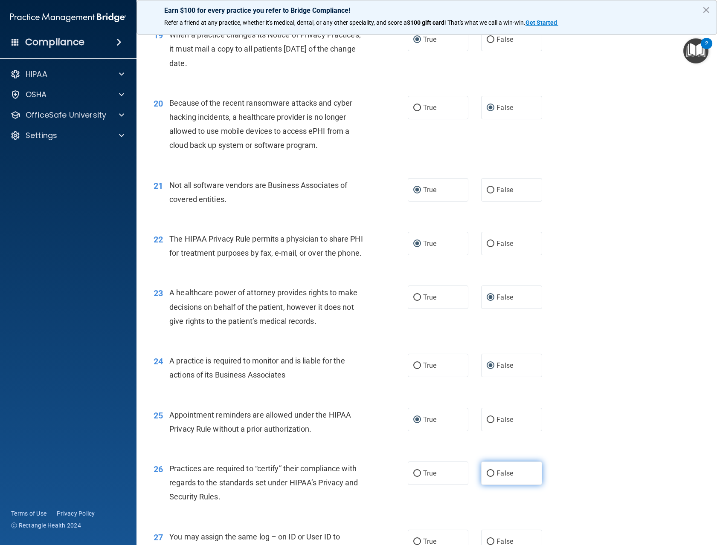
click at [486, 477] on input "False" at bounding box center [490, 474] width 8 height 6
radio input "true"
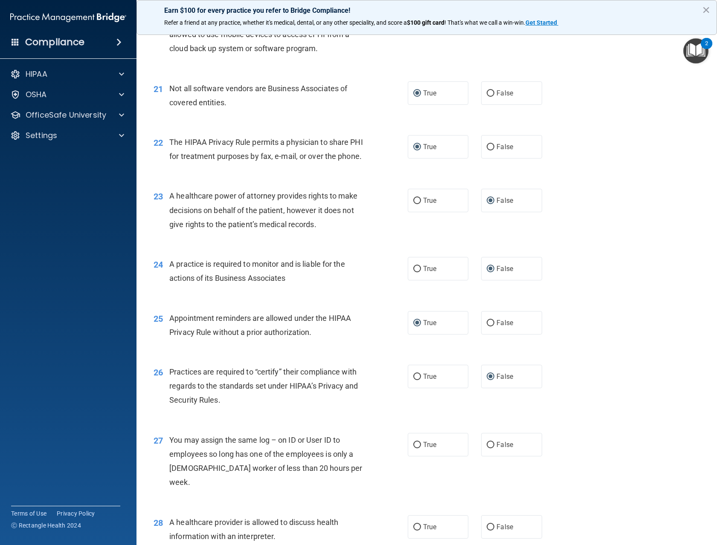
scroll to position [1492, 0]
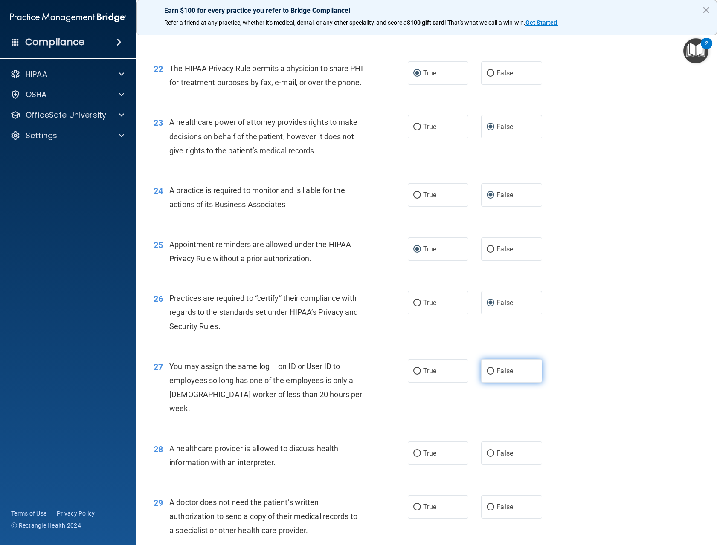
click at [487, 375] on input "False" at bounding box center [490, 371] width 8 height 6
radio input "true"
click at [414, 456] on input "True" at bounding box center [417, 454] width 8 height 6
radio input "true"
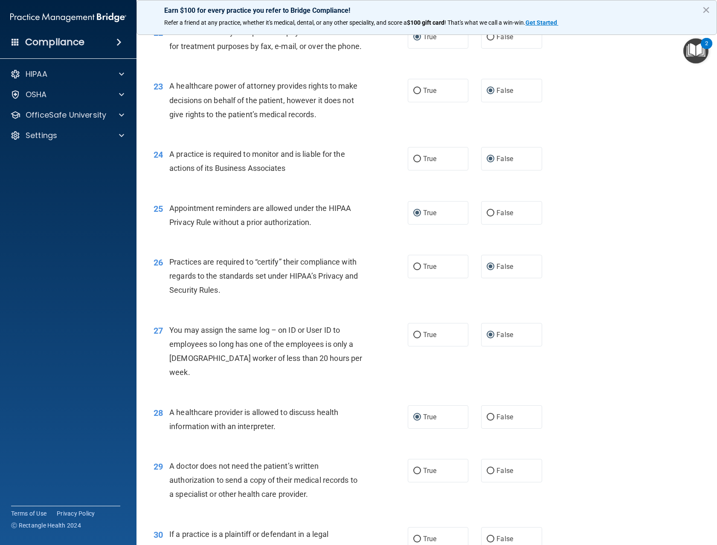
scroll to position [1577, 0]
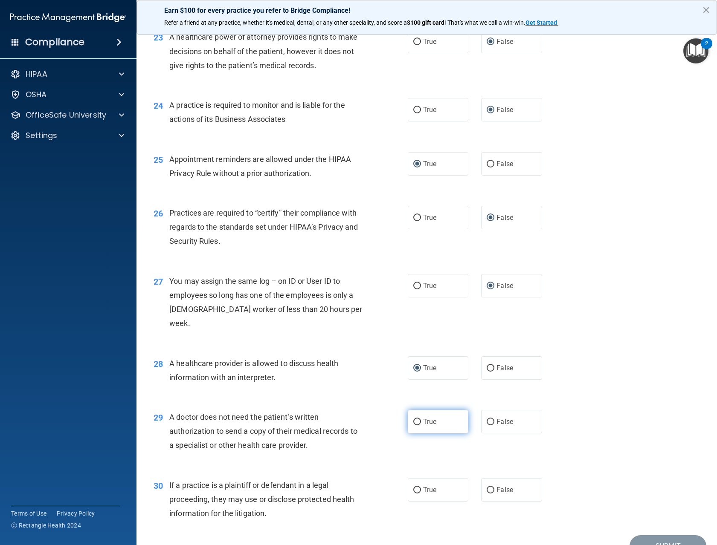
click at [414, 421] on input "True" at bounding box center [417, 422] width 8 height 6
radio input "true"
click at [416, 489] on input "True" at bounding box center [417, 490] width 8 height 6
radio input "true"
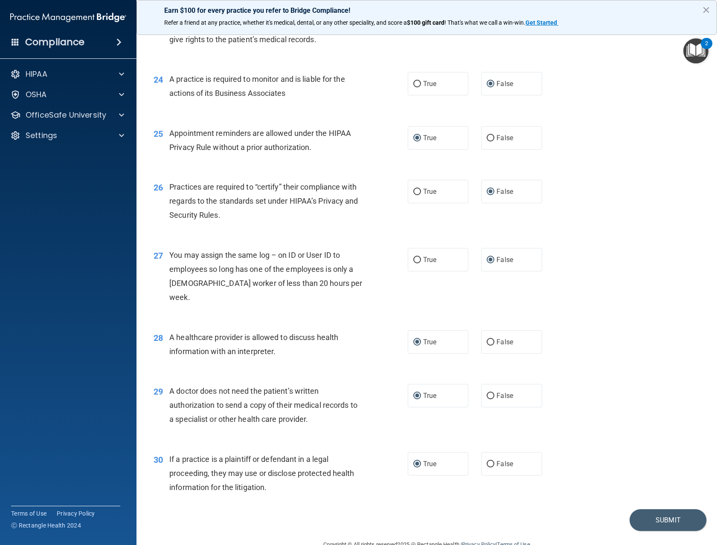
scroll to position [1623, 0]
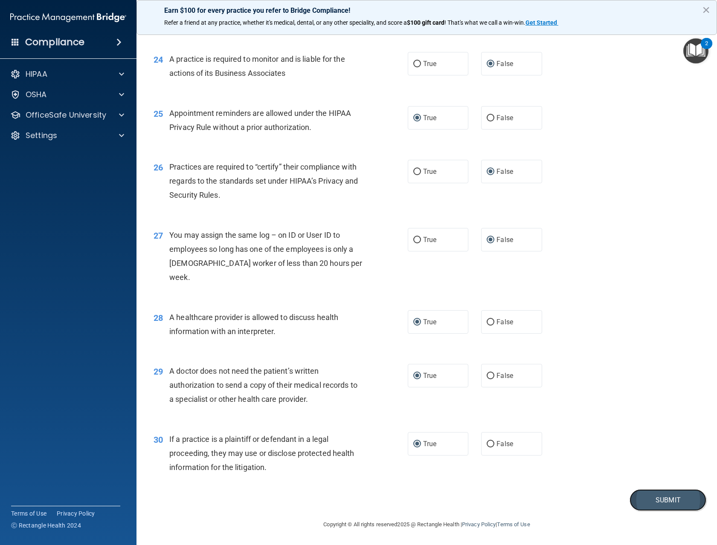
click at [656, 501] on button "Submit" at bounding box center [667, 500] width 77 height 22
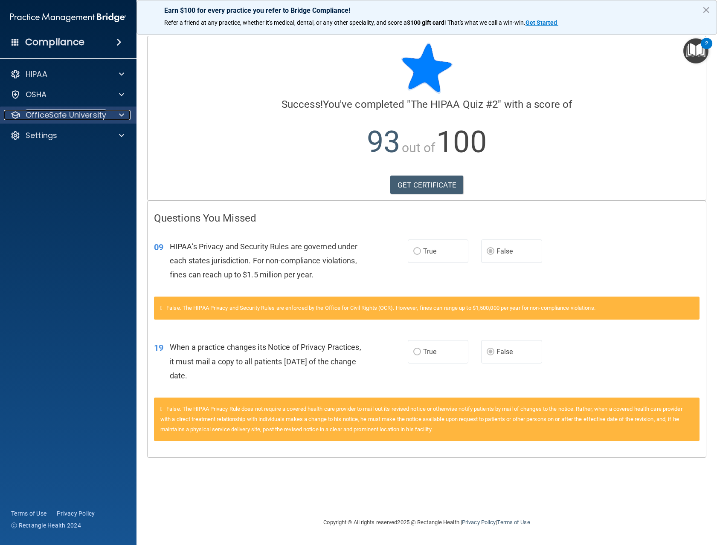
click at [41, 117] on p "OfficeSafe University" at bounding box center [66, 115] width 81 height 10
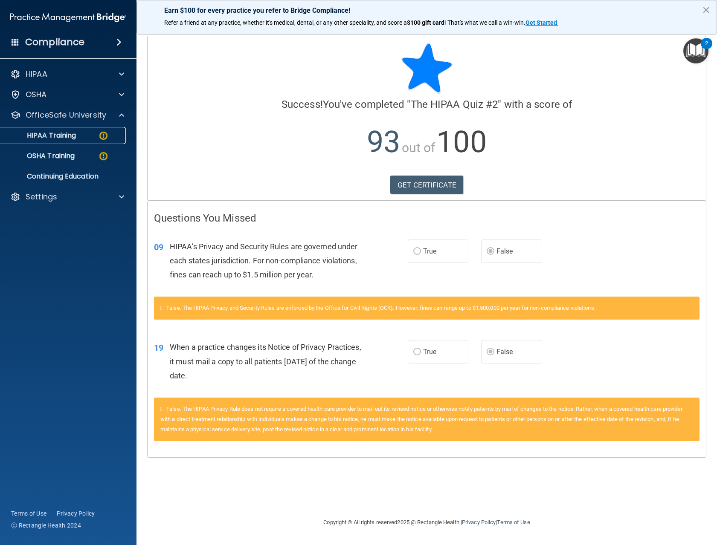
click at [58, 134] on p "HIPAA Training" at bounding box center [41, 135] width 70 height 9
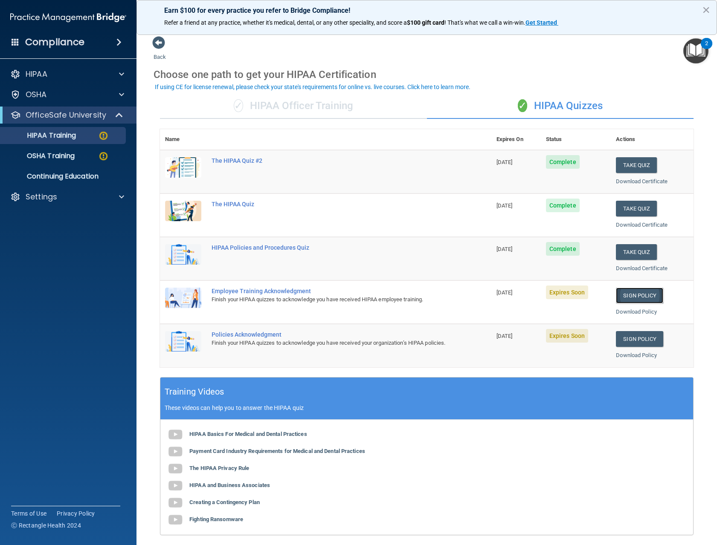
click at [637, 293] on link "Sign Policy" at bounding box center [639, 296] width 47 height 16
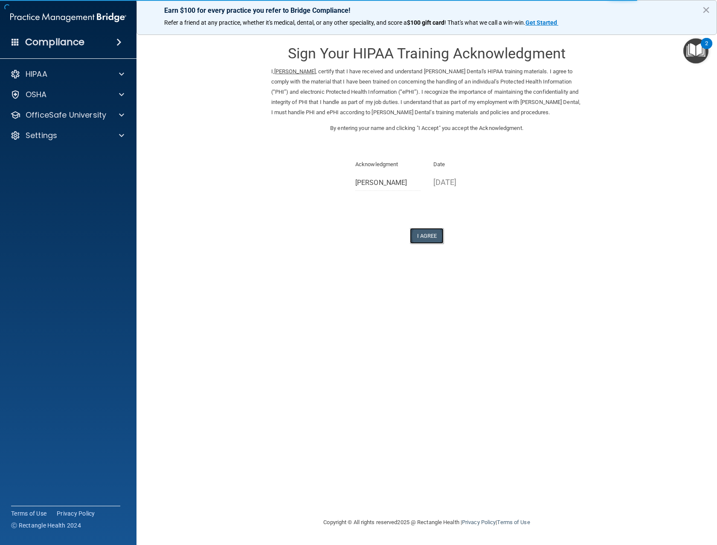
click at [427, 238] on button "I Agree" at bounding box center [427, 236] width 34 height 16
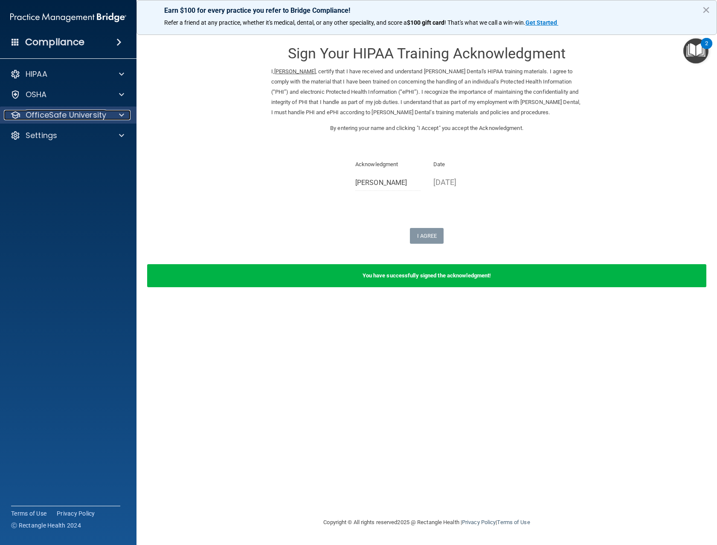
click at [90, 111] on p "OfficeSafe University" at bounding box center [66, 115] width 81 height 10
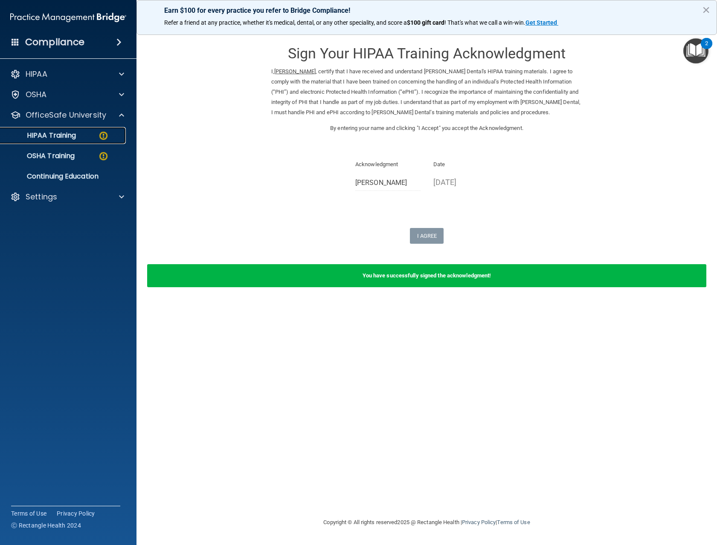
click at [88, 139] on div "HIPAA Training" at bounding box center [64, 135] width 116 height 9
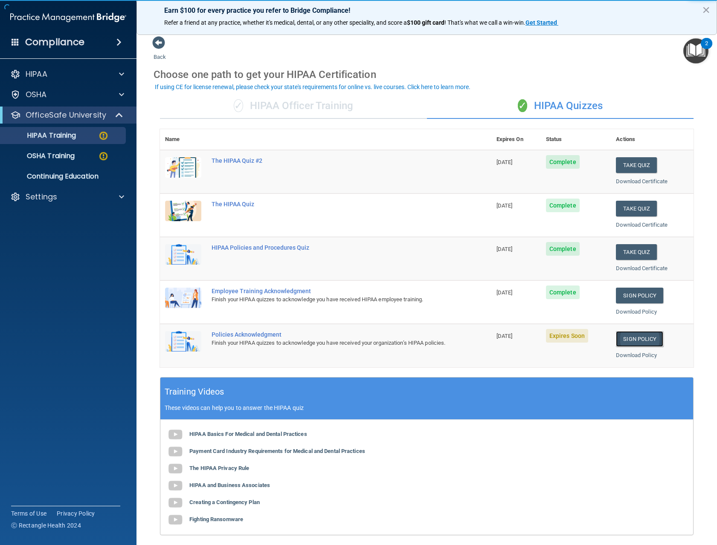
click at [632, 335] on link "Sign Policy" at bounding box center [639, 339] width 47 height 16
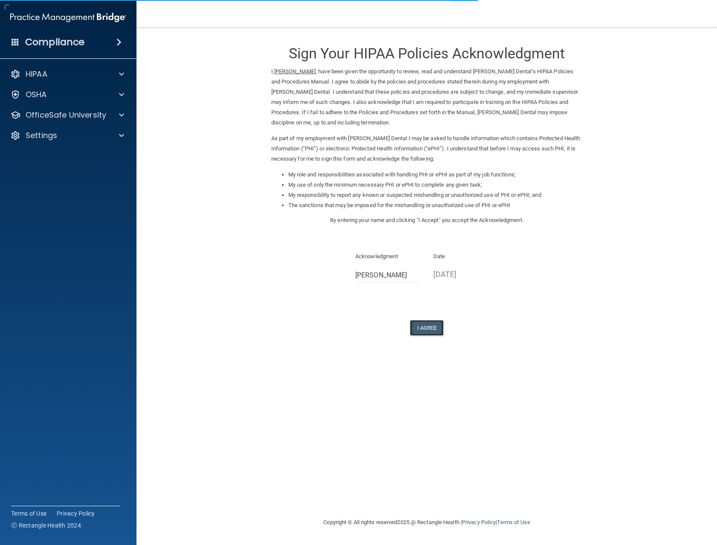
click at [426, 327] on button "I Agree" at bounding box center [427, 328] width 34 height 16
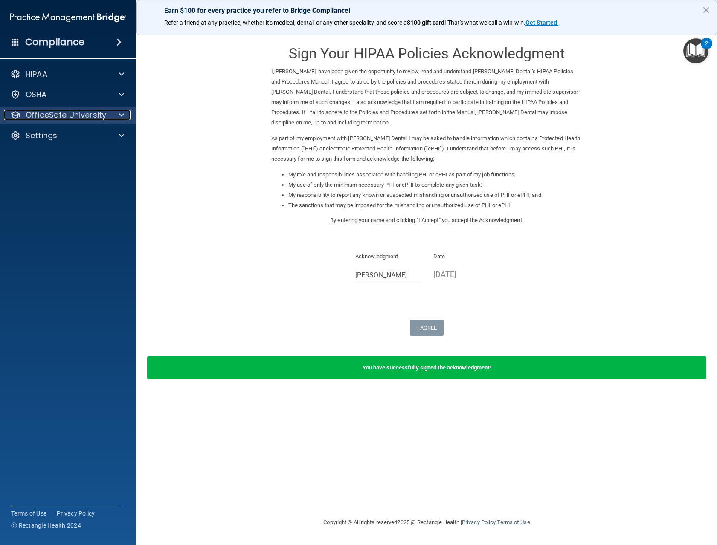
click at [95, 112] on p "OfficeSafe University" at bounding box center [66, 115] width 81 height 10
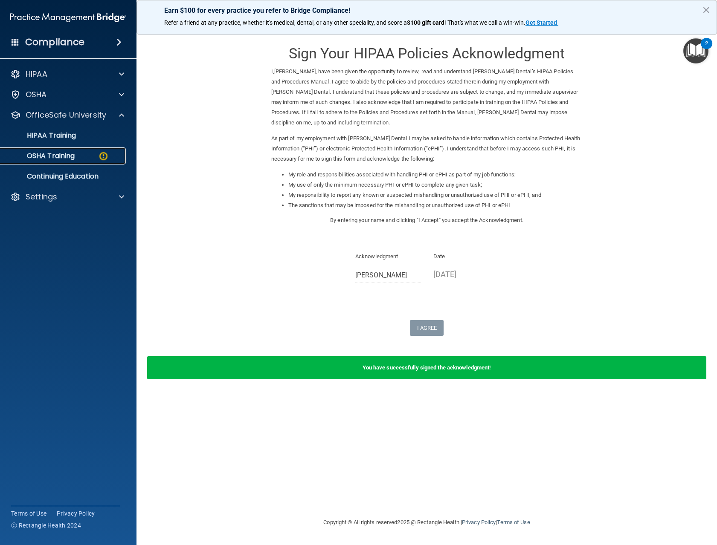
click at [88, 157] on div "OSHA Training" at bounding box center [64, 156] width 116 height 9
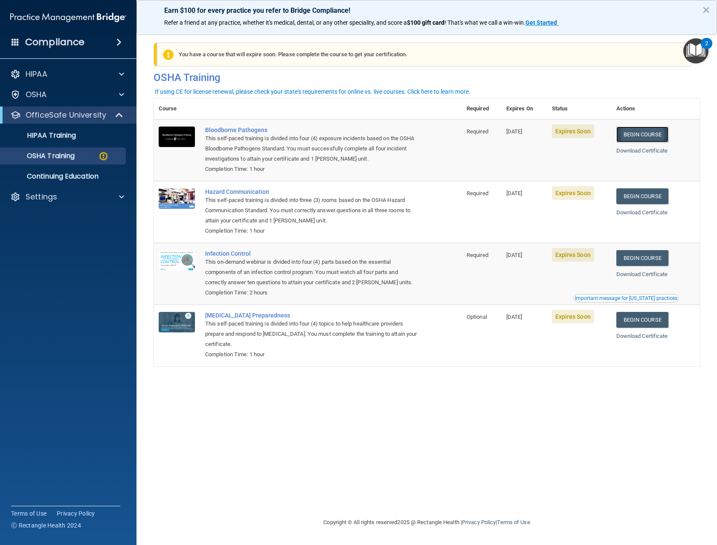
click at [647, 136] on link "Begin Course" at bounding box center [642, 135] width 52 height 16
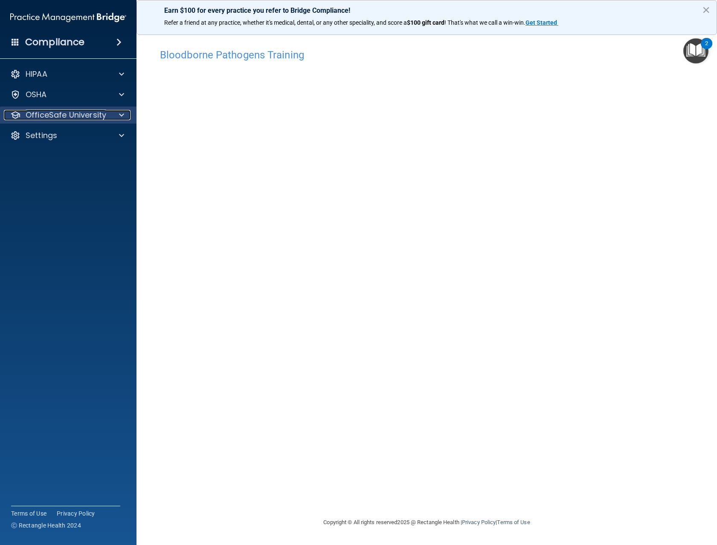
click at [57, 112] on p "OfficeSafe University" at bounding box center [66, 115] width 81 height 10
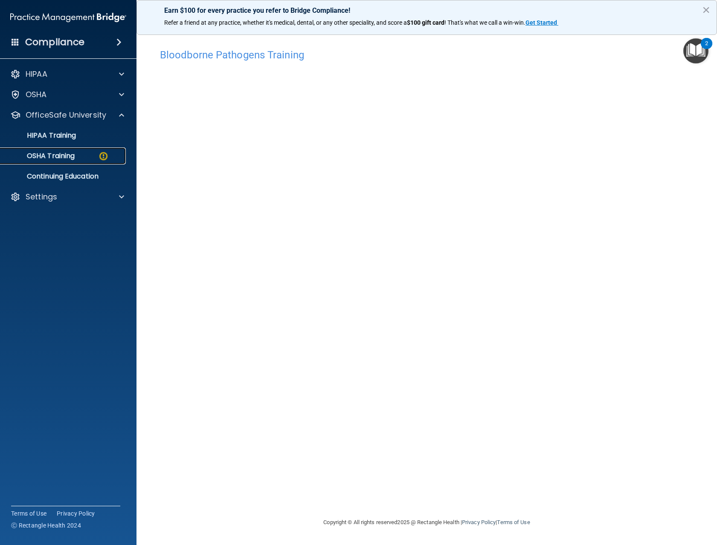
click at [65, 156] on p "OSHA Training" at bounding box center [40, 156] width 69 height 9
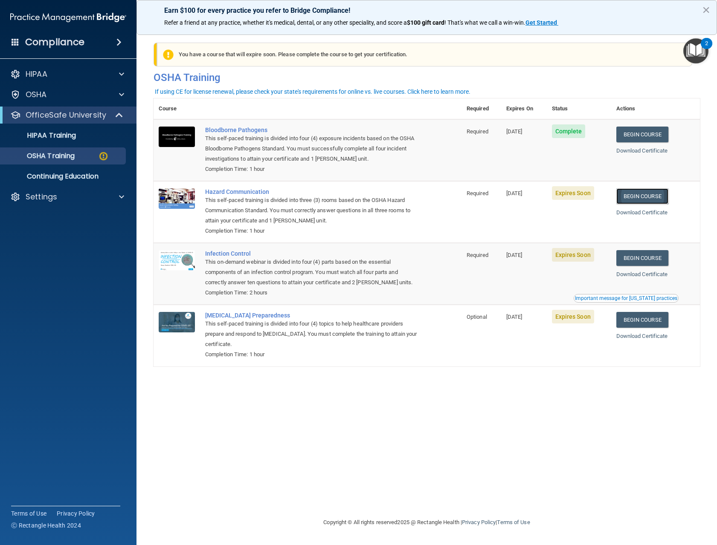
click at [639, 196] on link "Begin Course" at bounding box center [642, 196] width 52 height 16
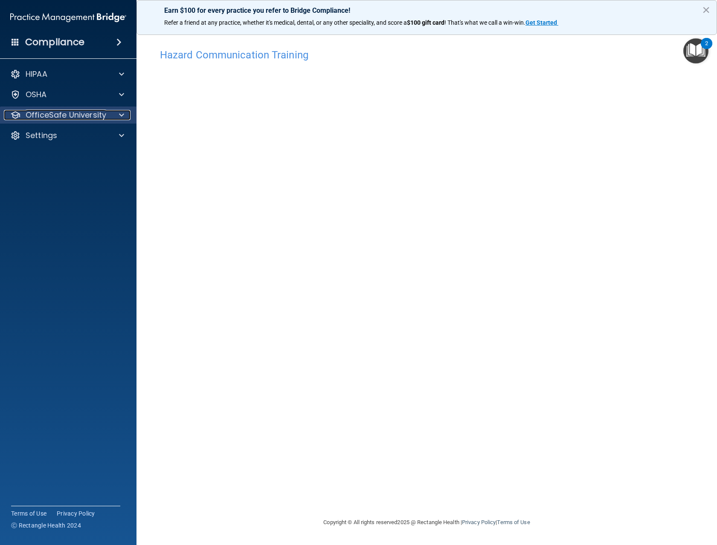
click at [70, 115] on p "OfficeSafe University" at bounding box center [66, 115] width 81 height 10
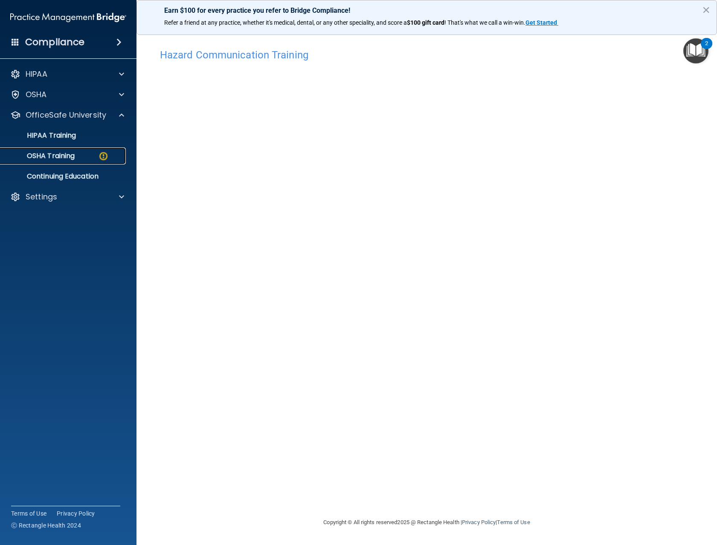
click at [78, 161] on link "OSHA Training" at bounding box center [58, 156] width 134 height 17
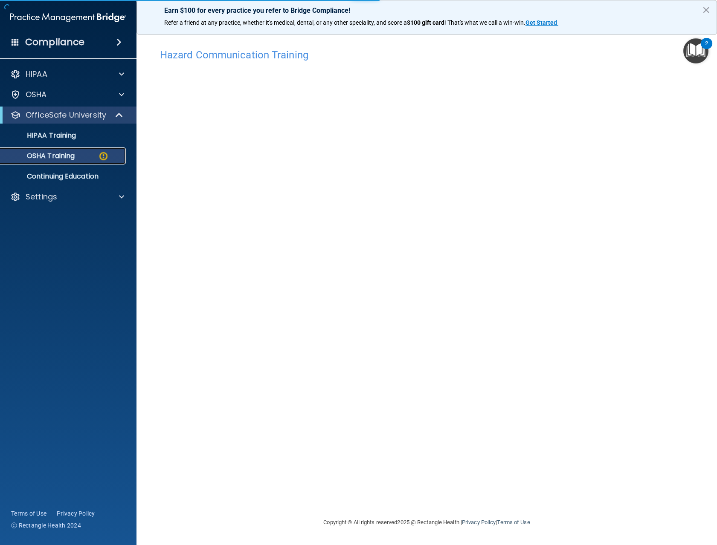
click at [74, 156] on p "OSHA Training" at bounding box center [40, 156] width 69 height 9
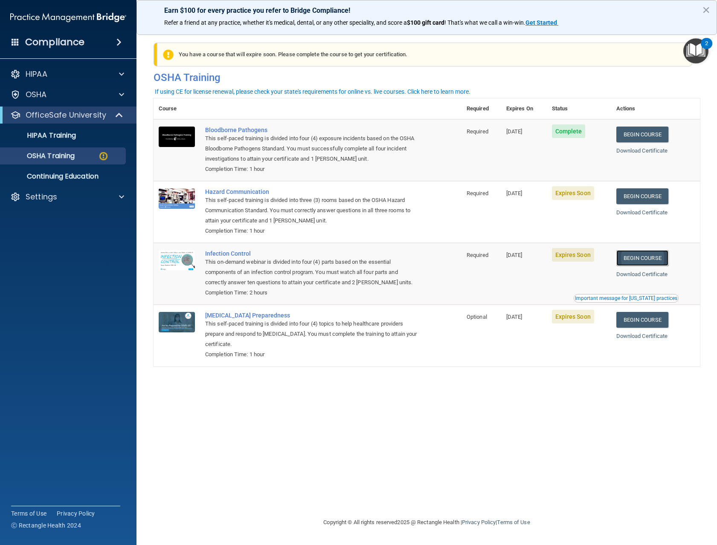
click at [646, 257] on link "Begin Course" at bounding box center [642, 258] width 52 height 16
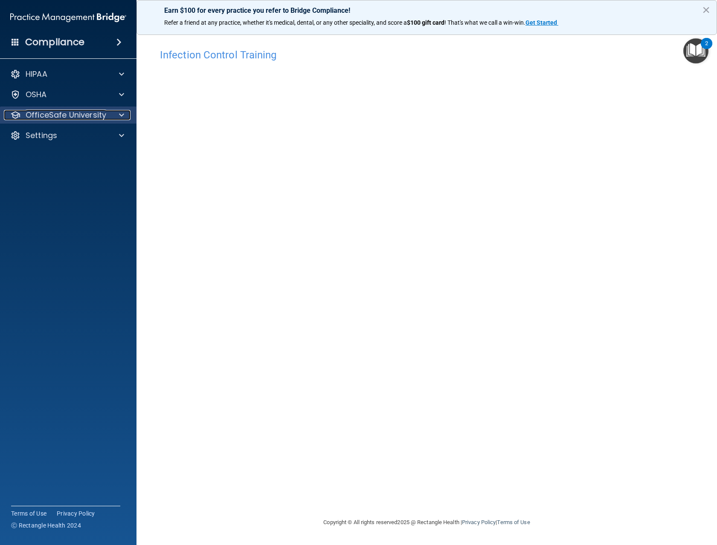
click at [51, 114] on p "OfficeSafe University" at bounding box center [66, 115] width 81 height 10
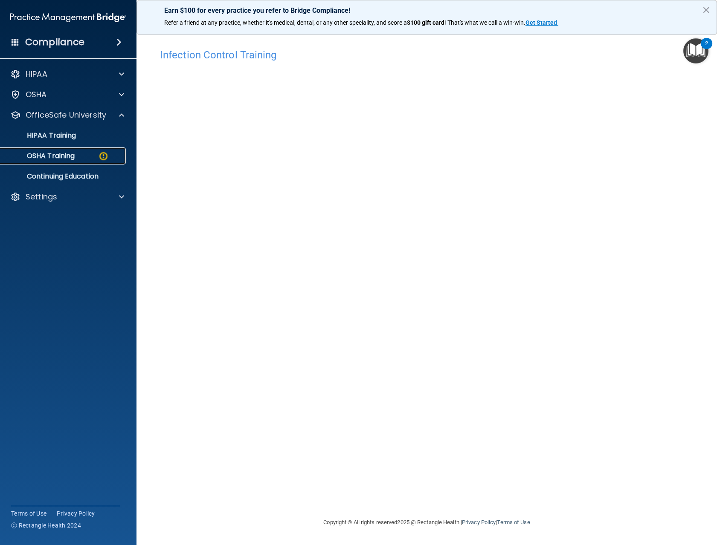
click at [84, 153] on div "OSHA Training" at bounding box center [64, 156] width 116 height 9
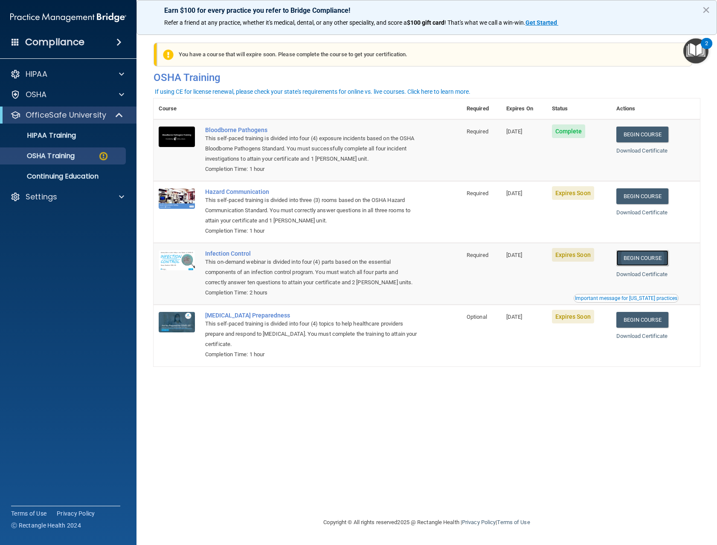
click at [647, 260] on link "Begin Course" at bounding box center [642, 258] width 52 height 16
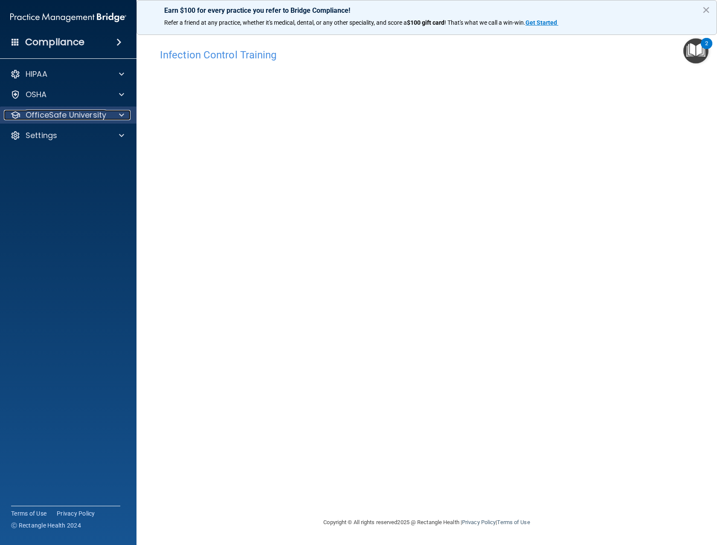
click at [99, 113] on p "OfficeSafe University" at bounding box center [66, 115] width 81 height 10
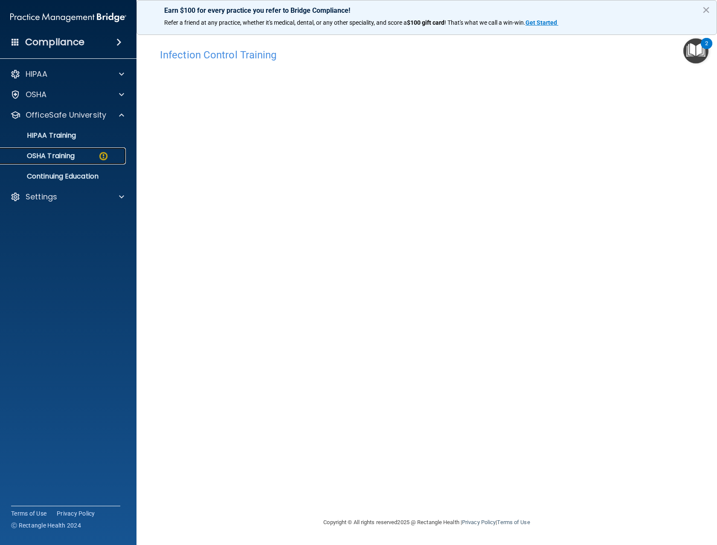
click at [87, 157] on div "OSHA Training" at bounding box center [64, 156] width 116 height 9
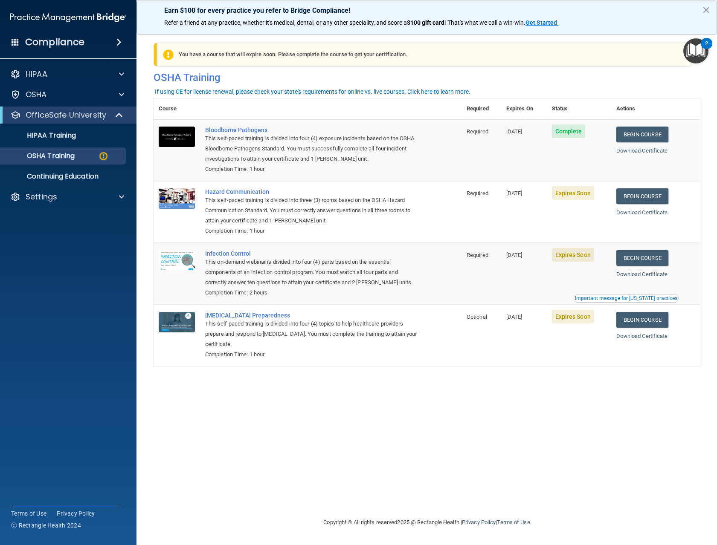
click at [634, 299] on div "Important message for California practices" at bounding box center [626, 298] width 102 height 5
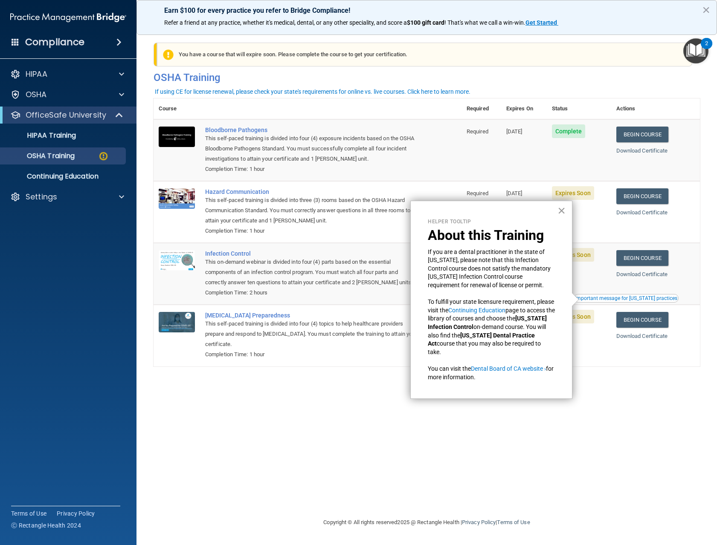
click at [562, 208] on button "×" at bounding box center [561, 211] width 8 height 14
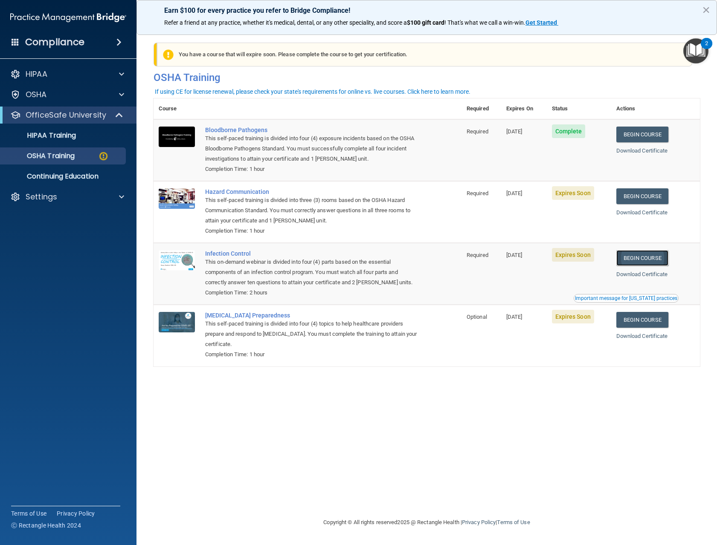
click at [642, 263] on link "Begin Course" at bounding box center [642, 258] width 52 height 16
